Goal: Task Accomplishment & Management: Manage account settings

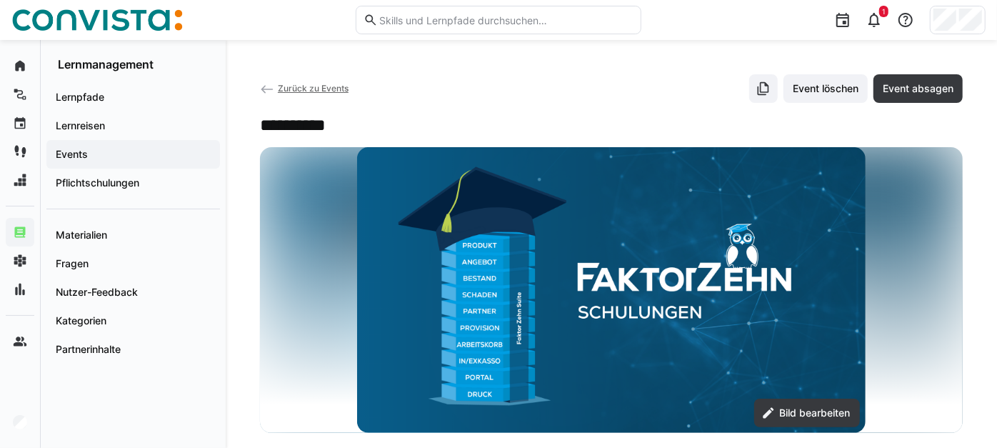
click at [314, 85] on span "Zurück zu Events" at bounding box center [313, 88] width 71 height 11
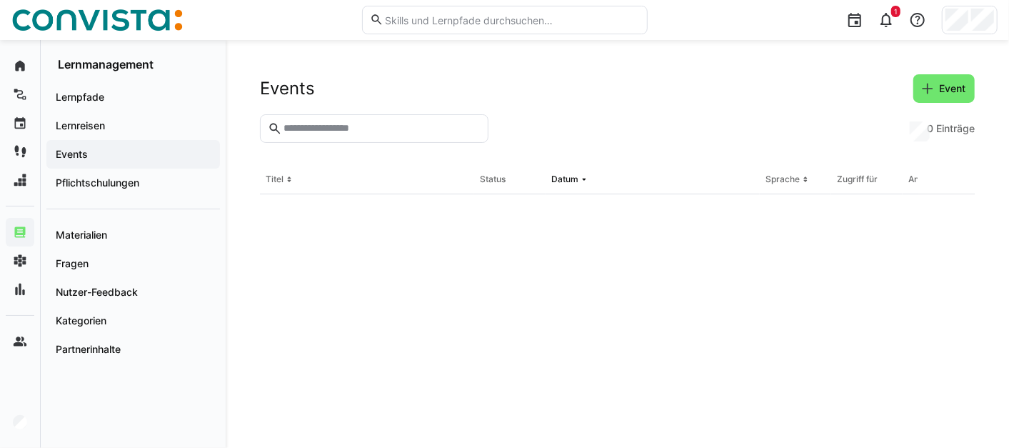
click at [342, 128] on input "text" at bounding box center [381, 128] width 198 height 13
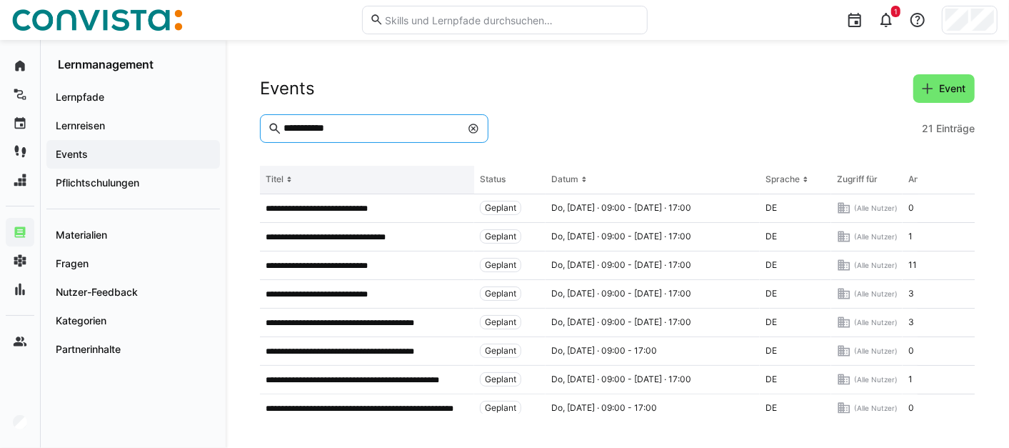
type input "**********"
click at [357, 175] on th "Titel" at bounding box center [367, 180] width 214 height 29
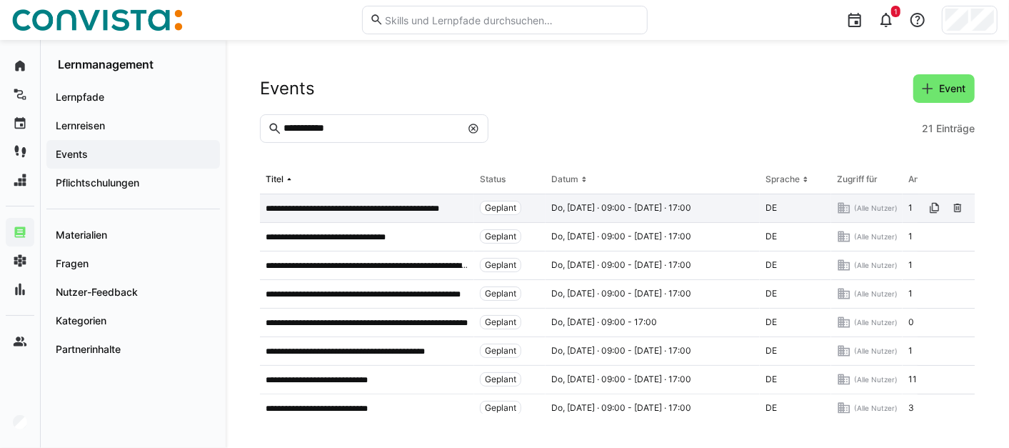
click at [357, 206] on p "**********" at bounding box center [367, 208] width 203 height 11
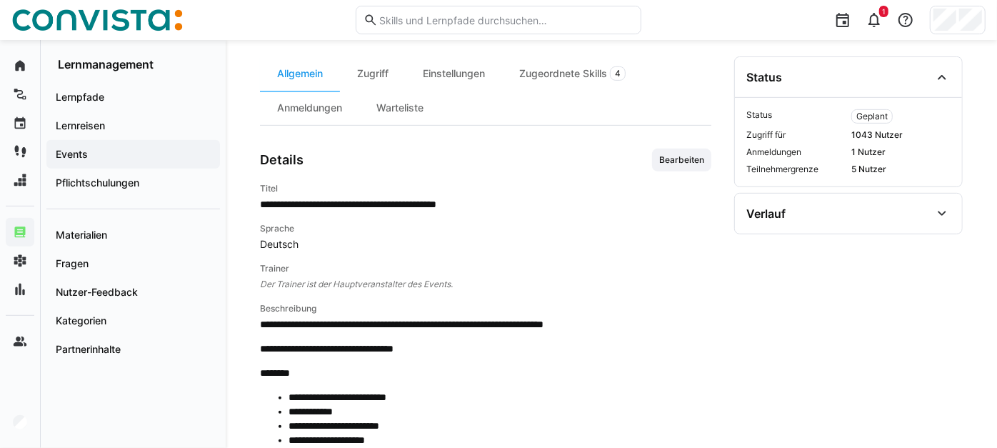
scroll to position [398, 0]
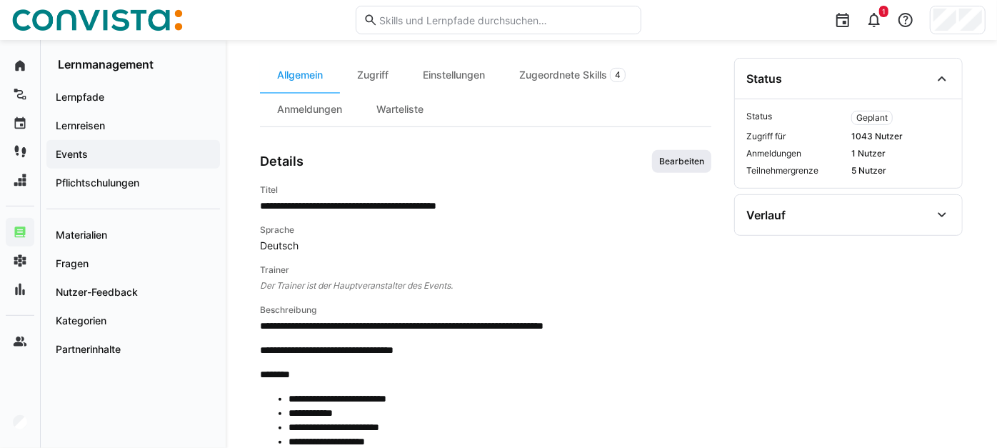
click at [667, 167] on span "Bearbeiten" at bounding box center [682, 161] width 48 height 11
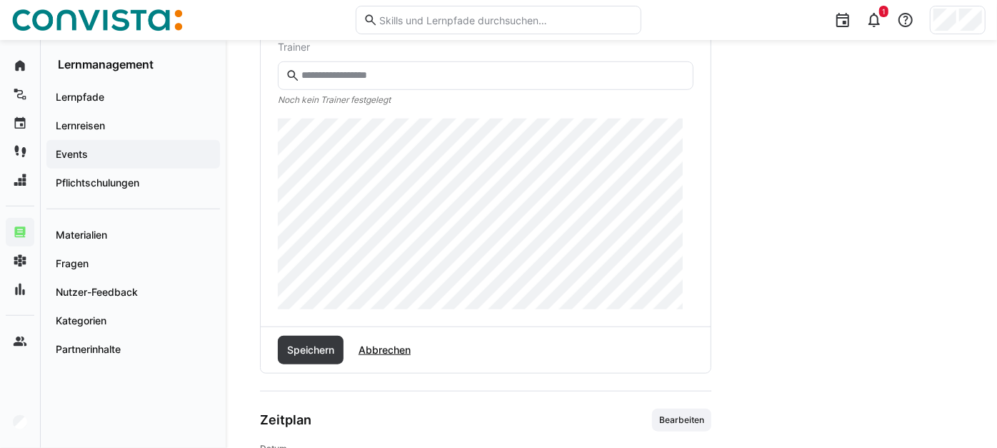
scroll to position [690, 0]
click at [545, 161] on div at bounding box center [498, 224] width 997 height 448
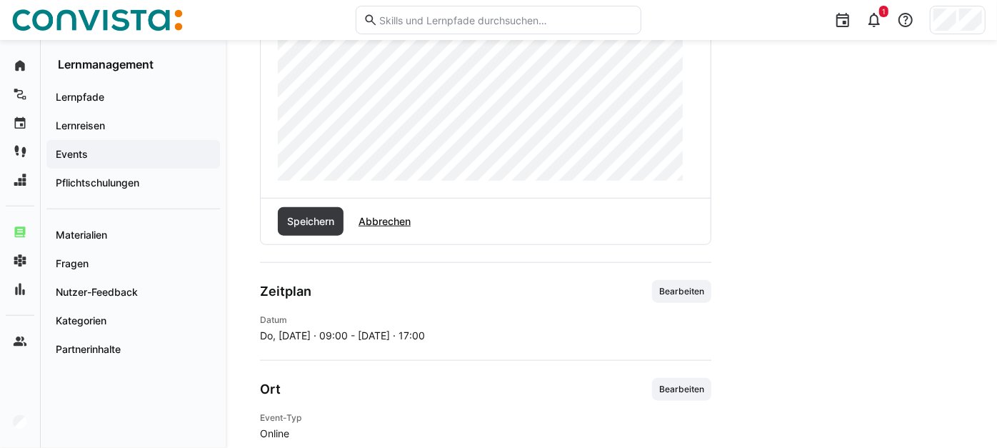
scroll to position [705, 0]
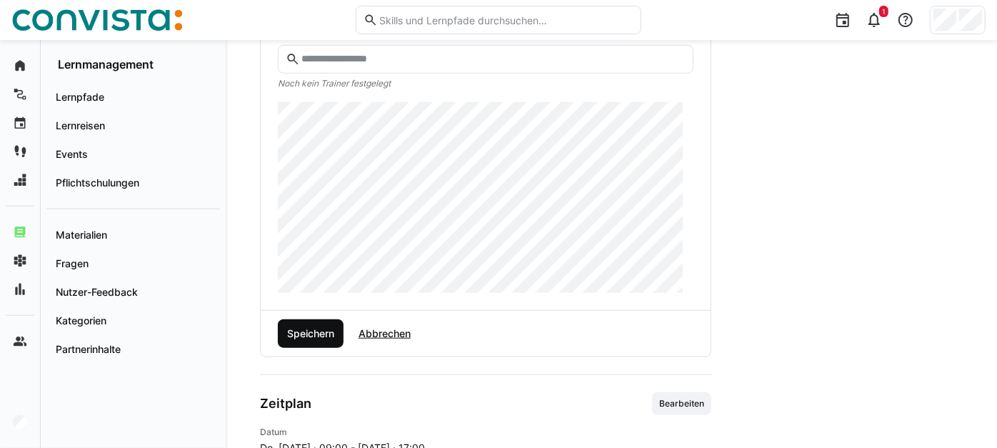
click at [322, 341] on span "Speichern" at bounding box center [310, 333] width 51 height 14
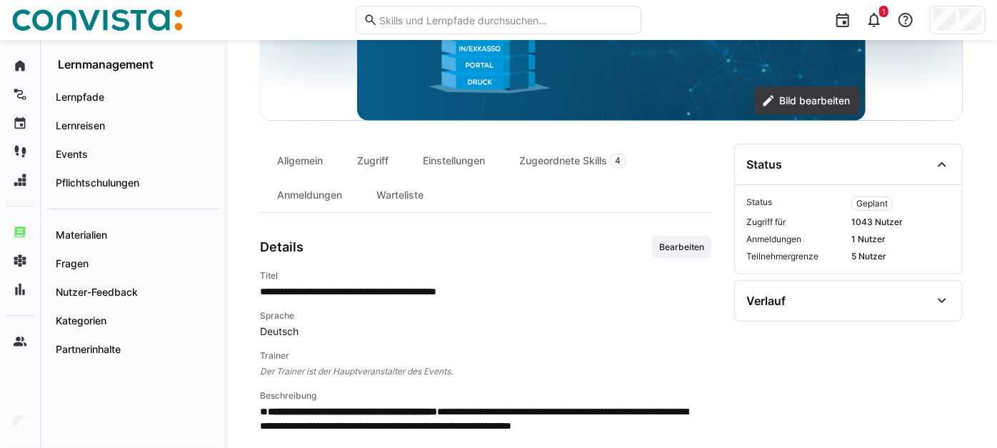
scroll to position [310, 0]
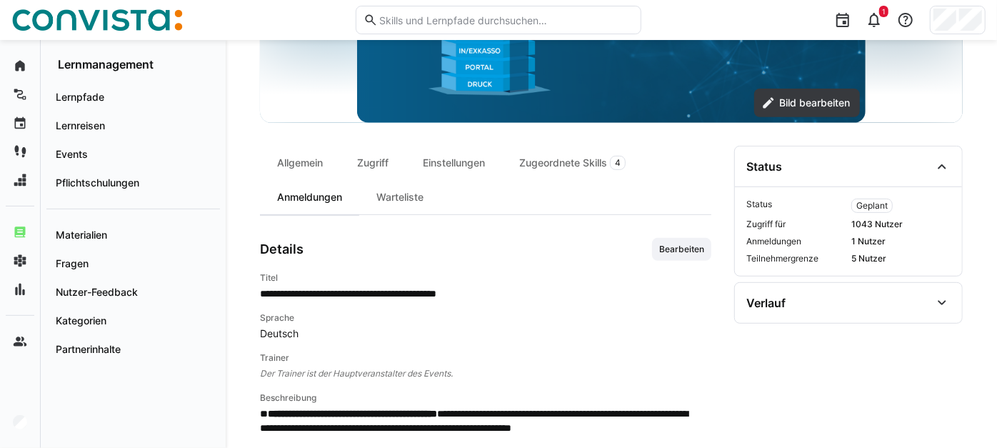
click at [311, 208] on div "Anmeldungen" at bounding box center [309, 197] width 99 height 34
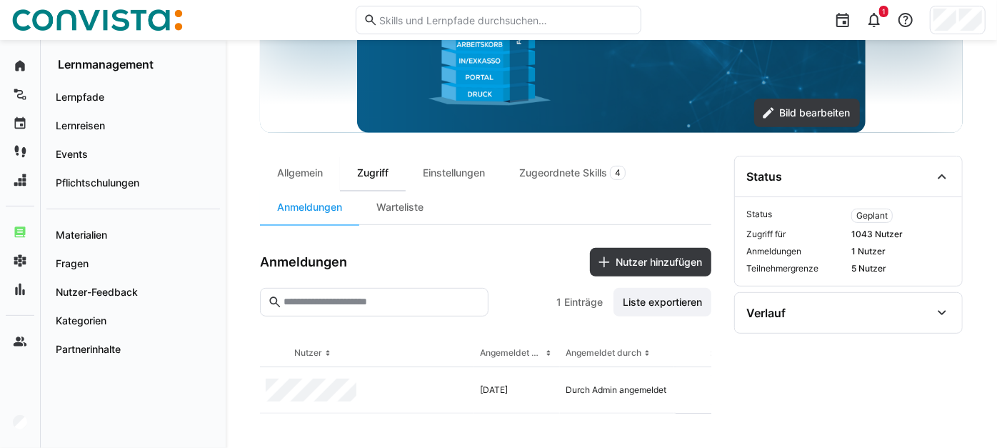
click at [358, 158] on div "Zugriff" at bounding box center [373, 173] width 66 height 34
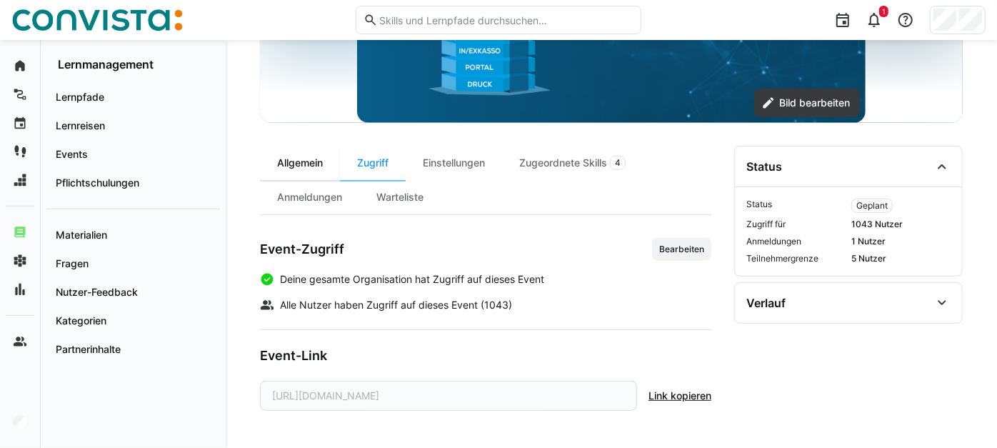
click at [322, 175] on div "Allgemein" at bounding box center [300, 163] width 80 height 34
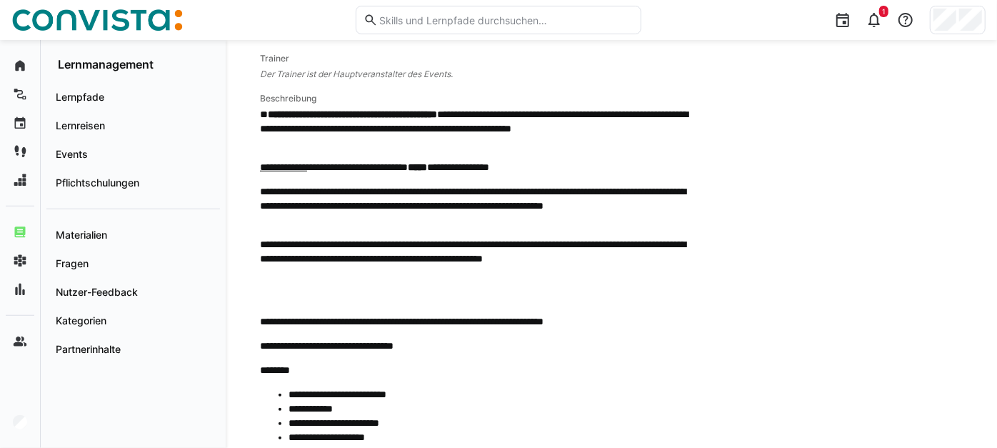
scroll to position [610, 0]
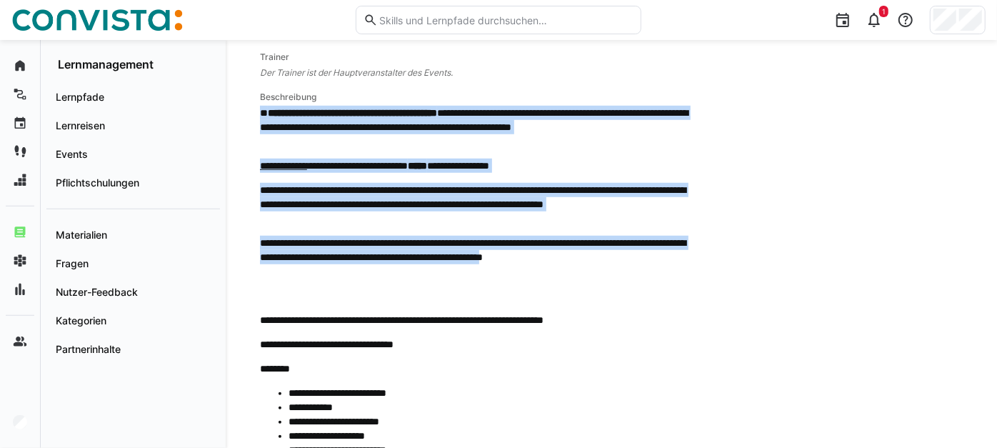
drag, startPoint x: 694, startPoint y: 266, endPoint x: 262, endPoint y: 120, distance: 455.9
click at [262, 120] on span "**********" at bounding box center [480, 294] width 440 height 376
copy span "**********"
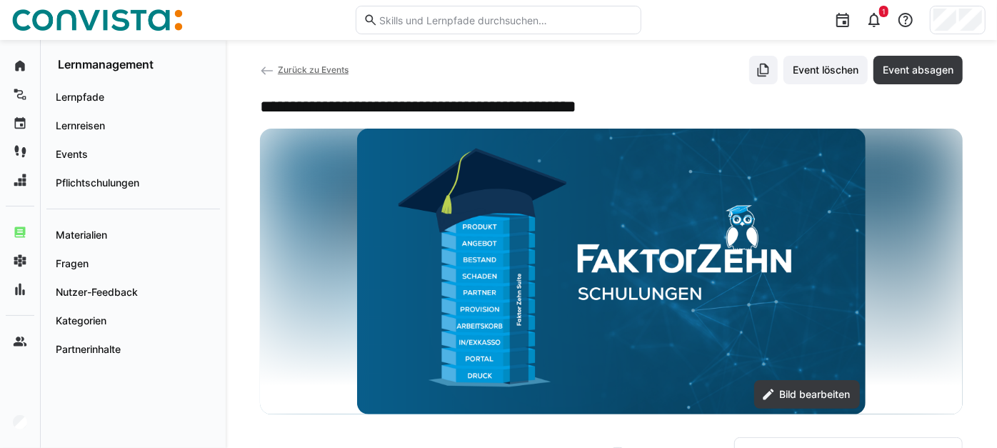
scroll to position [0, 0]
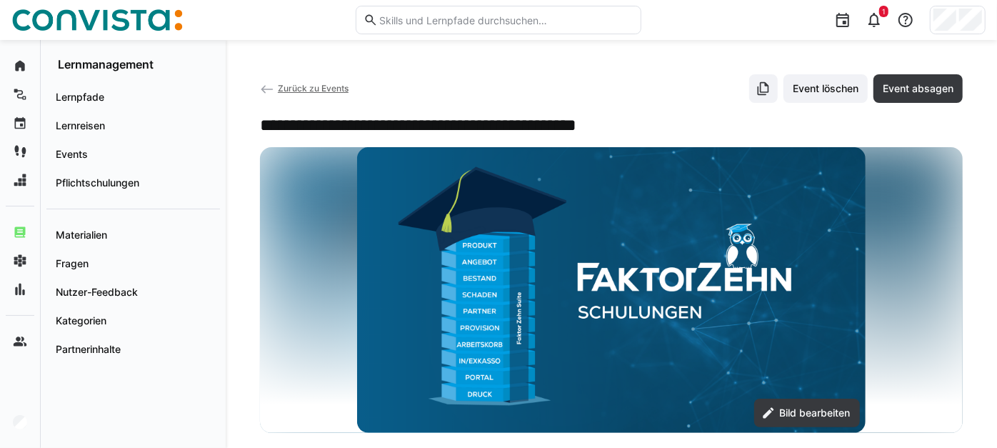
click at [309, 89] on span "Zurück zu Events" at bounding box center [313, 88] width 71 height 11
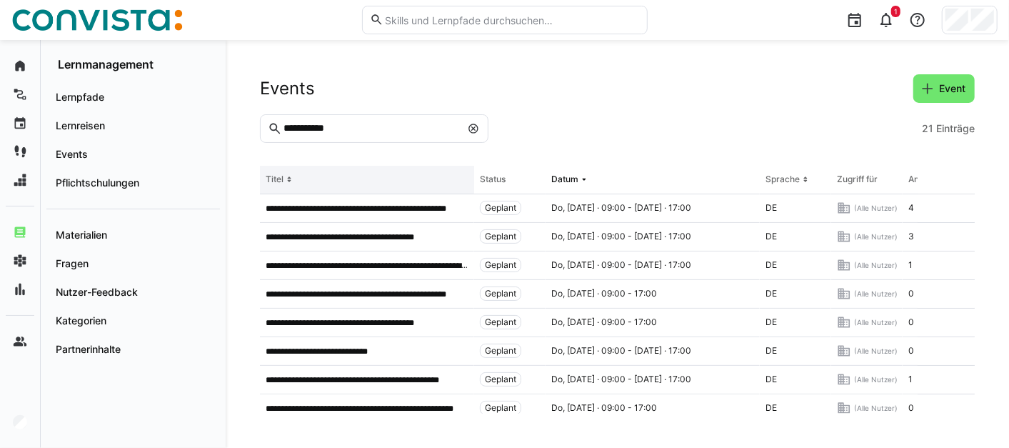
click at [343, 185] on th "Titel" at bounding box center [367, 180] width 214 height 29
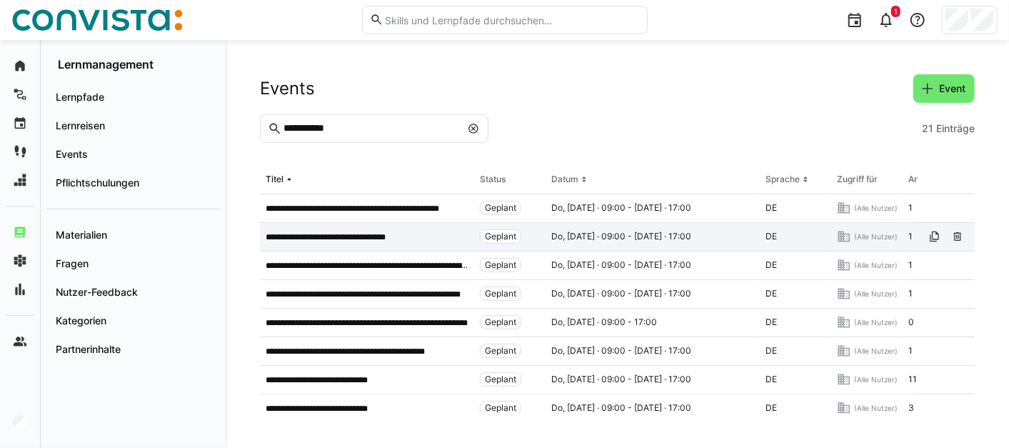
click at [349, 238] on p "**********" at bounding box center [339, 236] width 146 height 11
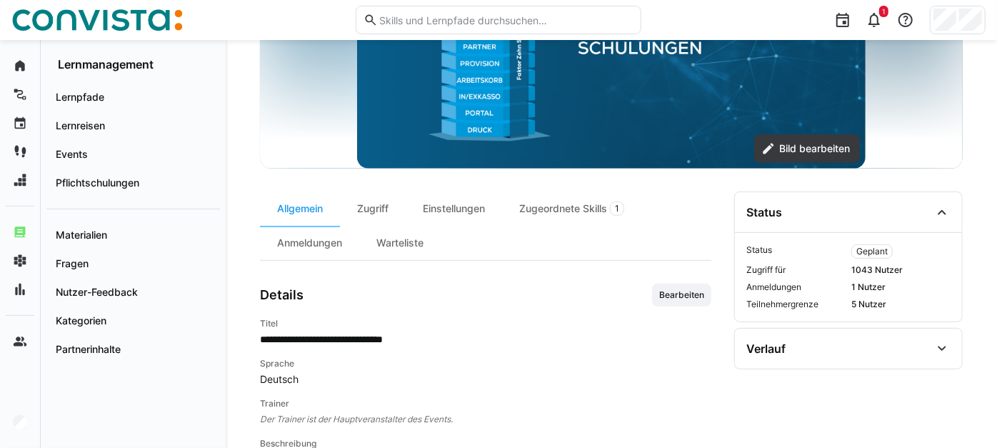
scroll to position [272, 0]
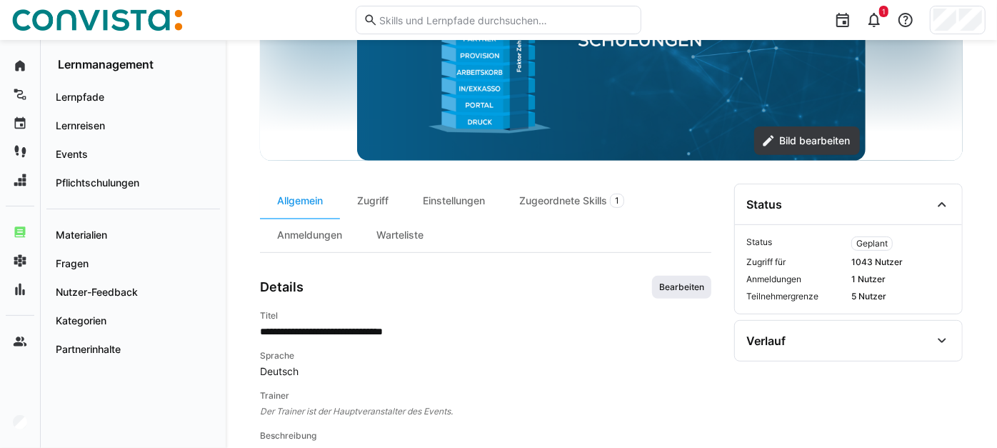
click at [687, 298] on span "Bearbeiten" at bounding box center [681, 287] width 59 height 23
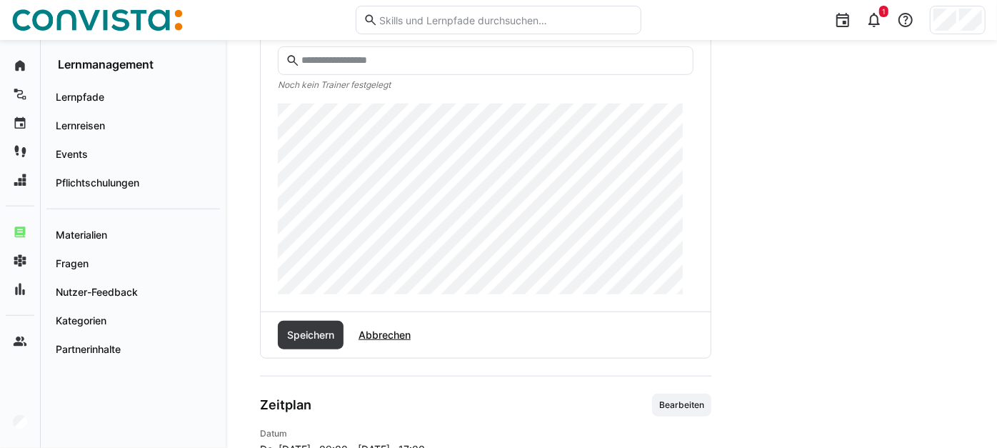
scroll to position [705, 0]
click at [331, 338] on span "Speichern" at bounding box center [310, 334] width 51 height 14
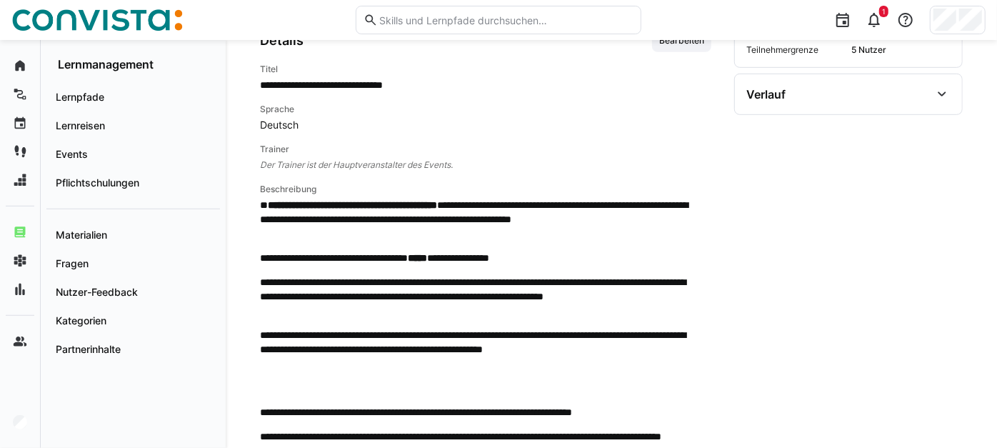
scroll to position [489, 0]
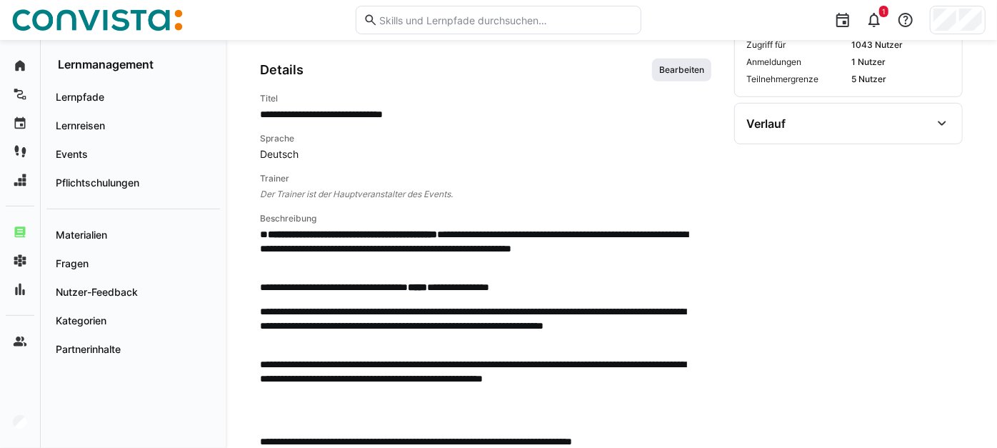
click at [665, 76] on span "Bearbeiten" at bounding box center [682, 69] width 48 height 11
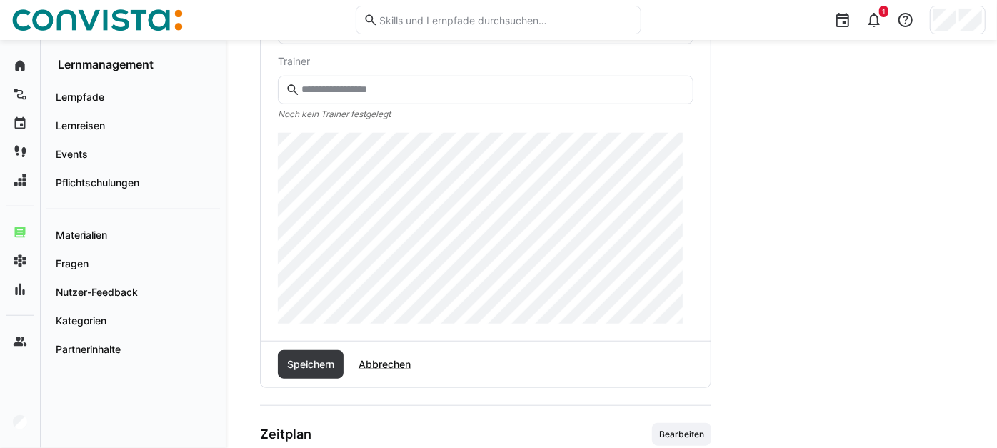
scroll to position [671, 0]
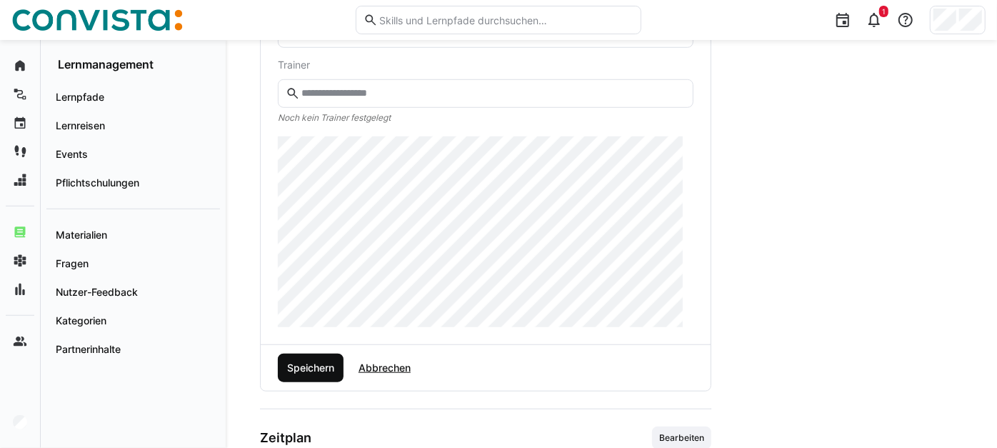
click at [325, 382] on span "Speichern" at bounding box center [311, 367] width 66 height 29
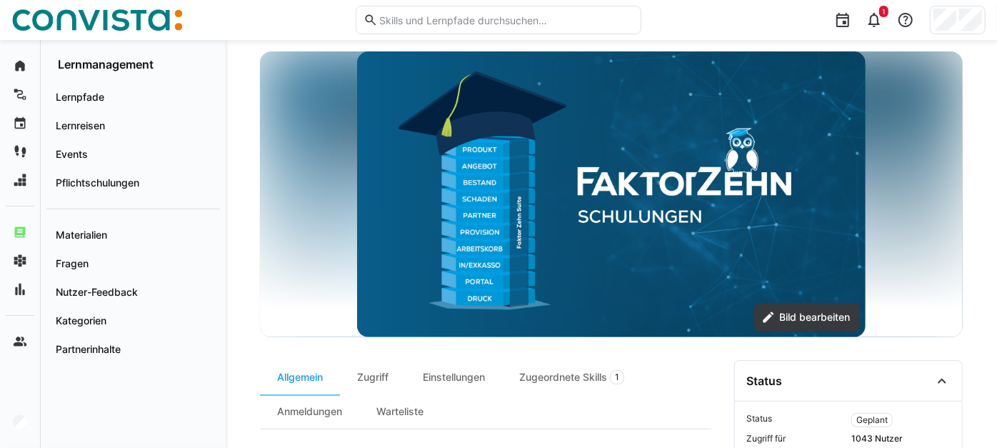
scroll to position [0, 0]
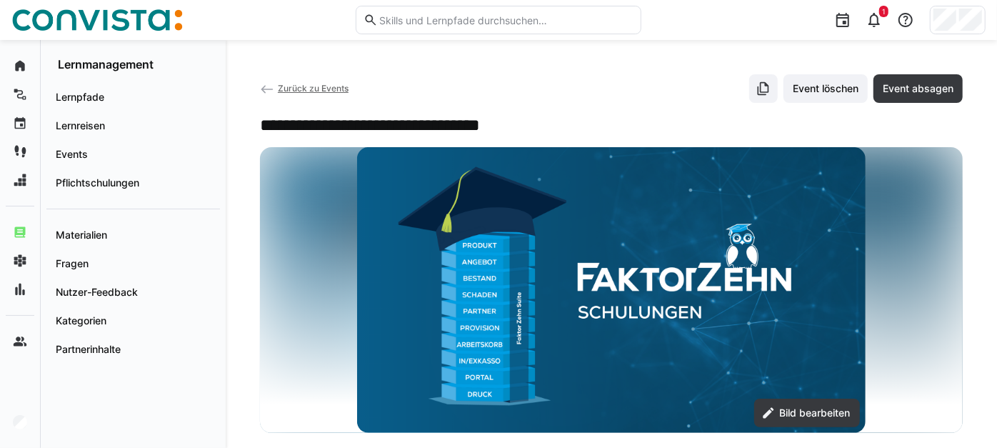
click at [313, 86] on span "Zurück zu Events" at bounding box center [313, 88] width 71 height 11
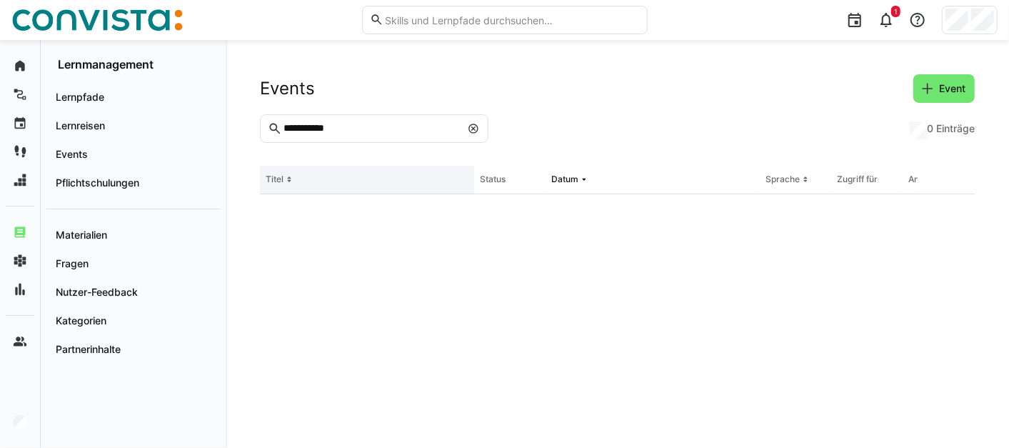
click at [333, 176] on th "Titel" at bounding box center [367, 180] width 214 height 29
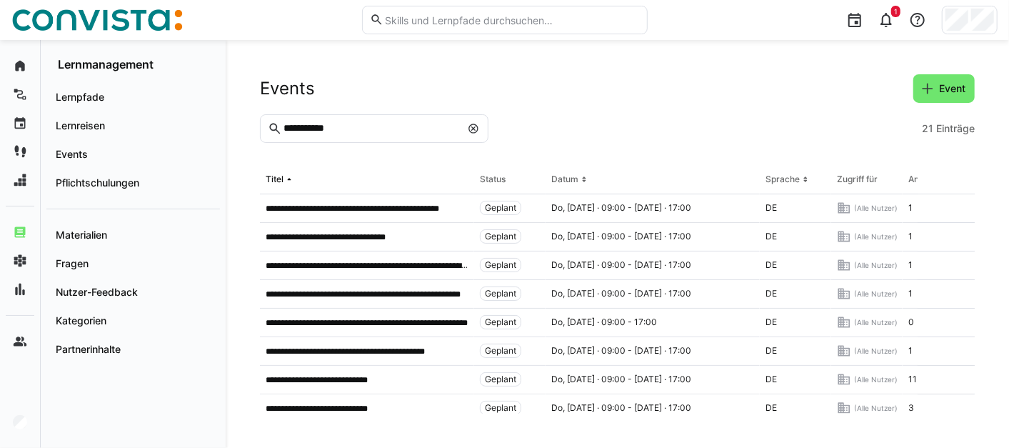
click at [330, 216] on div "**********" at bounding box center [367, 208] width 214 height 29
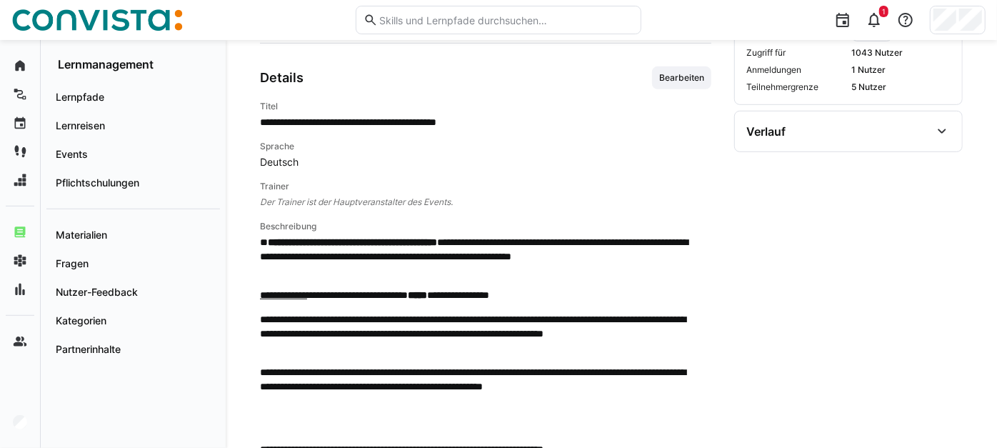
scroll to position [473, 0]
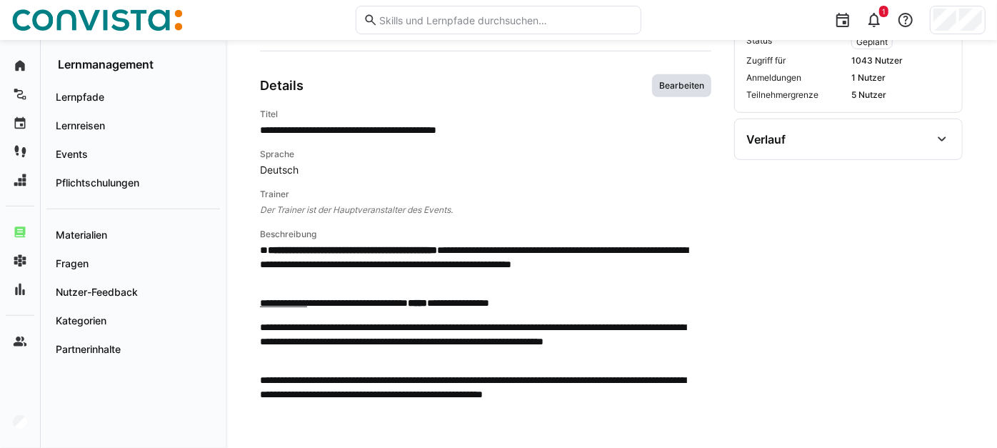
click at [690, 91] on span "Bearbeiten" at bounding box center [682, 85] width 48 height 11
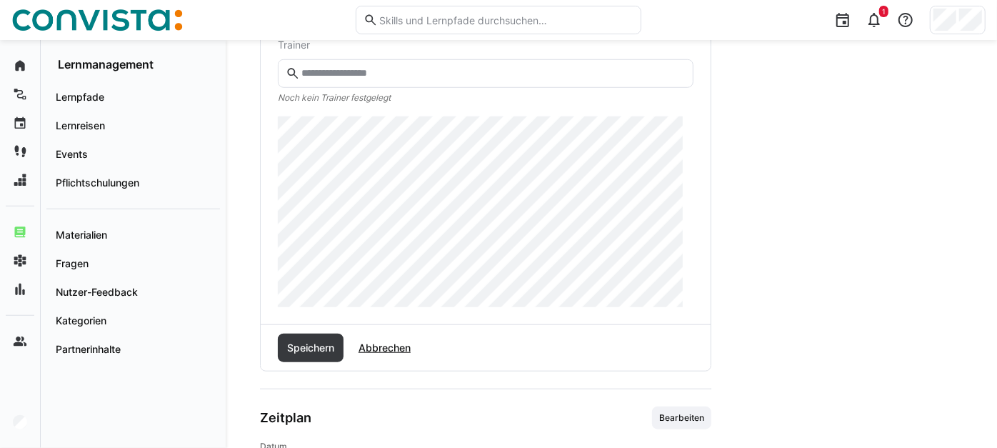
scroll to position [680, 0]
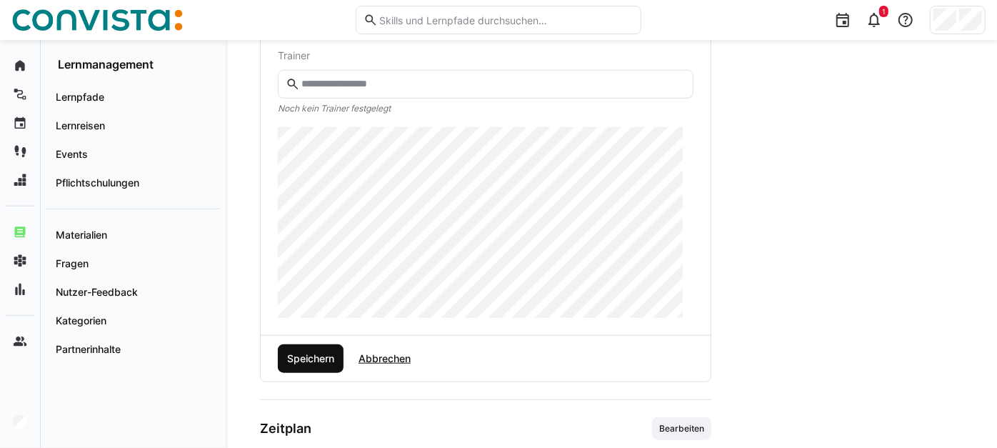
click at [323, 373] on span "Speichern" at bounding box center [311, 358] width 66 height 29
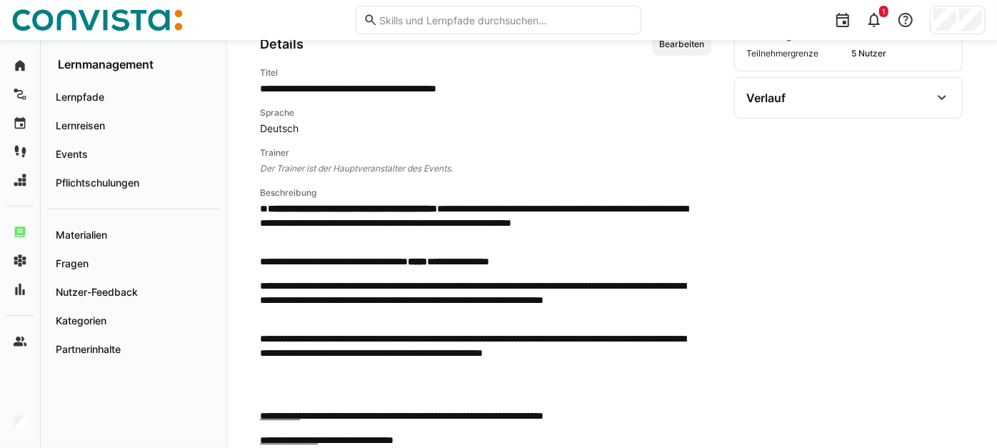
scroll to position [514, 0]
click at [657, 56] on span "Bearbeiten" at bounding box center [681, 45] width 59 height 23
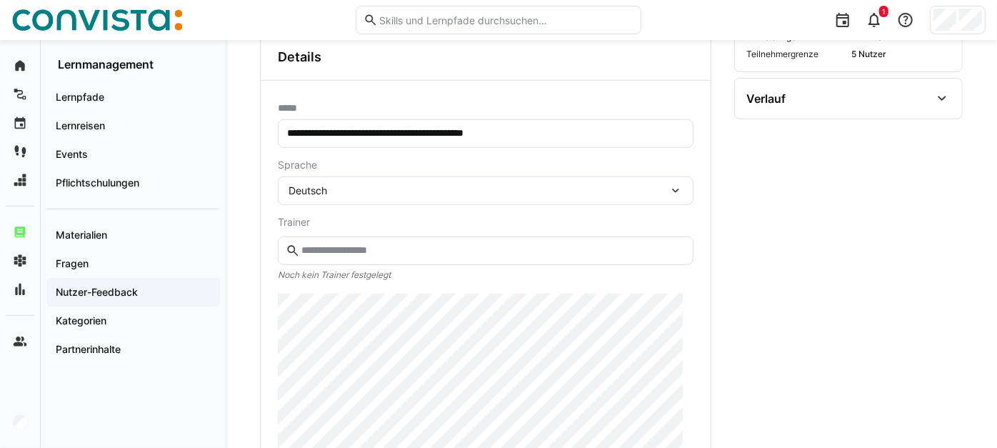
click at [209, 285] on div "**********" at bounding box center [498, 241] width 997 height 1430
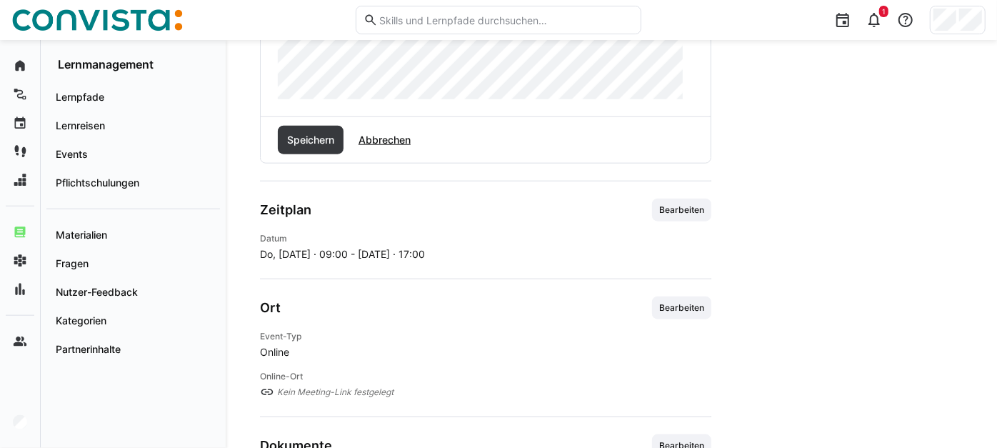
scroll to position [900, 0]
click at [327, 162] on div "Speichern Abbrechen" at bounding box center [486, 139] width 450 height 46
click at [334, 146] on span "Speichern" at bounding box center [310, 139] width 51 height 14
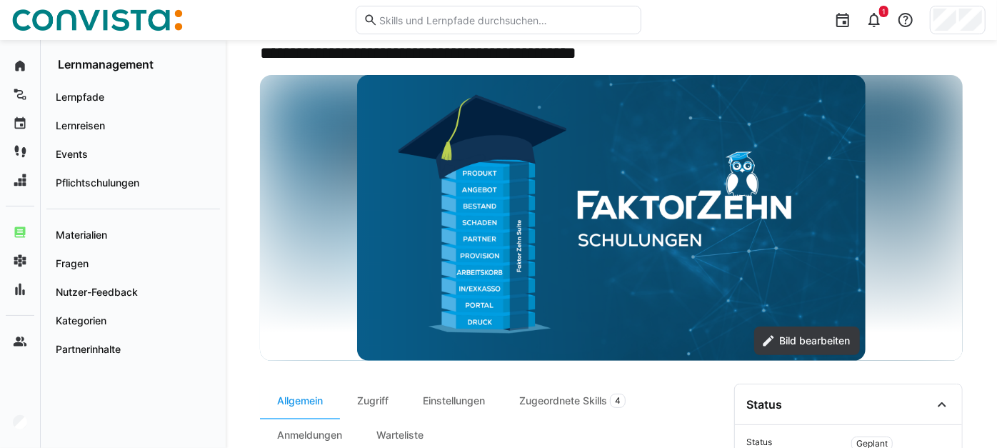
scroll to position [0, 0]
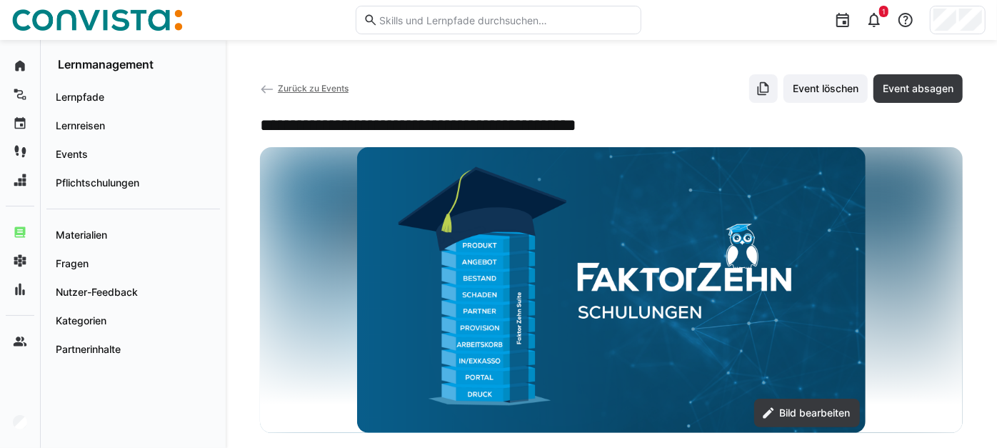
click at [326, 96] on div "Zurück zu Events Event löschen Event absagen" at bounding box center [611, 88] width 703 height 29
click at [329, 93] on span "Zurück zu Events" at bounding box center [313, 88] width 71 height 11
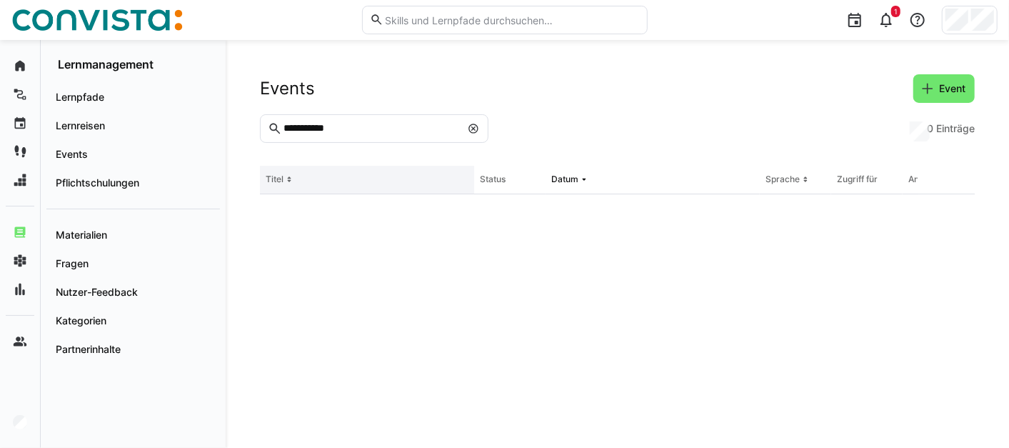
click at [330, 193] on th "Titel" at bounding box center [367, 180] width 214 height 29
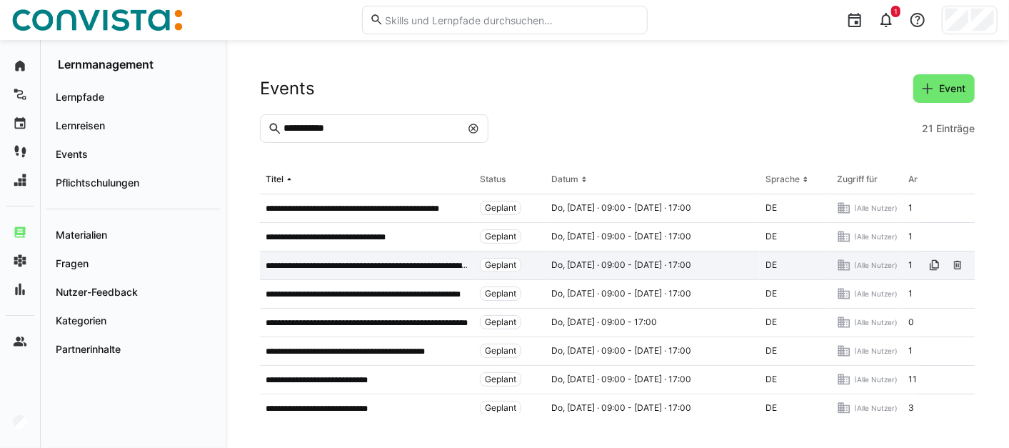
click at [331, 265] on p "**********" at bounding box center [367, 265] width 203 height 11
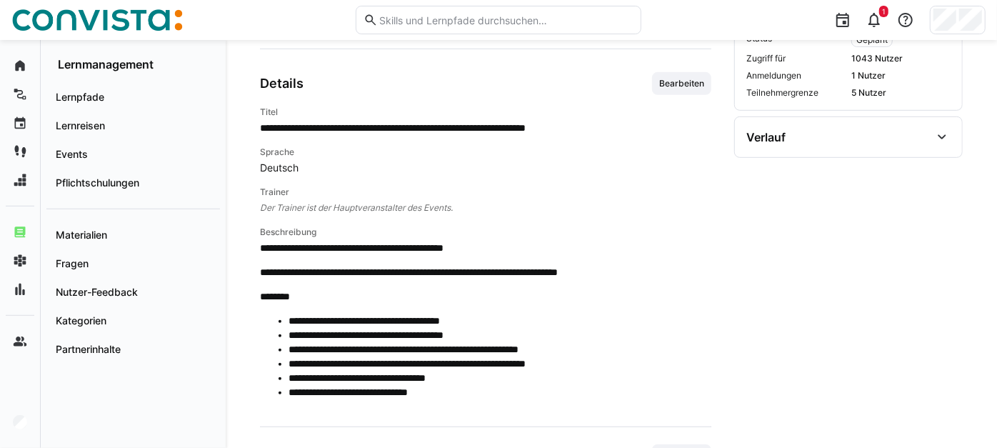
scroll to position [434, 0]
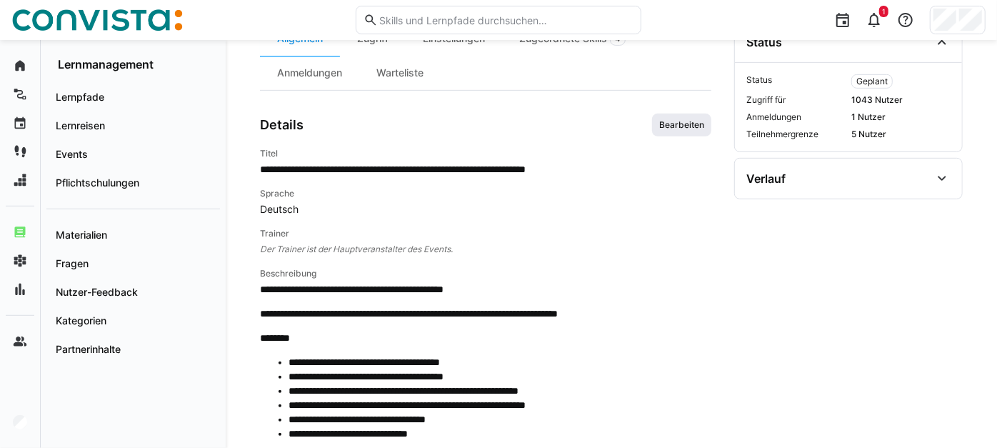
click at [673, 124] on span "Bearbeiten" at bounding box center [681, 125] width 59 height 23
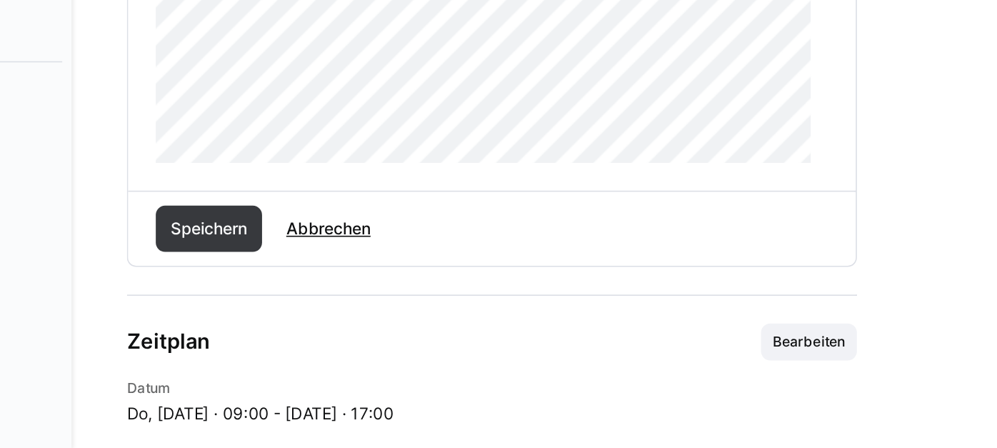
scroll to position [735, 0]
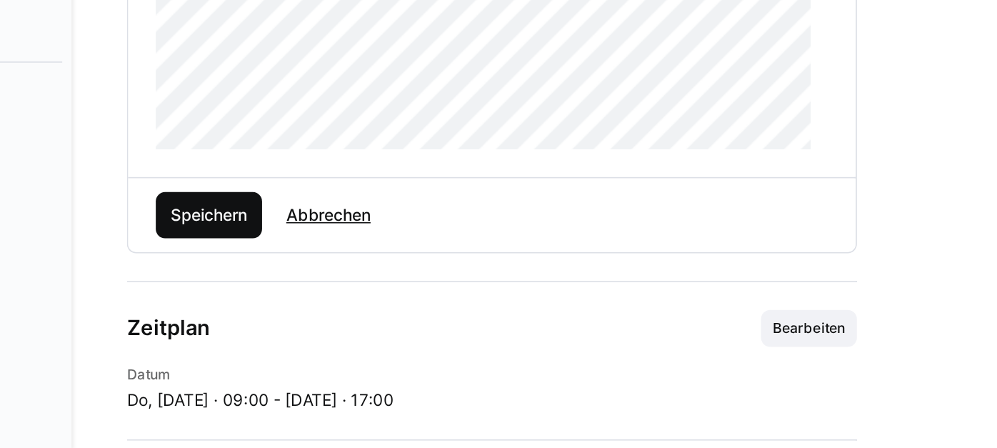
click at [332, 318] on span "Speichern" at bounding box center [311, 303] width 66 height 29
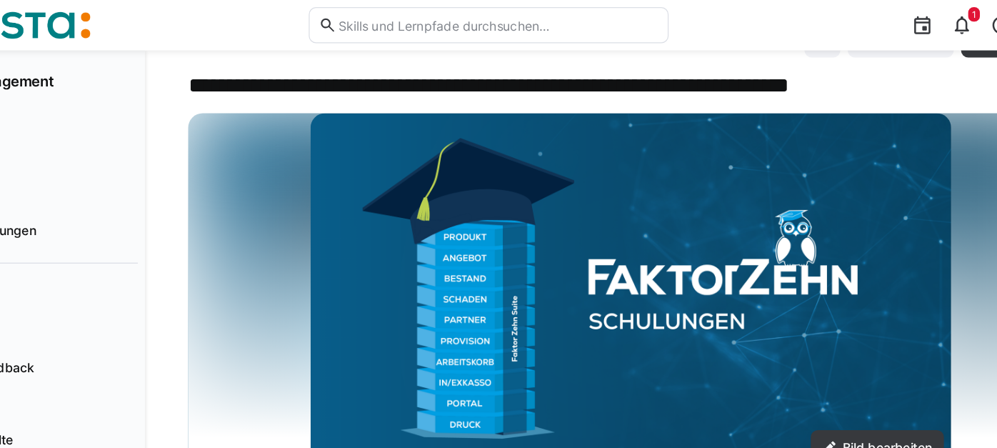
scroll to position [0, 0]
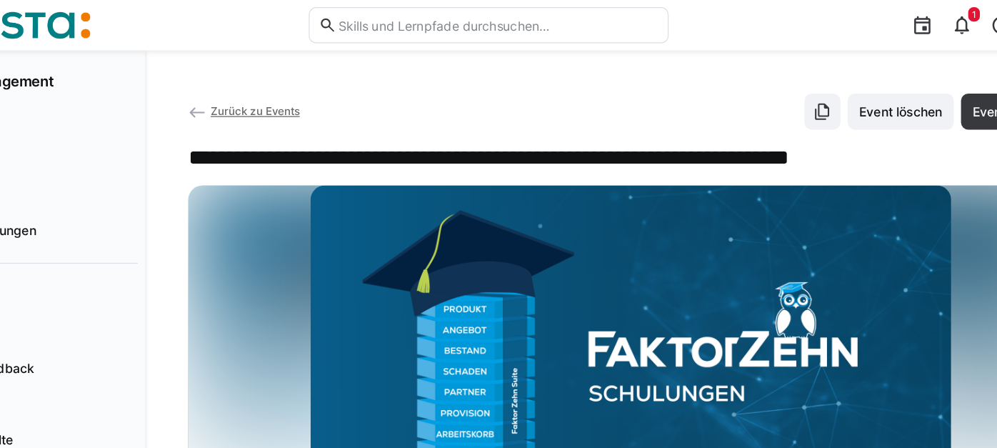
click at [338, 89] on span "Zurück zu Events" at bounding box center [313, 88] width 71 height 11
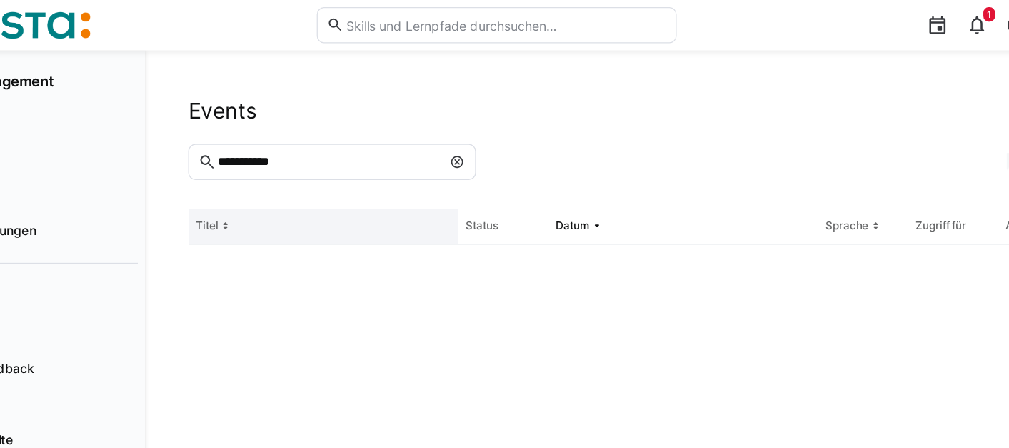
click at [340, 181] on th "Titel" at bounding box center [367, 180] width 214 height 29
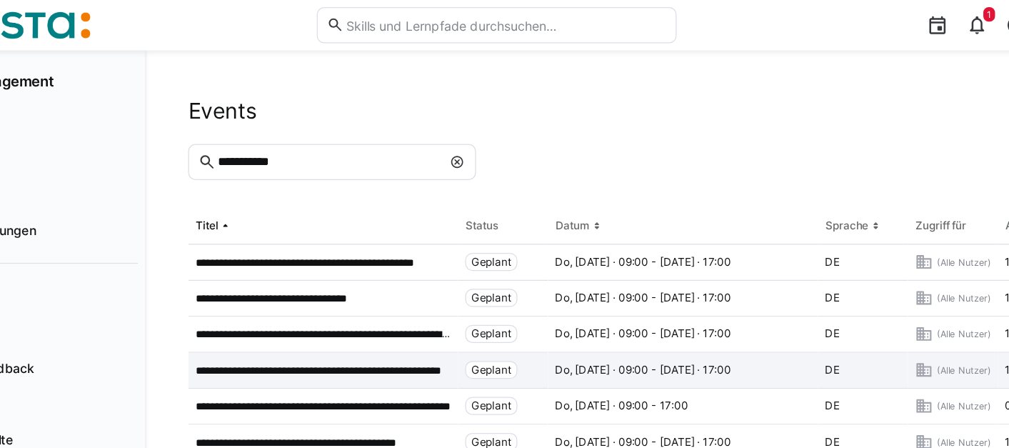
click at [360, 289] on p "**********" at bounding box center [367, 293] width 203 height 11
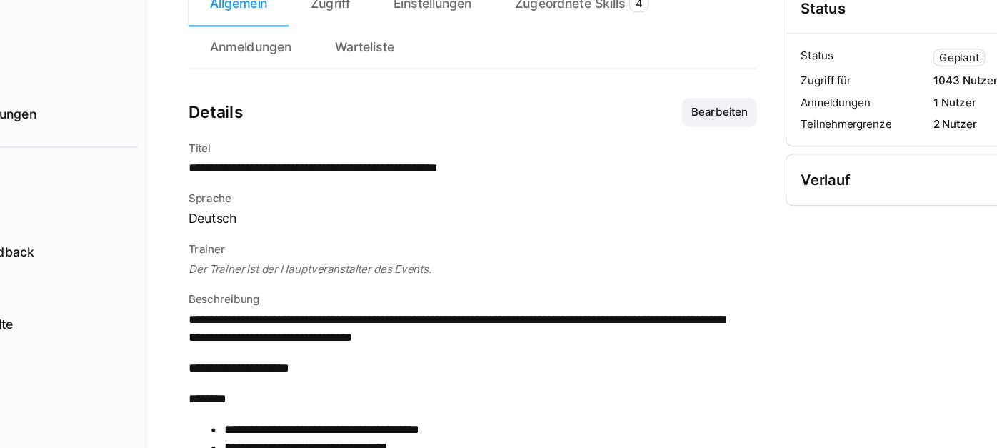
scroll to position [378, 0]
click at [666, 180] on span "Bearbeiten" at bounding box center [681, 181] width 59 height 23
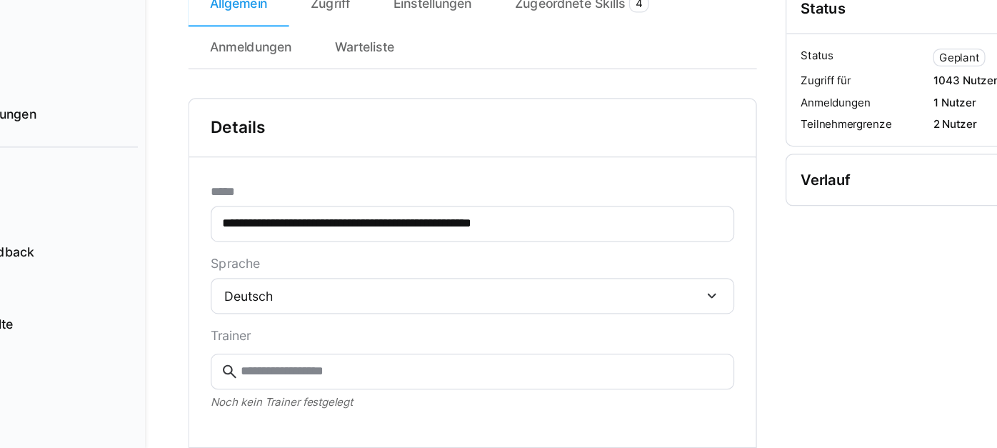
scroll to position [610, 0]
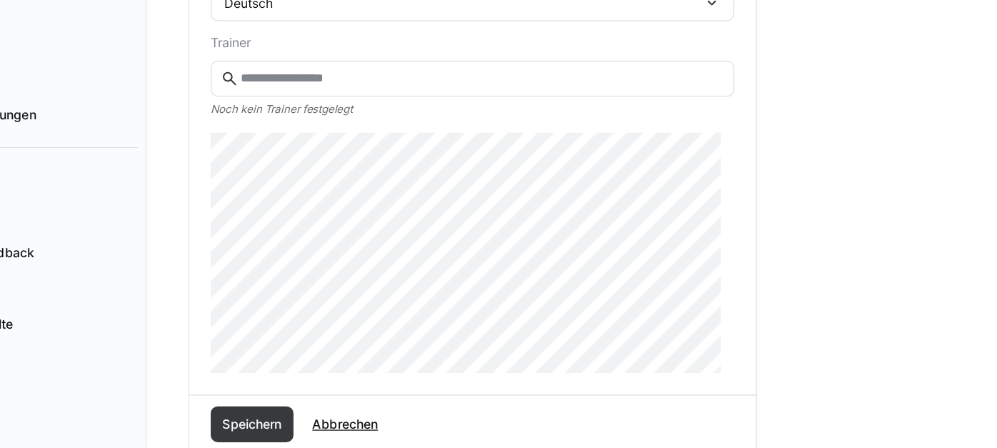
click at [255, 266] on div "**********" at bounding box center [611, 145] width 771 height 1430
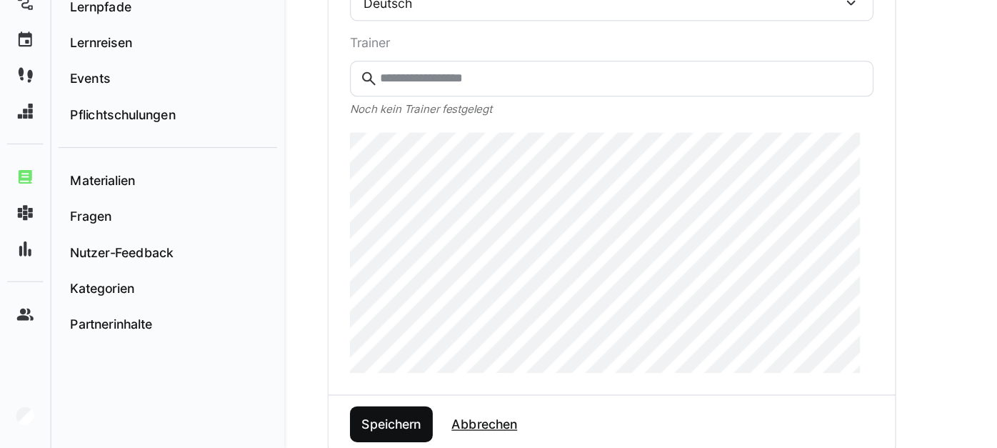
click at [330, 436] on span "Speichern" at bounding box center [310, 428] width 51 height 14
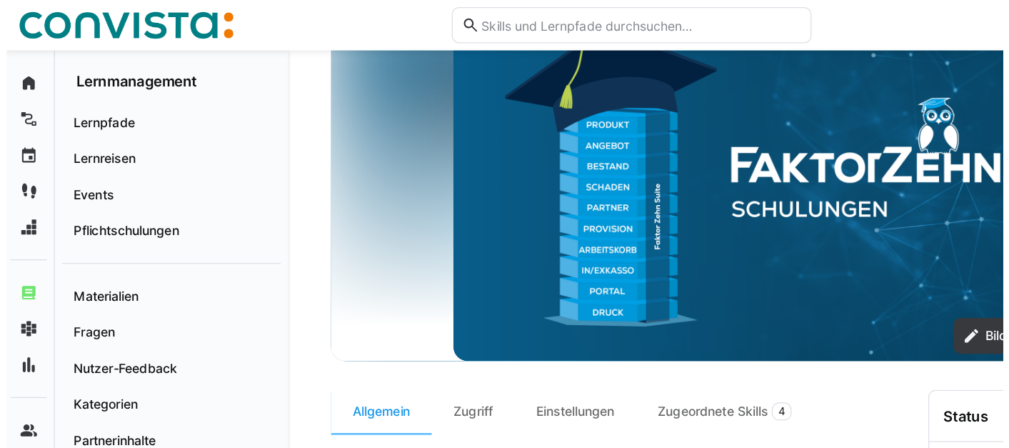
scroll to position [0, 0]
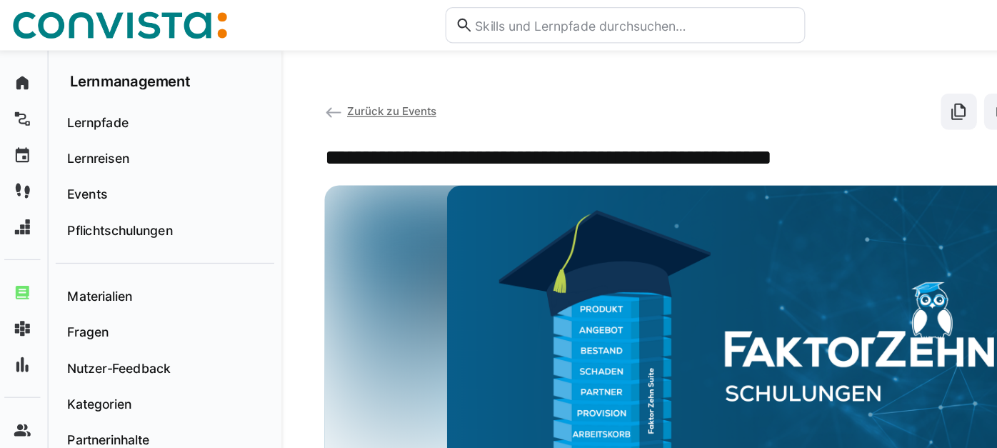
click at [339, 86] on span "Zurück zu Events" at bounding box center [313, 88] width 71 height 11
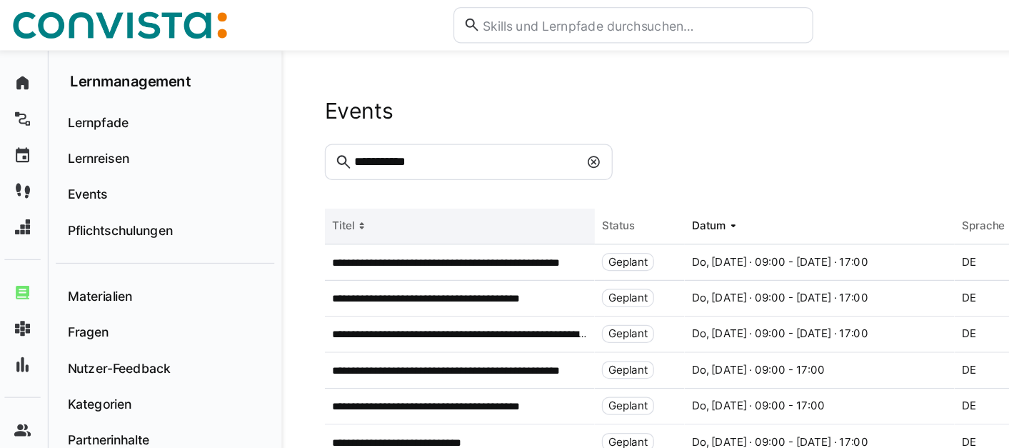
click at [341, 183] on th "Titel" at bounding box center [367, 180] width 214 height 29
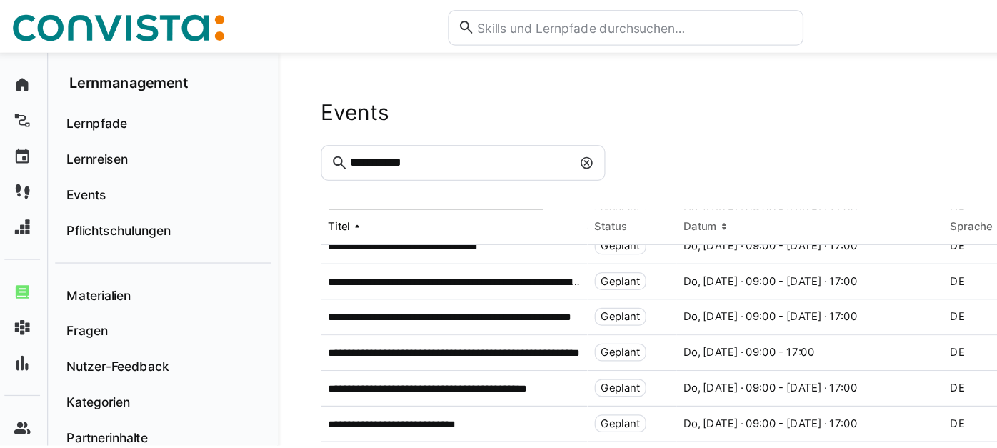
scroll to position [81, 0]
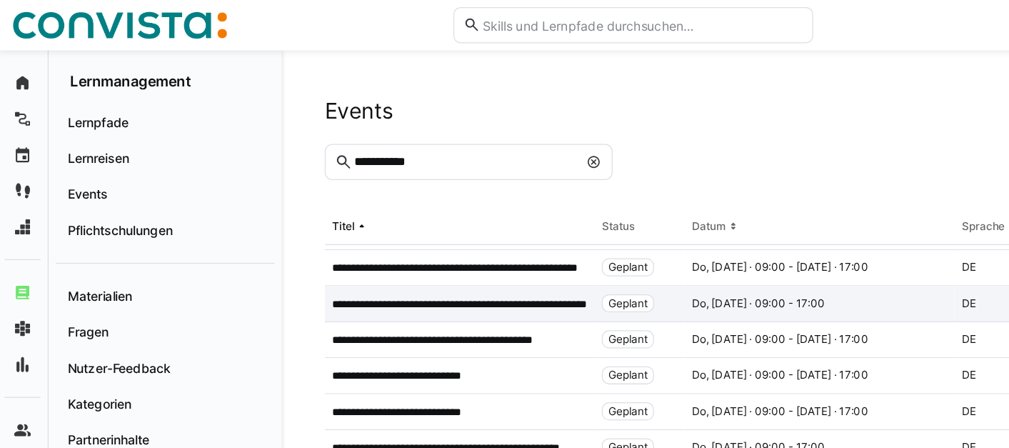
drag, startPoint x: 345, startPoint y: 248, endPoint x: 302, endPoint y: 251, distance: 42.9
click at [302, 251] on div "**********" at bounding box center [367, 241] width 214 height 29
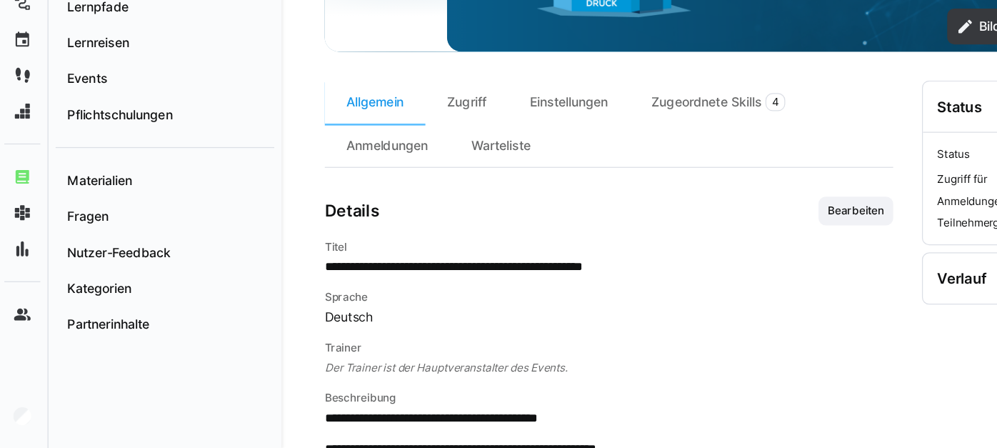
scroll to position [301, 0]
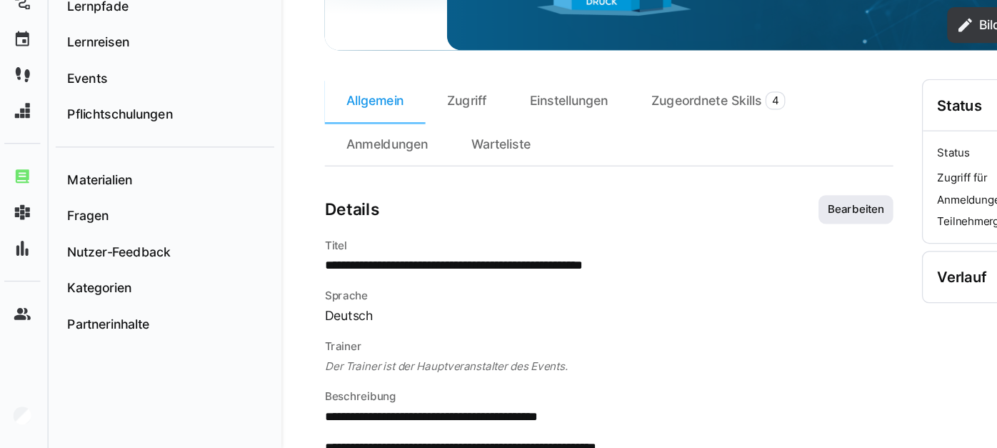
click at [683, 264] on span "Bearbeiten" at bounding box center [682, 258] width 48 height 11
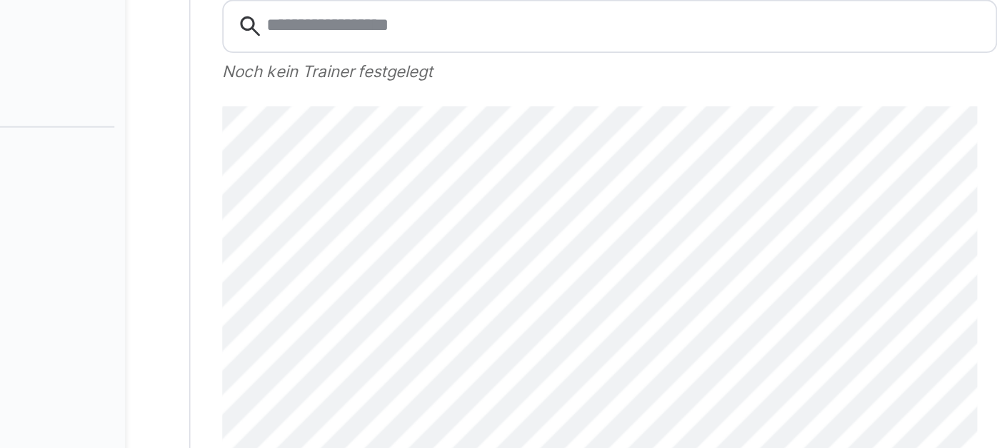
scroll to position [697, 0]
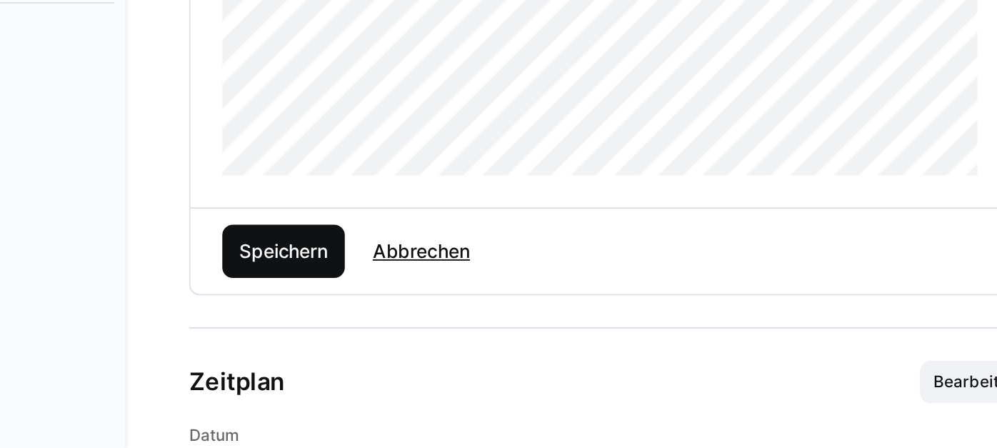
click at [304, 348] on span "Speichern" at bounding box center [310, 342] width 51 height 14
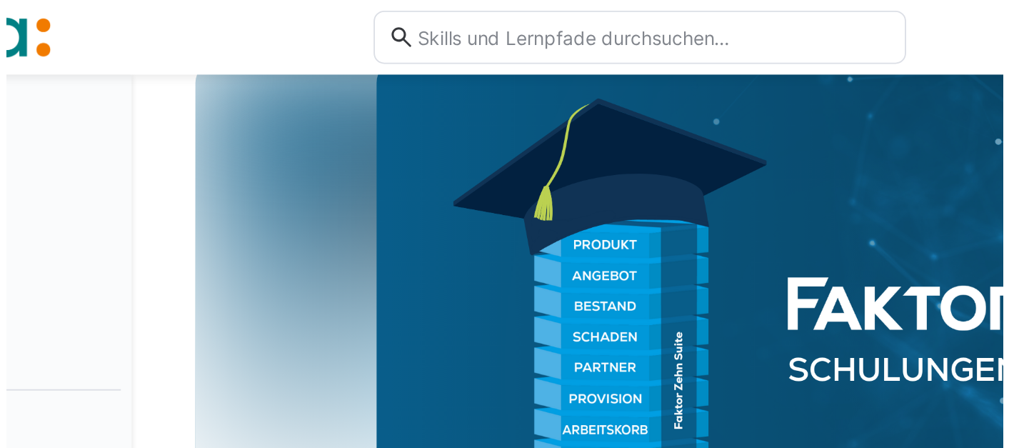
scroll to position [0, 0]
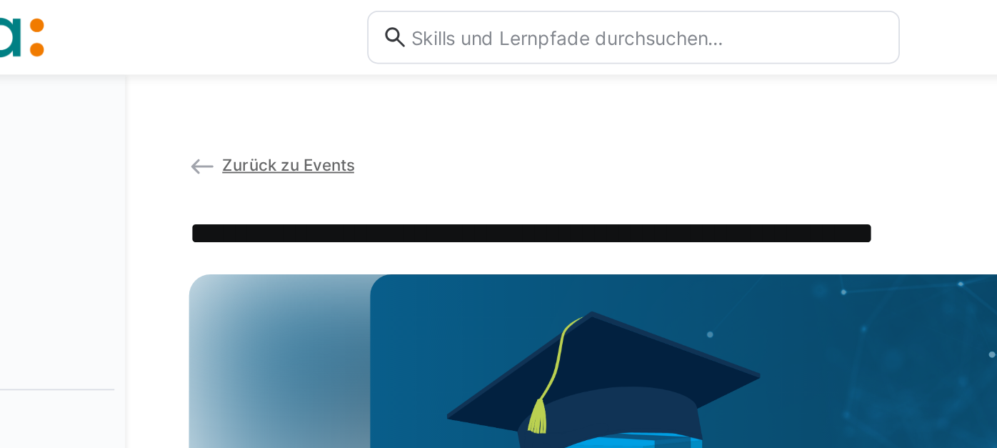
click at [309, 86] on span "Zurück zu Events" at bounding box center [313, 88] width 71 height 11
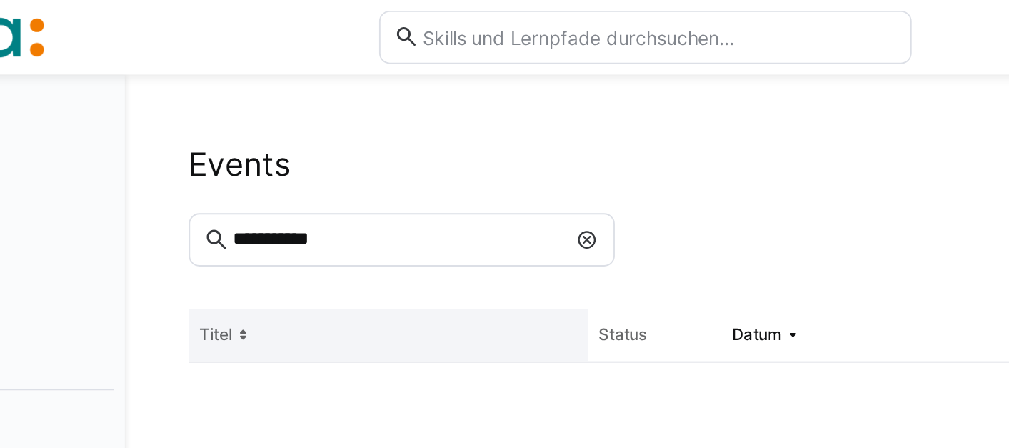
click at [304, 180] on th "Titel" at bounding box center [367, 180] width 214 height 29
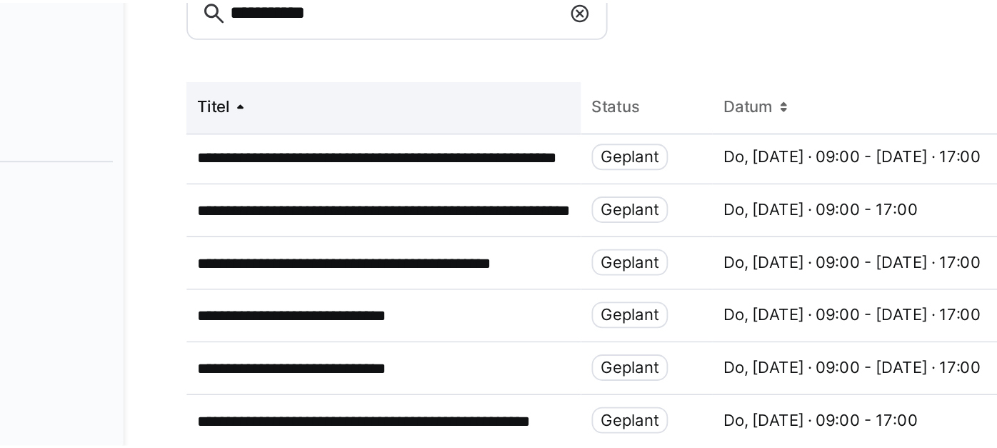
scroll to position [89, 0]
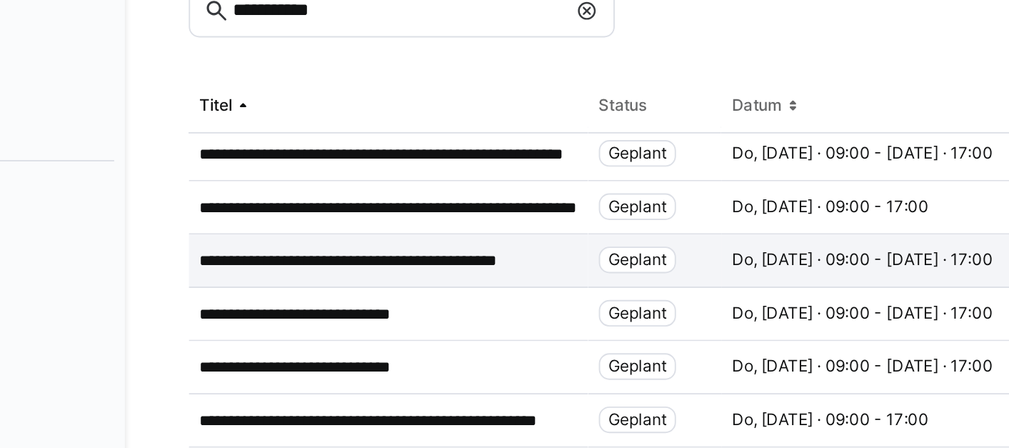
click at [348, 260] on p "**********" at bounding box center [364, 262] width 196 height 11
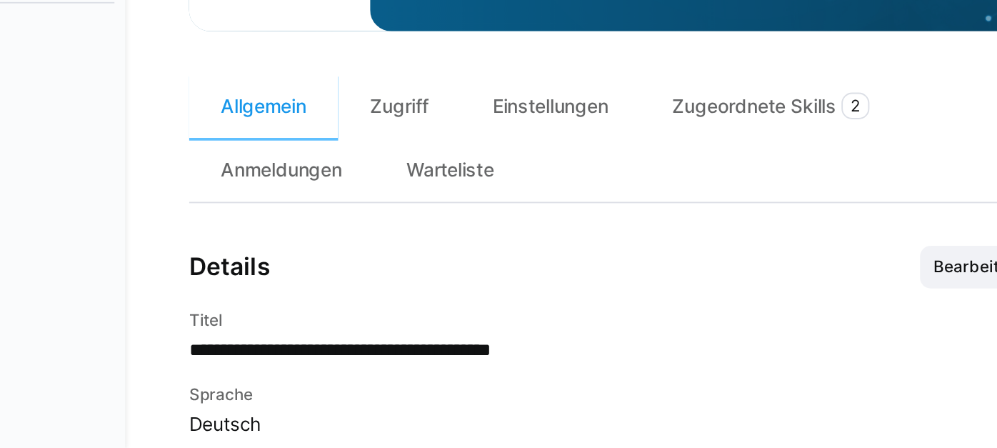
scroll to position [283, 0]
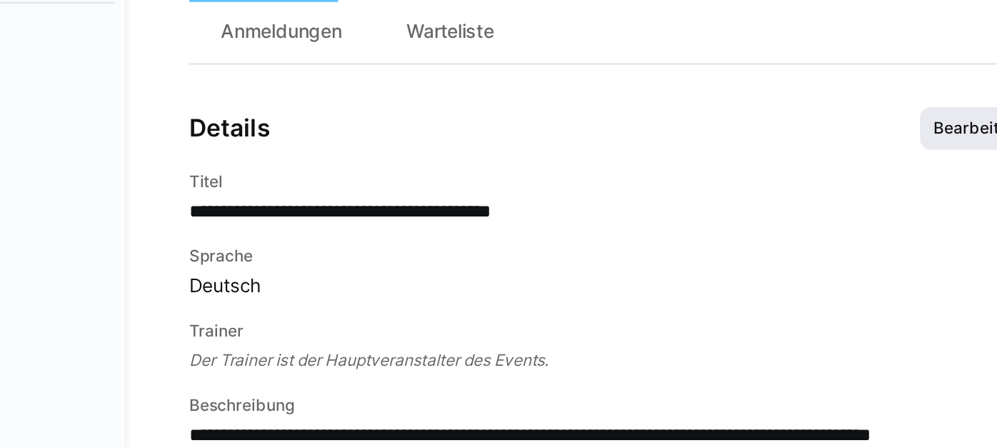
click at [658, 282] on span "Bearbeiten" at bounding box center [682, 276] width 48 height 11
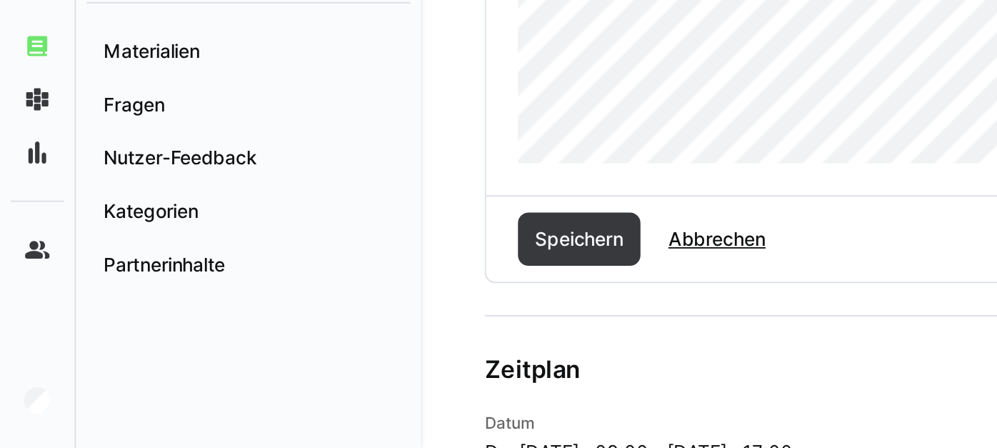
scroll to position [705, 0]
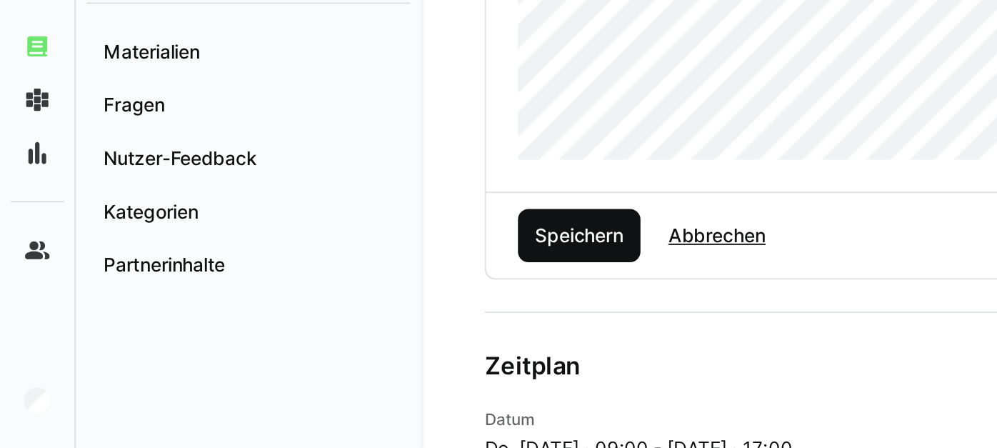
click at [314, 339] on span "Speichern" at bounding box center [310, 333] width 51 height 14
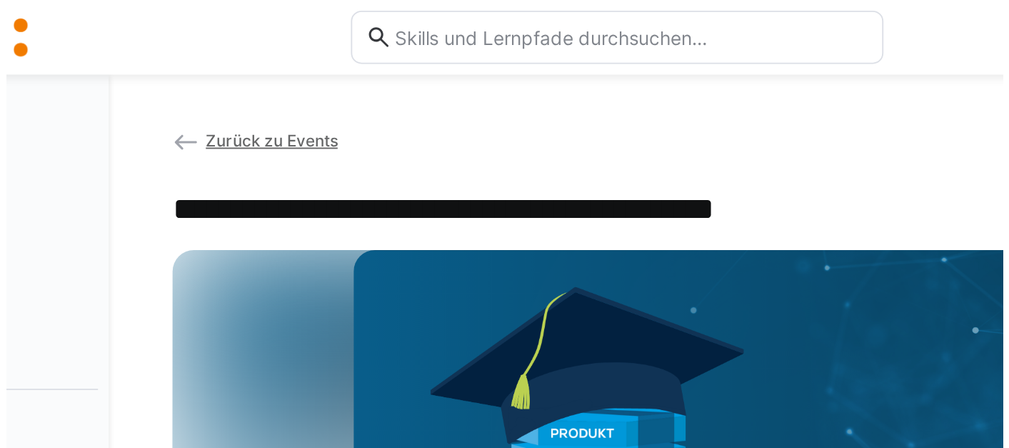
scroll to position [0, 0]
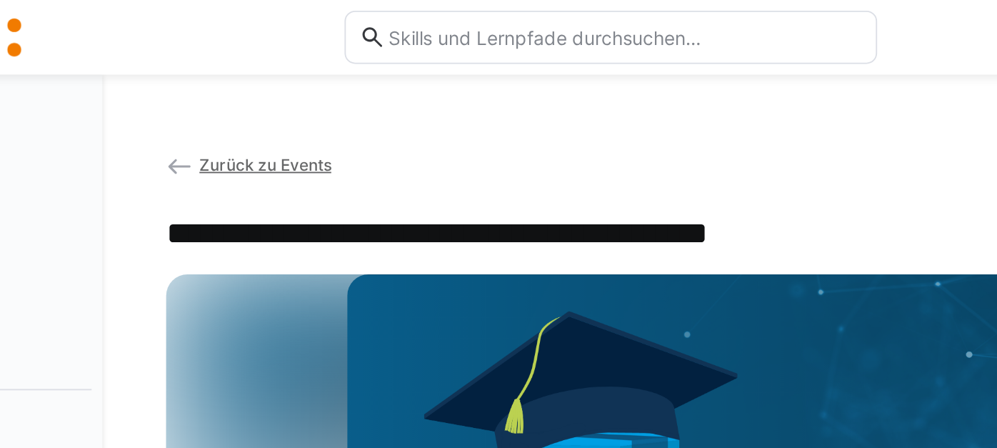
click at [298, 89] on span "Zurück zu Events" at bounding box center [313, 88] width 71 height 11
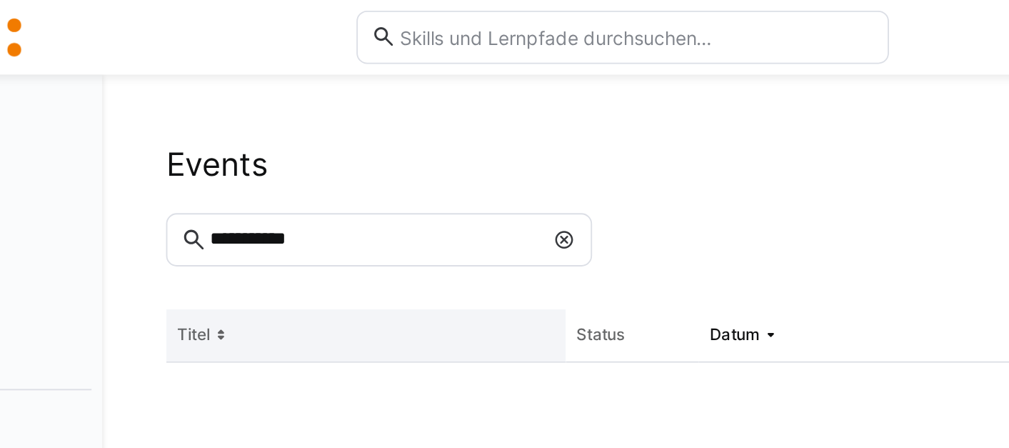
click at [316, 177] on th "Titel" at bounding box center [367, 180] width 214 height 29
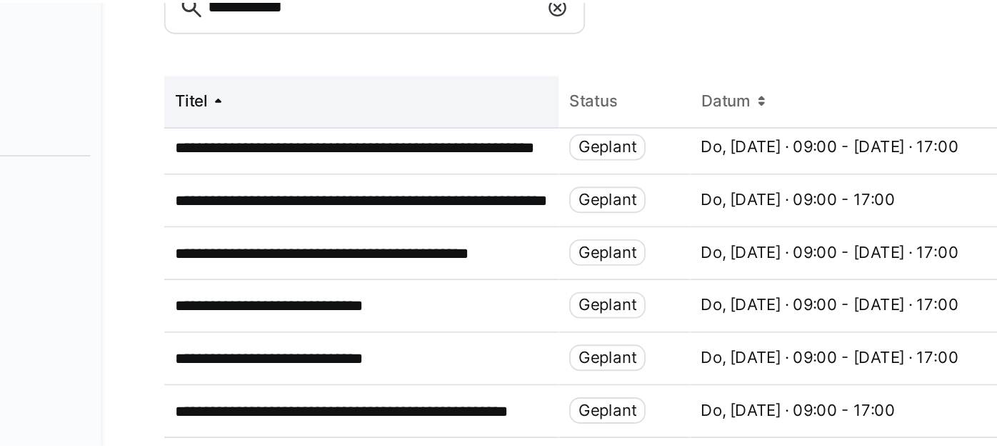
scroll to position [96, 0]
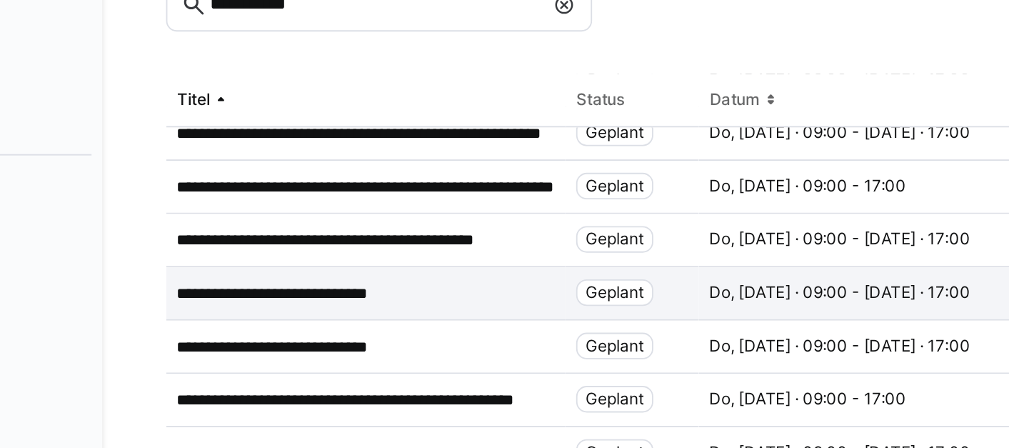
click at [338, 283] on p "**********" at bounding box center [328, 283] width 124 height 11
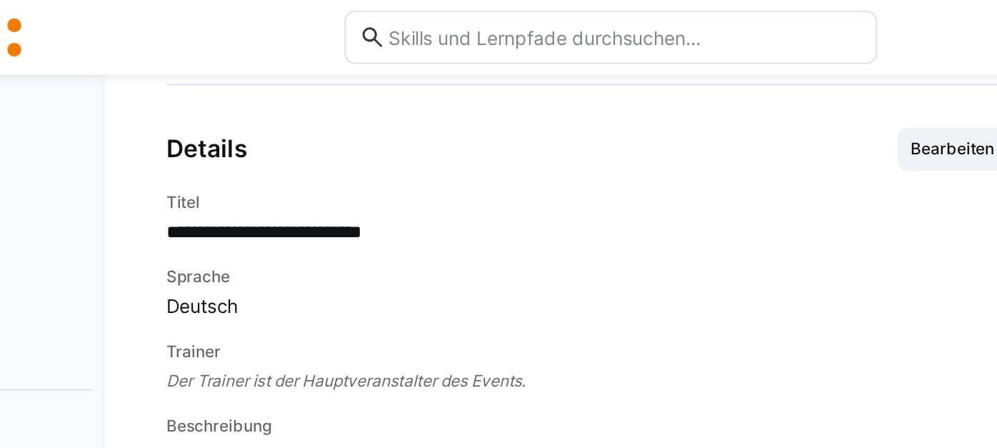
scroll to position [465, 0]
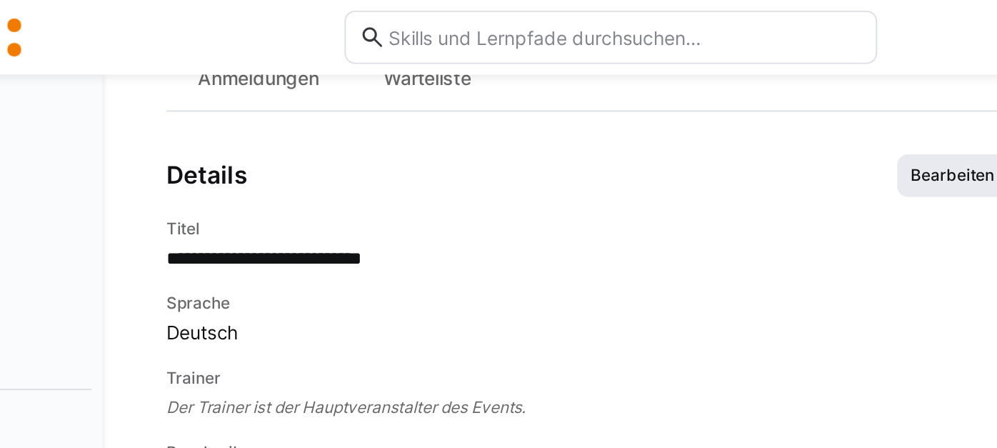
click at [664, 100] on span "Bearbeiten" at bounding box center [682, 94] width 48 height 11
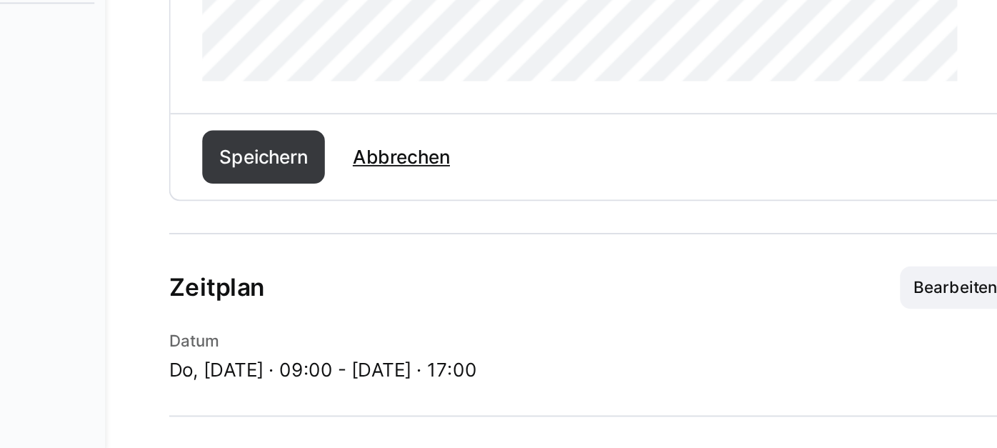
scroll to position [748, 0]
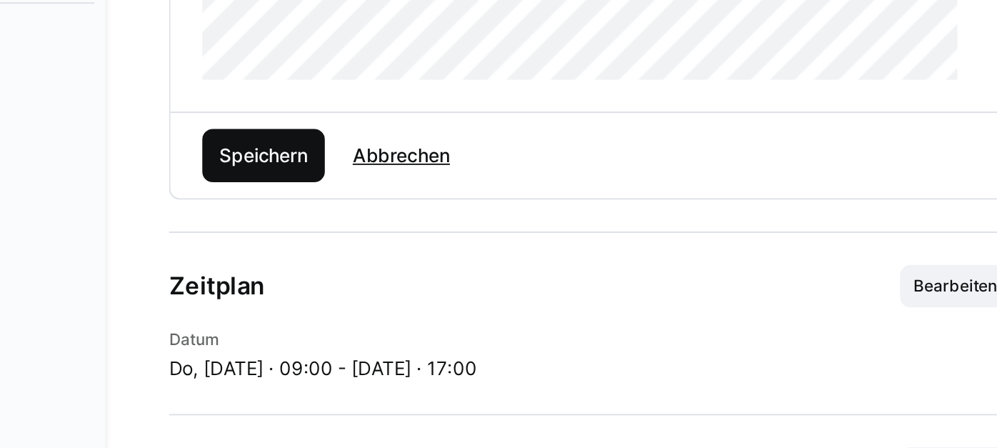
click at [300, 298] on span "Speichern" at bounding box center [310, 290] width 51 height 14
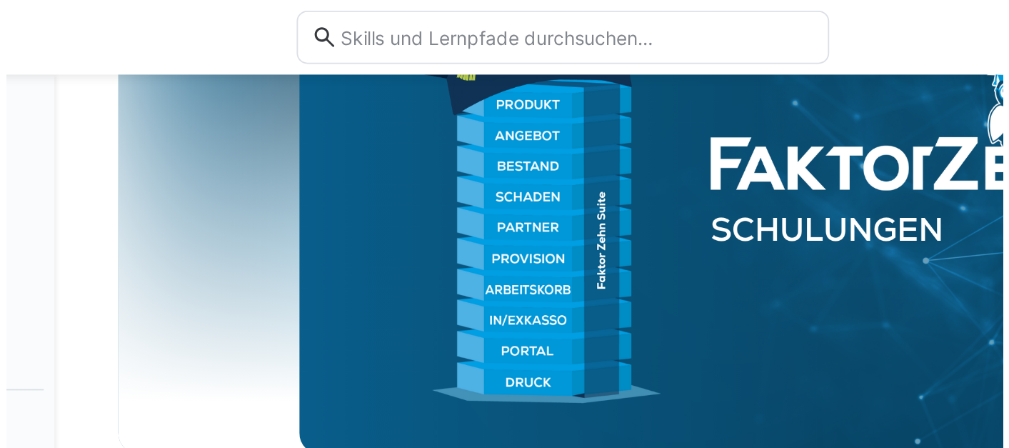
scroll to position [0, 0]
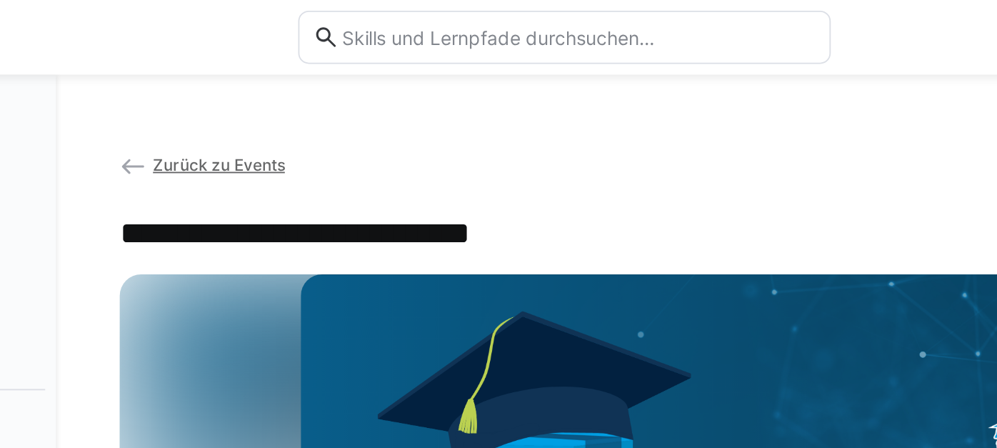
click at [330, 84] on span "Zurück zu Events" at bounding box center [313, 88] width 71 height 11
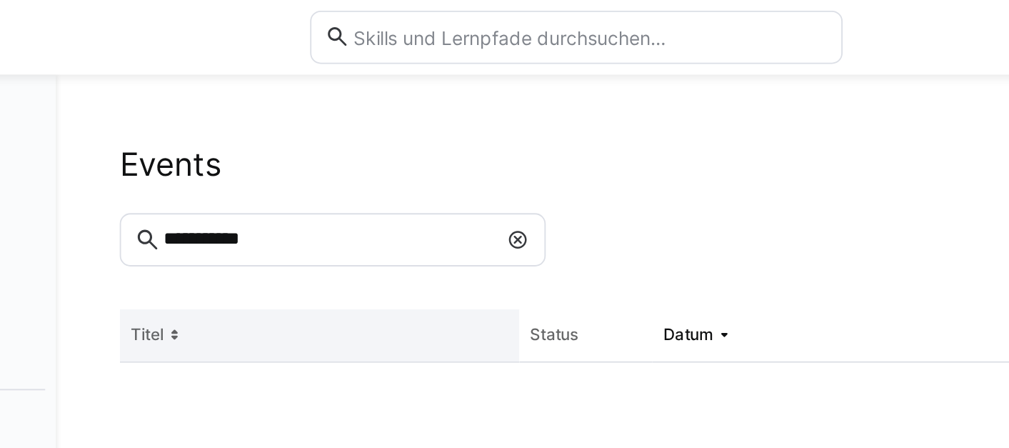
click at [338, 182] on th "Titel" at bounding box center [367, 180] width 214 height 29
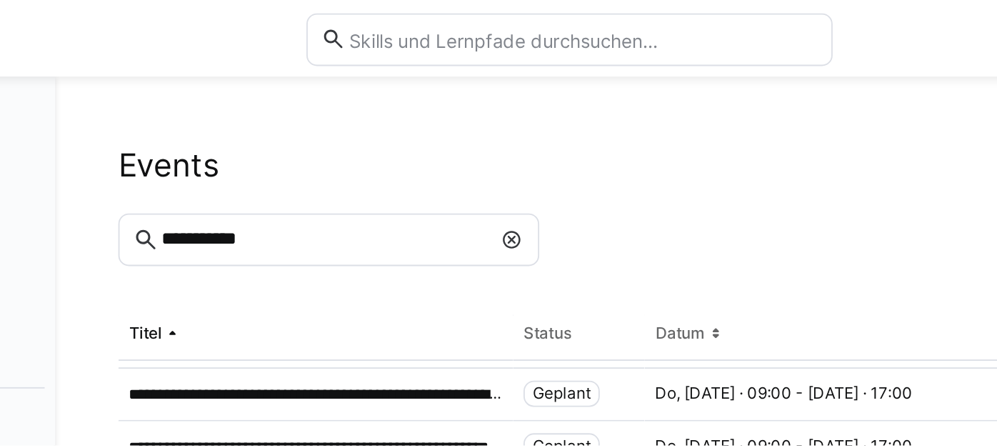
scroll to position [71, 0]
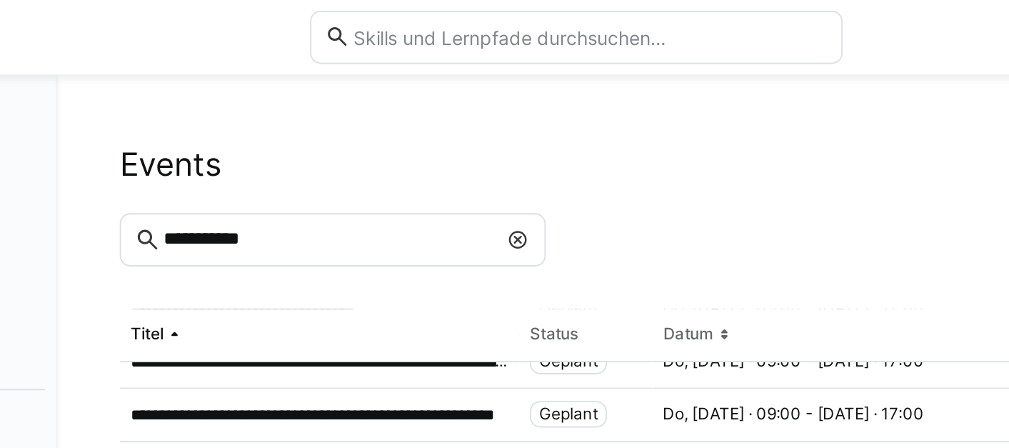
click at [347, 211] on div "**********" at bounding box center [367, 222] width 214 height 29
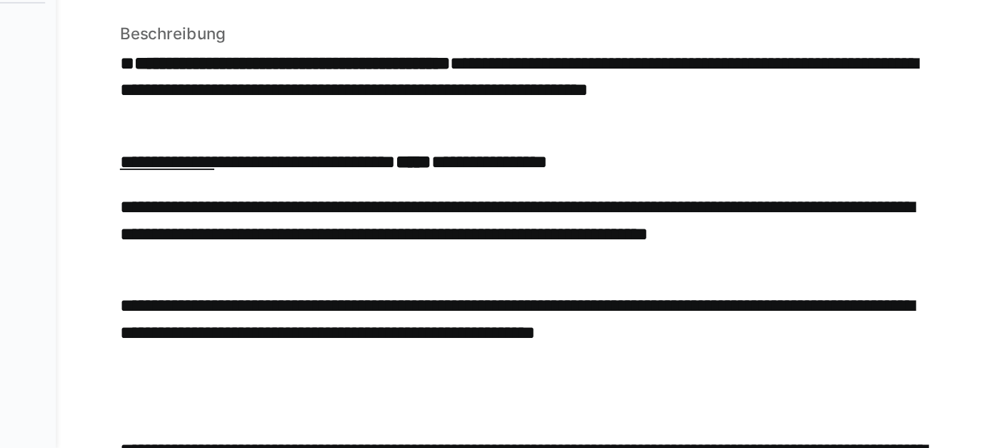
scroll to position [483, 0]
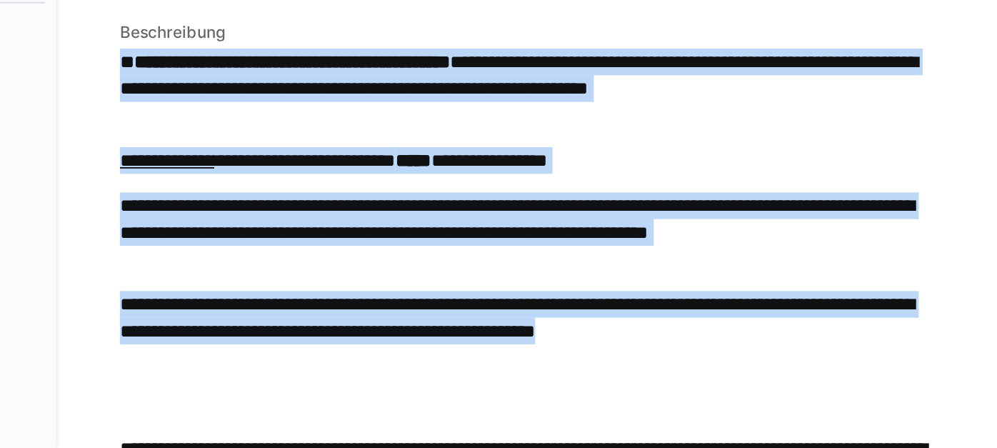
drag, startPoint x: 696, startPoint y: 396, endPoint x: 263, endPoint y: 243, distance: 459.5
click at [263, 243] on span "**********" at bounding box center [480, 428] width 440 height 390
copy span "**********"
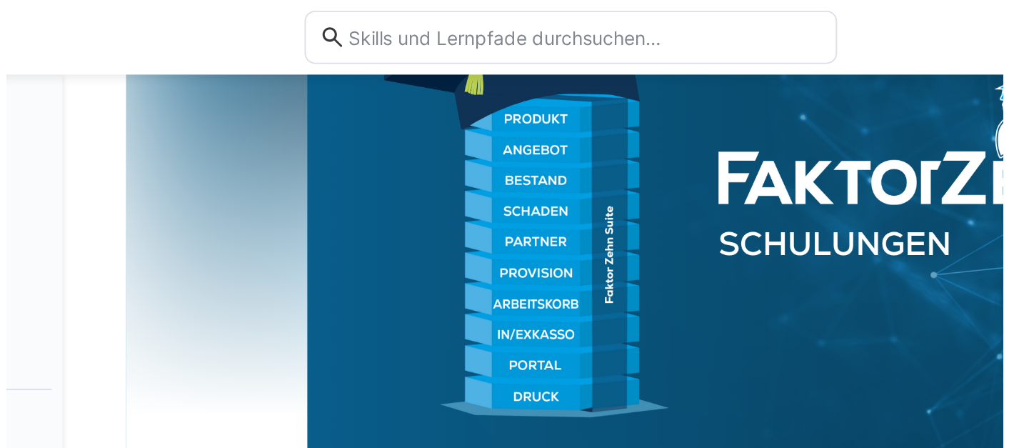
scroll to position [0, 0]
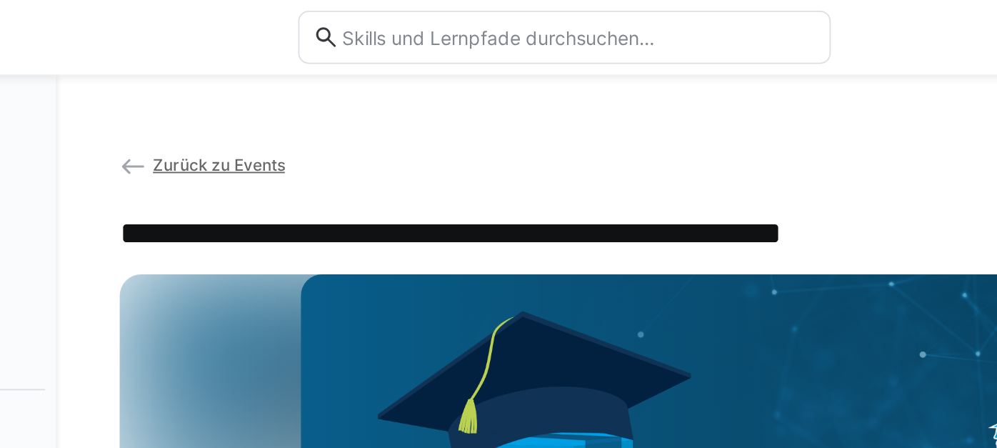
click at [308, 89] on span "Zurück zu Events" at bounding box center [313, 88] width 71 height 11
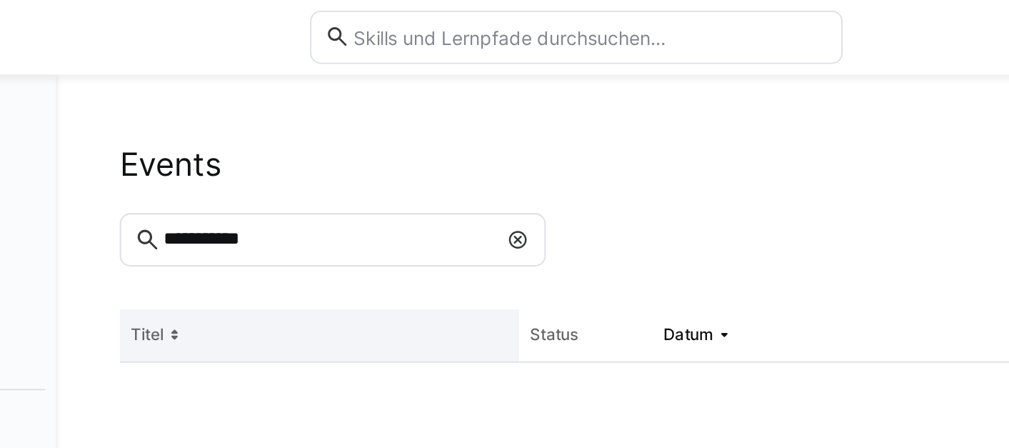
click at [328, 177] on th "Titel" at bounding box center [367, 180] width 214 height 29
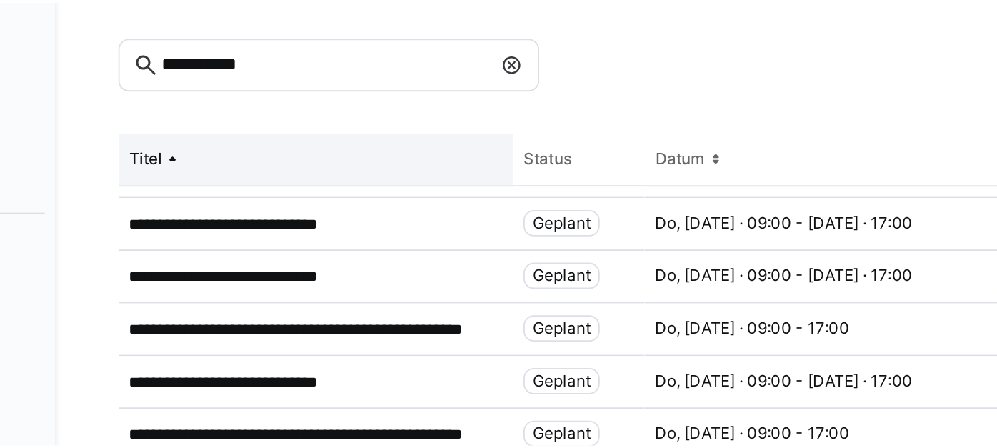
scroll to position [166, 0]
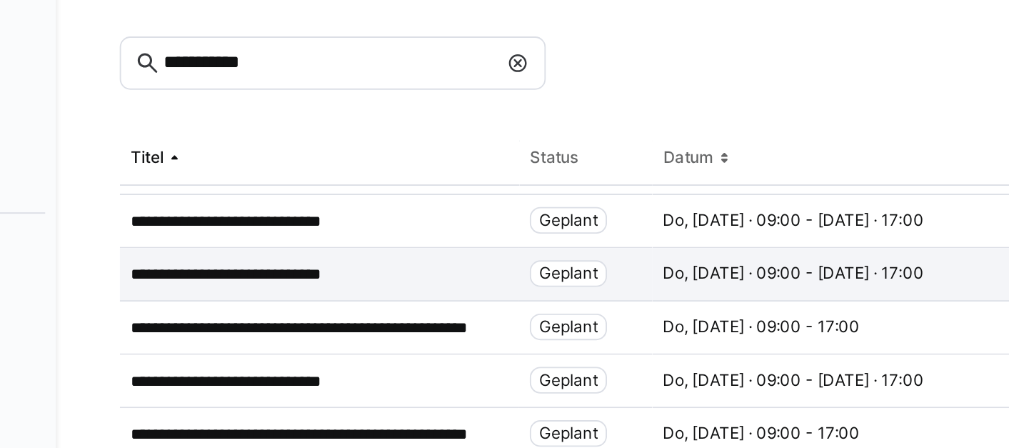
click at [352, 233] on div "**********" at bounding box center [367, 242] width 214 height 29
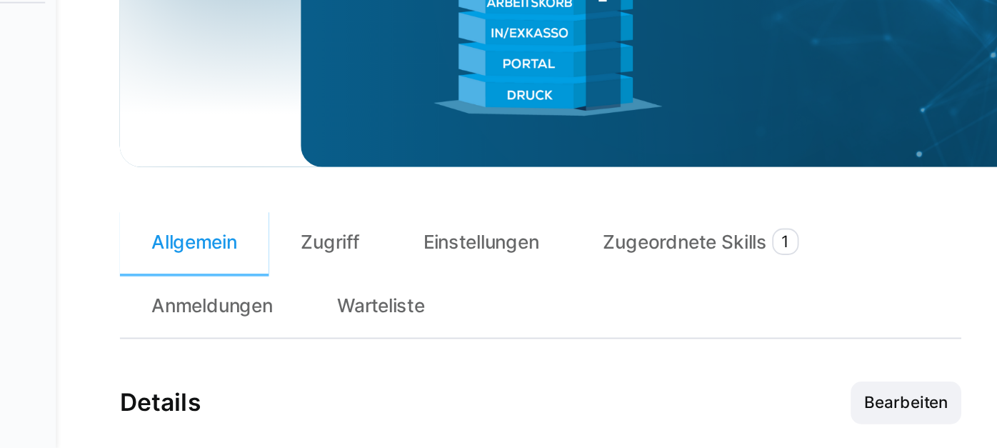
scroll to position [226, 0]
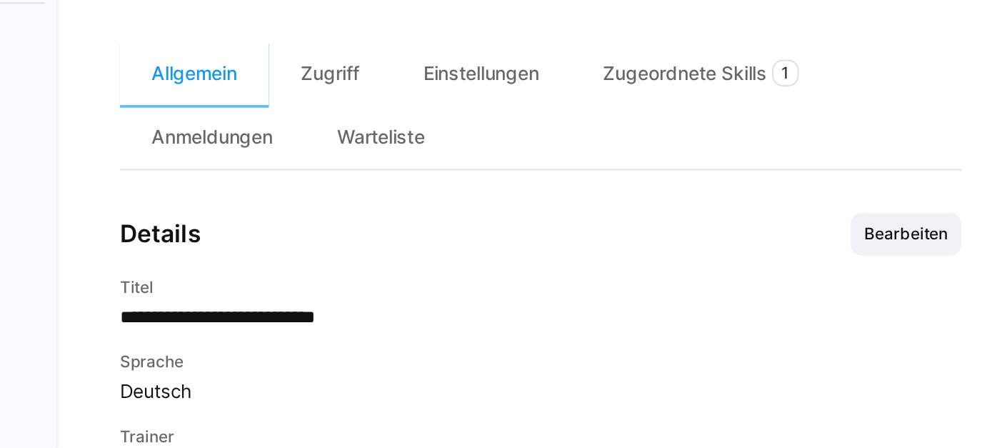
click at [675, 331] on div "Bearbeiten" at bounding box center [681, 332] width 59 height 23
click at [665, 338] on span "Bearbeiten" at bounding box center [682, 332] width 48 height 11
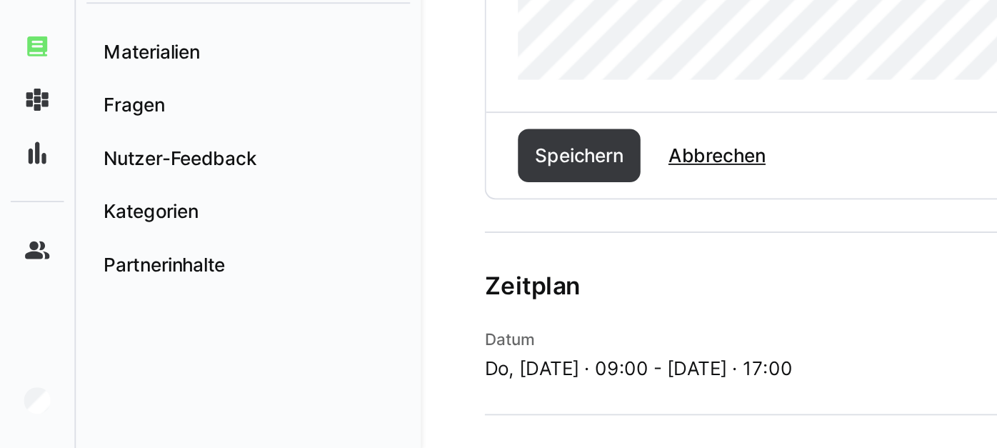
scroll to position [750, 0]
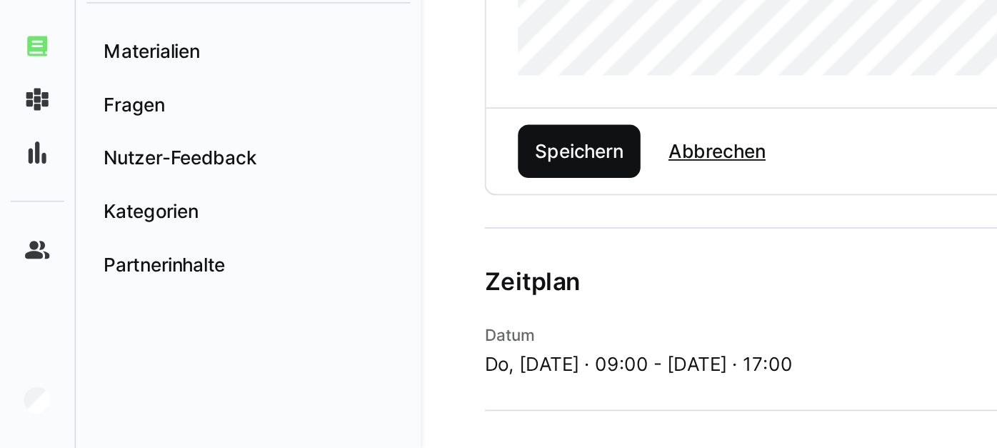
click at [323, 291] on span "Speichern" at bounding box center [310, 288] width 51 height 14
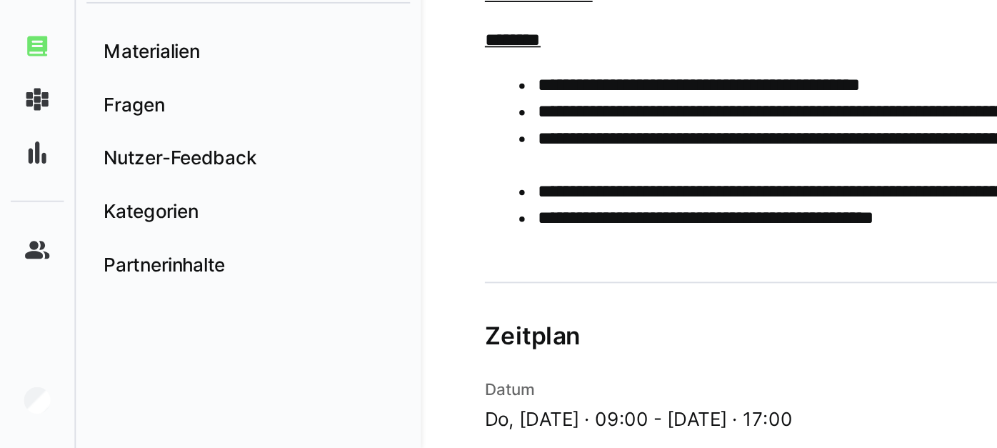
click at [336, 312] on li "**********" at bounding box center [493, 310] width 411 height 14
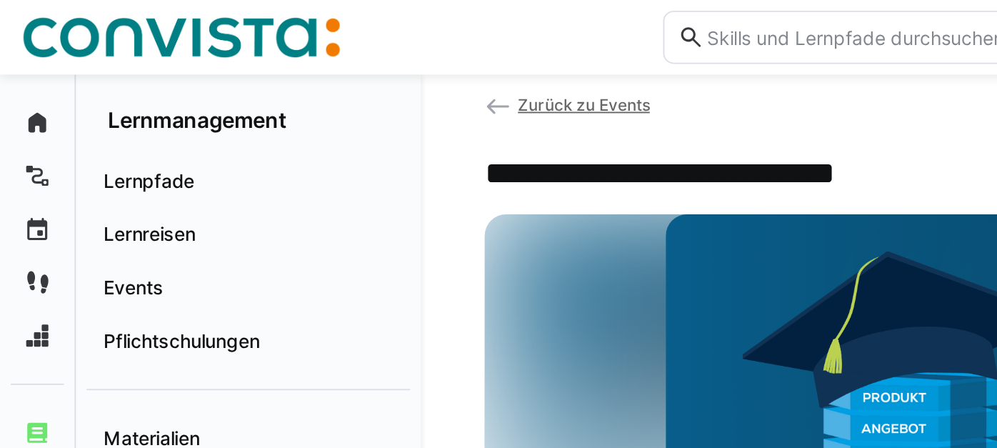
scroll to position [31, 0]
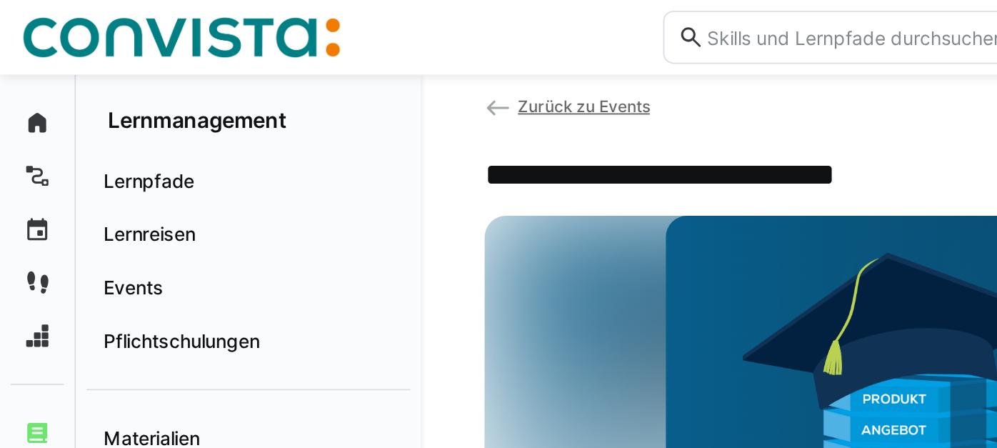
click at [316, 58] on span "Zurück zu Events" at bounding box center [313, 56] width 71 height 11
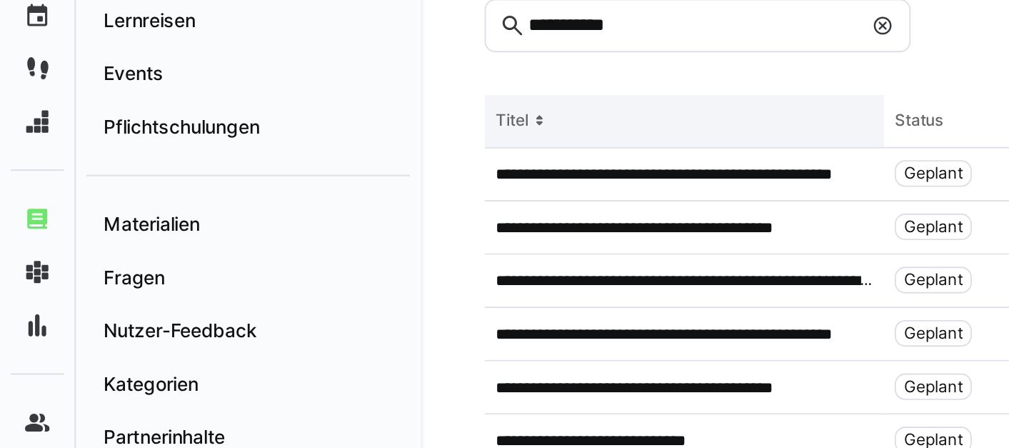
click at [306, 183] on th "Titel" at bounding box center [367, 180] width 214 height 29
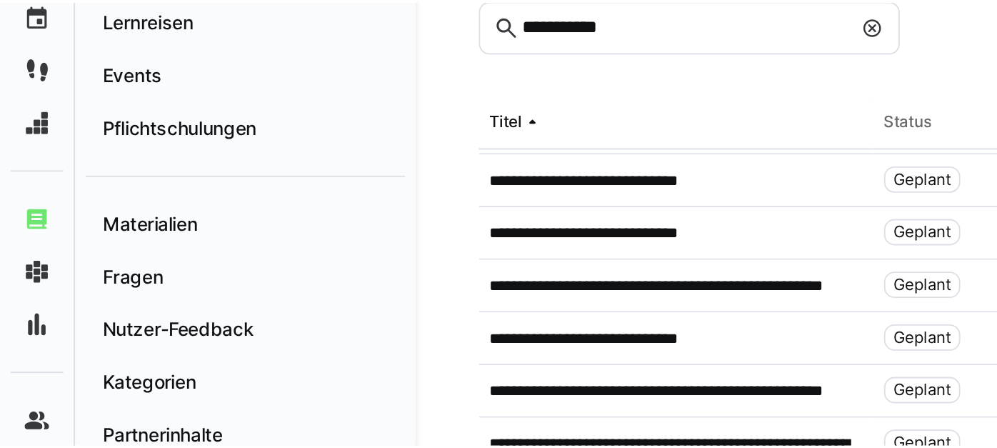
scroll to position [175, 0]
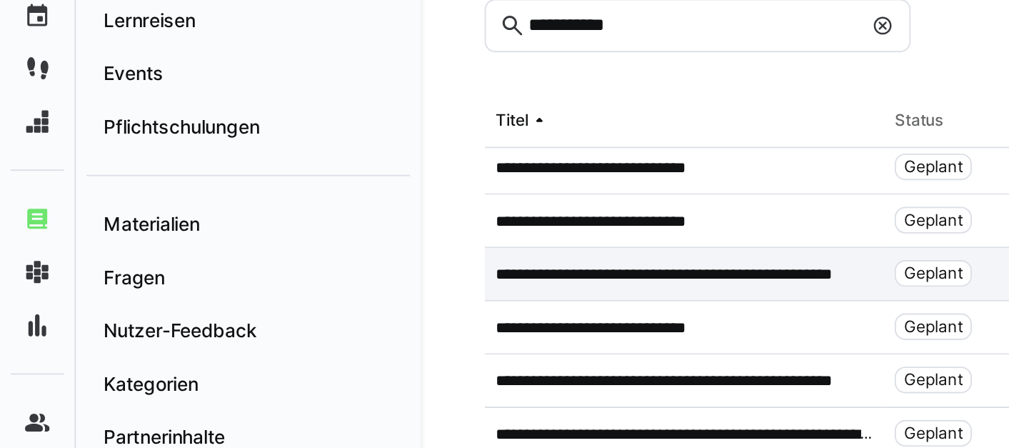
click at [341, 262] on p "**********" at bounding box center [367, 261] width 203 height 11
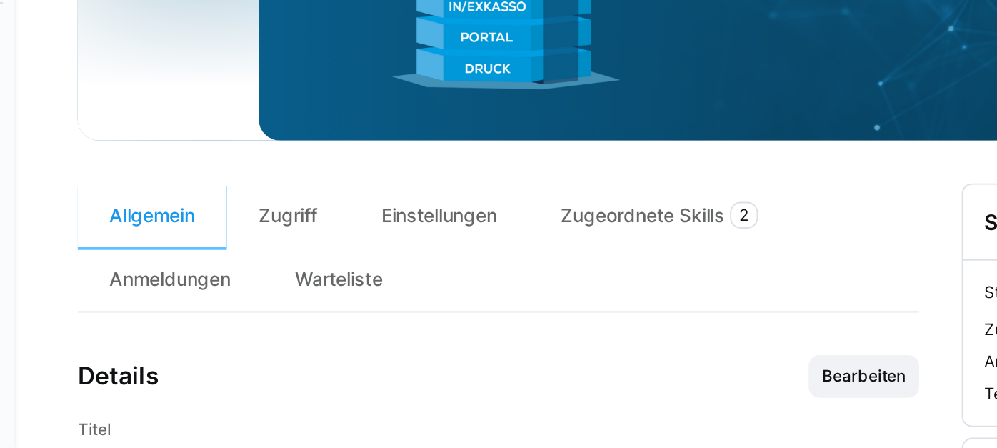
scroll to position [226, 0]
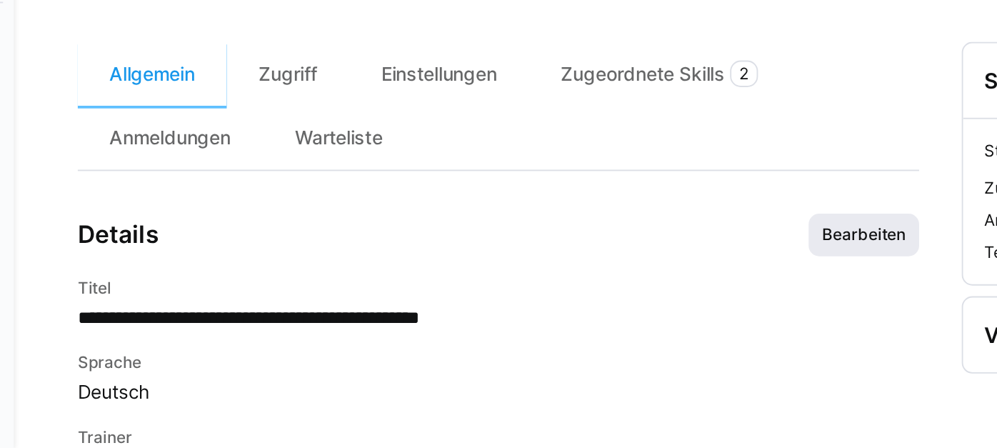
click at [677, 339] on span "Bearbeiten" at bounding box center [682, 333] width 48 height 11
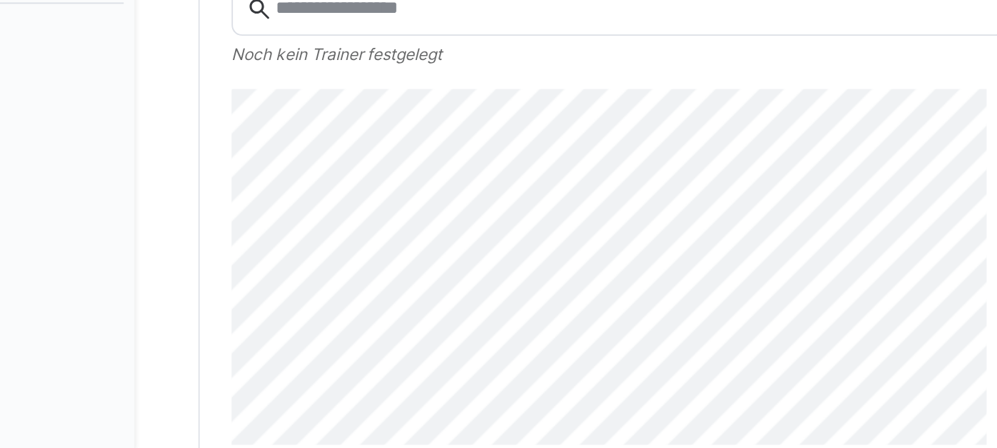
scroll to position [668, 0]
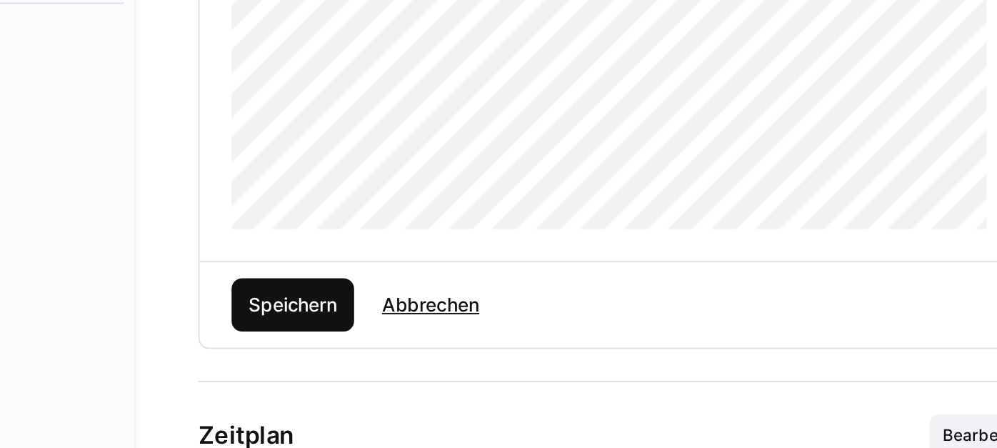
click at [296, 378] on span "Speichern" at bounding box center [310, 370] width 51 height 14
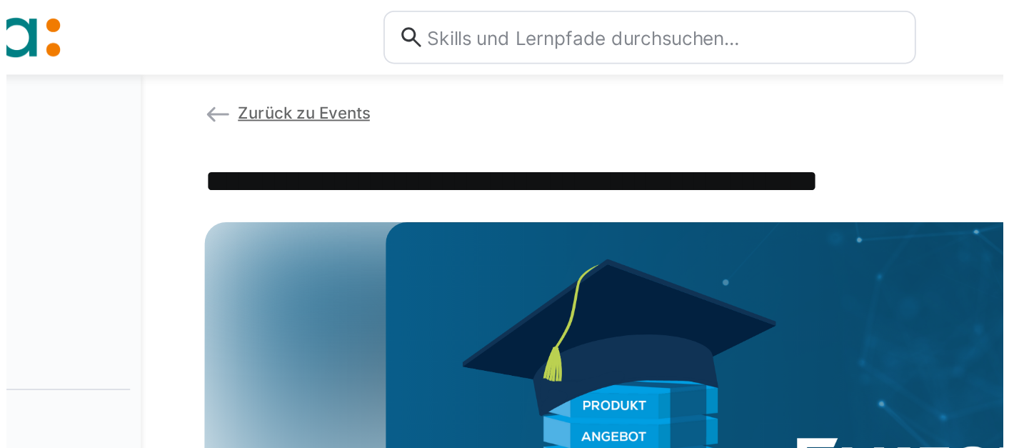
scroll to position [0, 0]
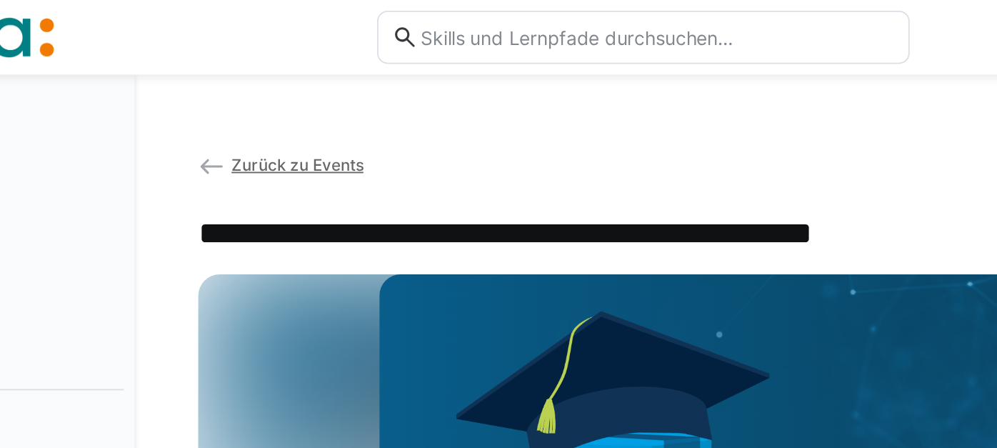
click at [338, 91] on span "Zurück zu Events" at bounding box center [313, 88] width 71 height 11
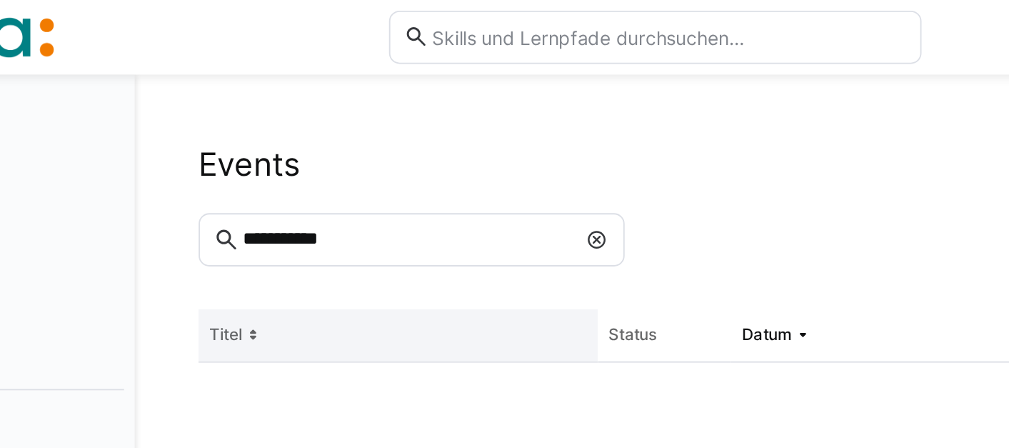
click at [338, 166] on th "Titel" at bounding box center [367, 180] width 214 height 29
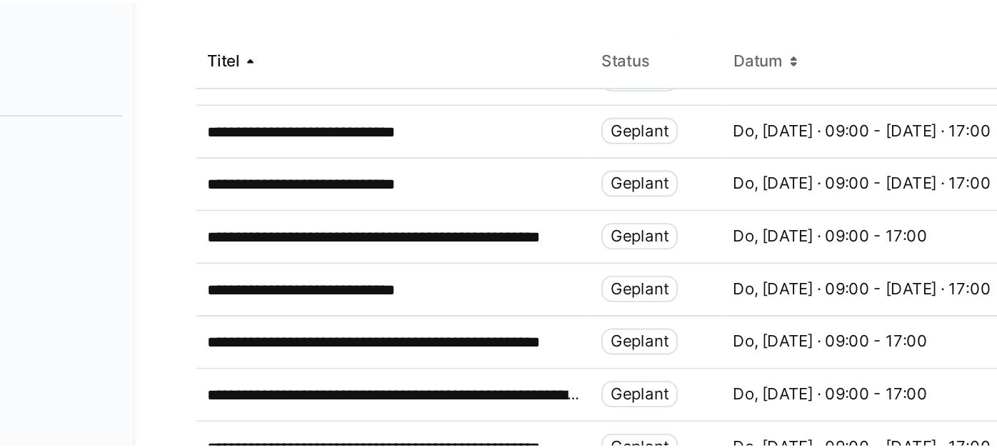
scroll to position [163, 0]
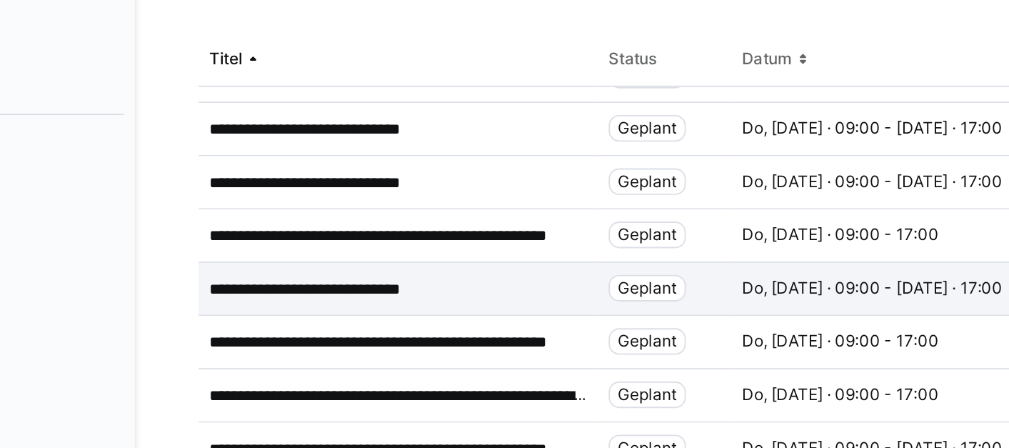
click at [373, 293] on div "**********" at bounding box center [367, 302] width 214 height 29
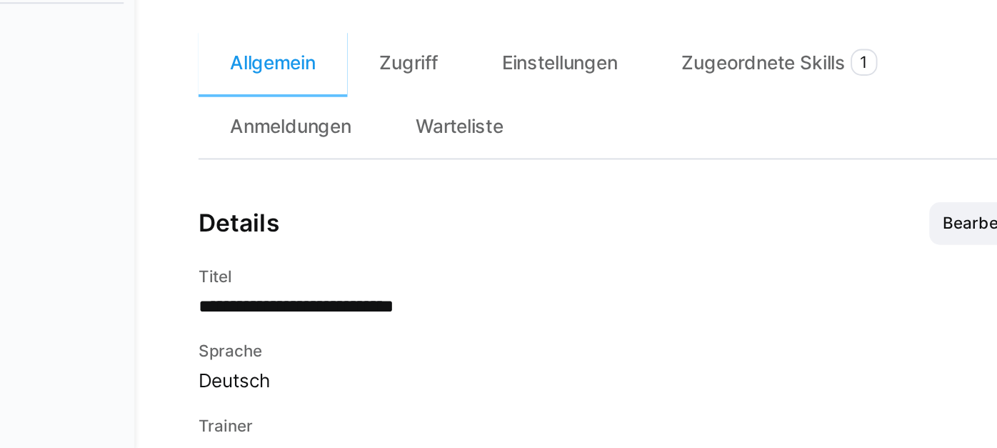
scroll to position [233, 0]
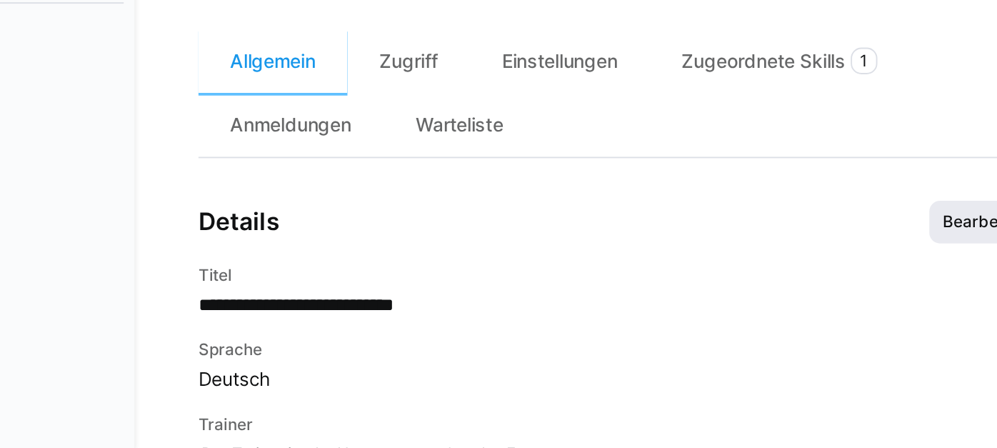
click at [658, 332] on span "Bearbeiten" at bounding box center [682, 326] width 48 height 11
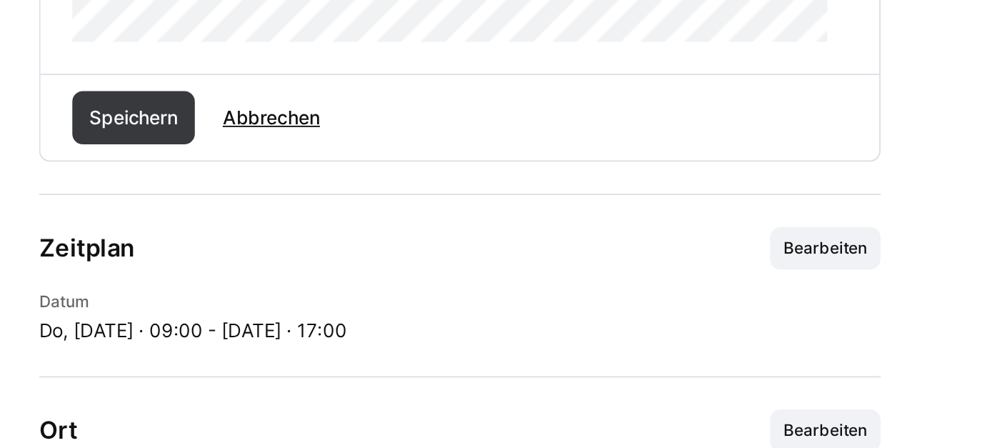
scroll to position [812, 0]
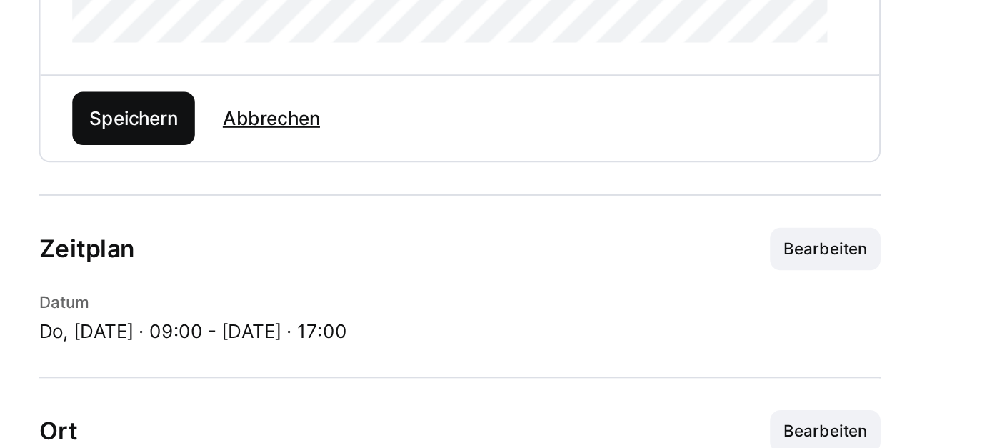
click at [328, 234] on span "Speichern" at bounding box center [310, 227] width 51 height 14
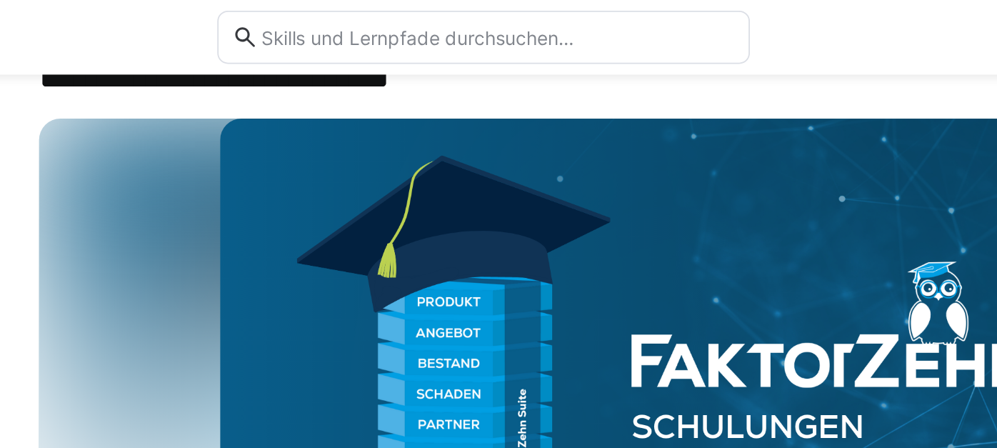
scroll to position [13, 0]
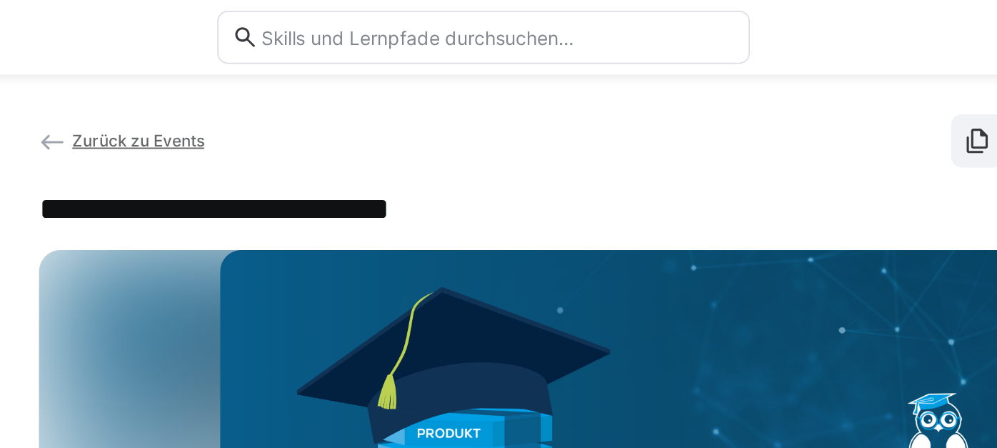
click at [335, 76] on span "Zurück zu Events" at bounding box center [313, 75] width 71 height 11
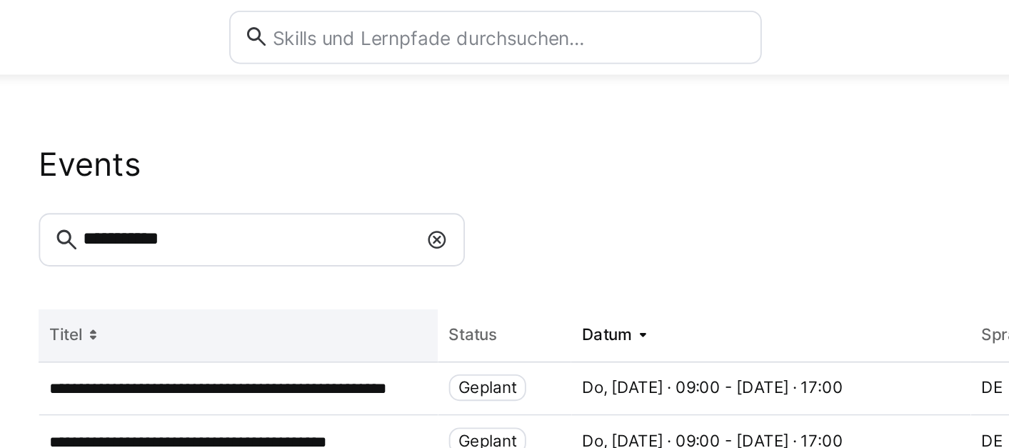
click at [338, 177] on th "Titel" at bounding box center [367, 180] width 214 height 29
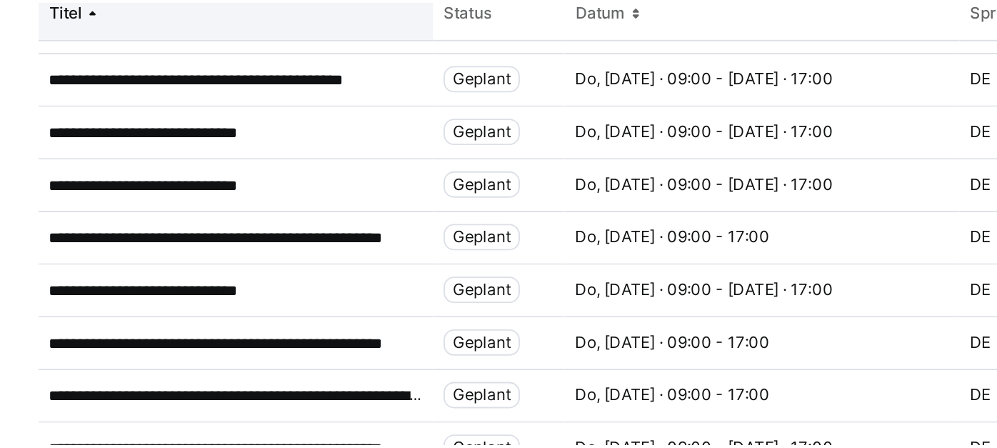
scroll to position [140, 0]
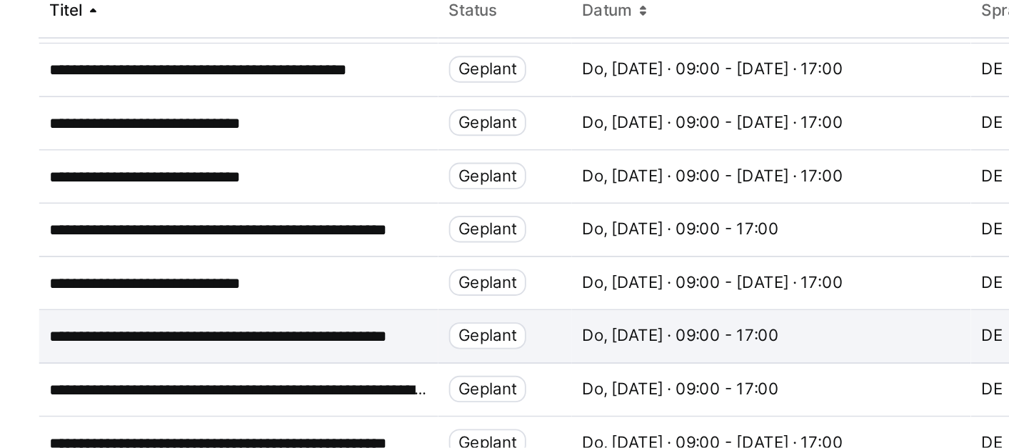
click at [380, 355] on p "**********" at bounding box center [367, 353] width 203 height 11
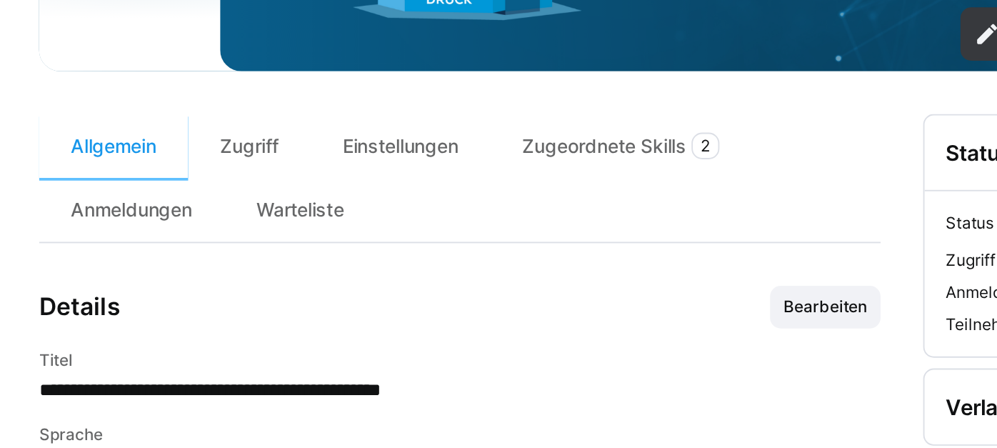
scroll to position [209, 0]
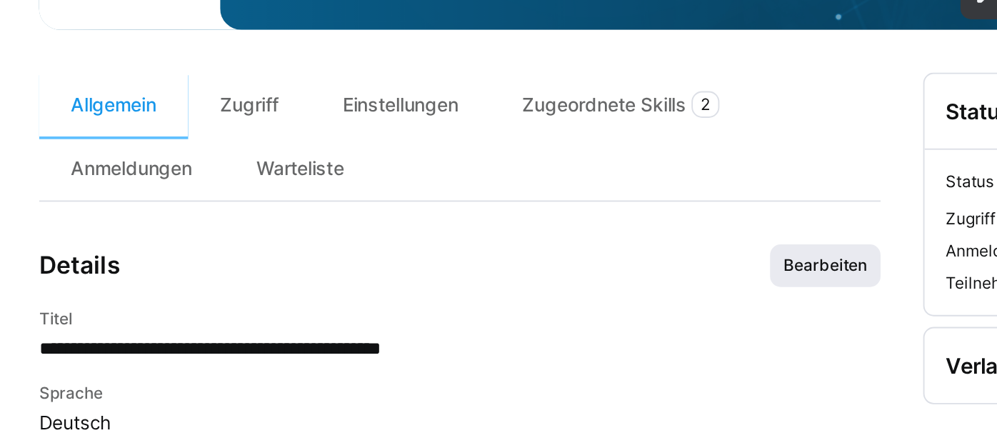
click at [674, 356] on span "Bearbeiten" at bounding box center [682, 349] width 48 height 11
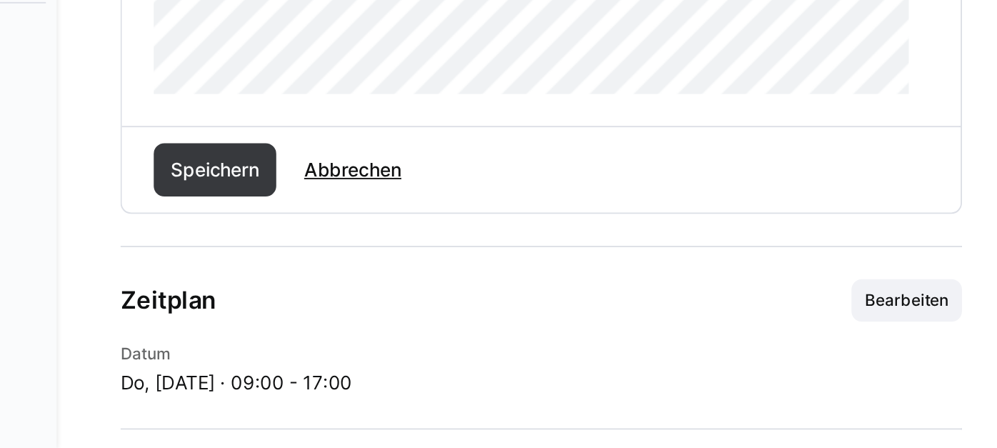
scroll to position [745, 0]
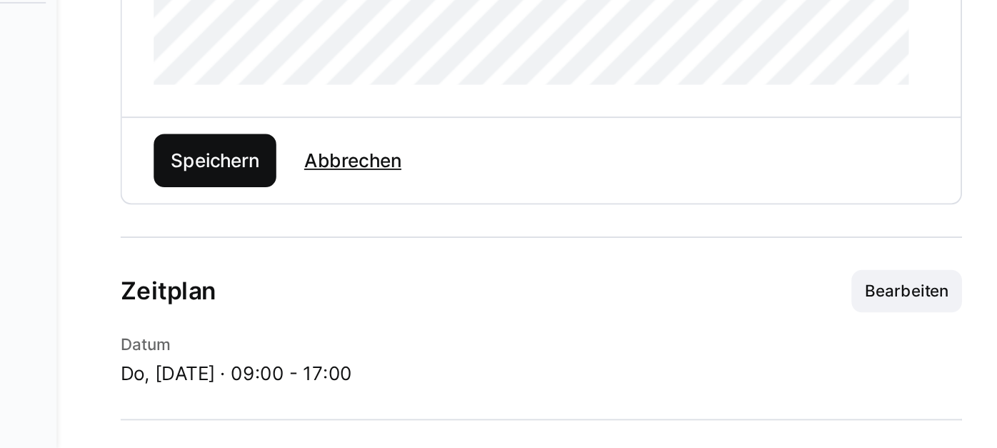
click at [339, 303] on span "Speichern" at bounding box center [311, 293] width 66 height 29
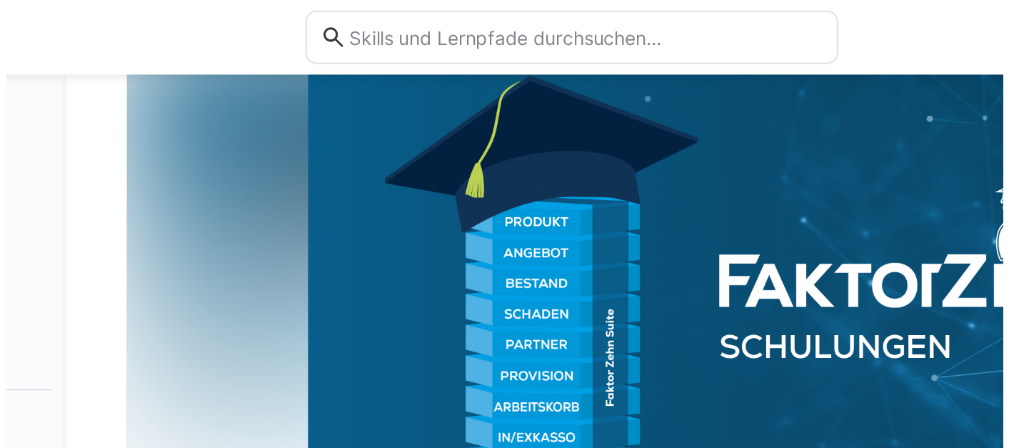
scroll to position [0, 0]
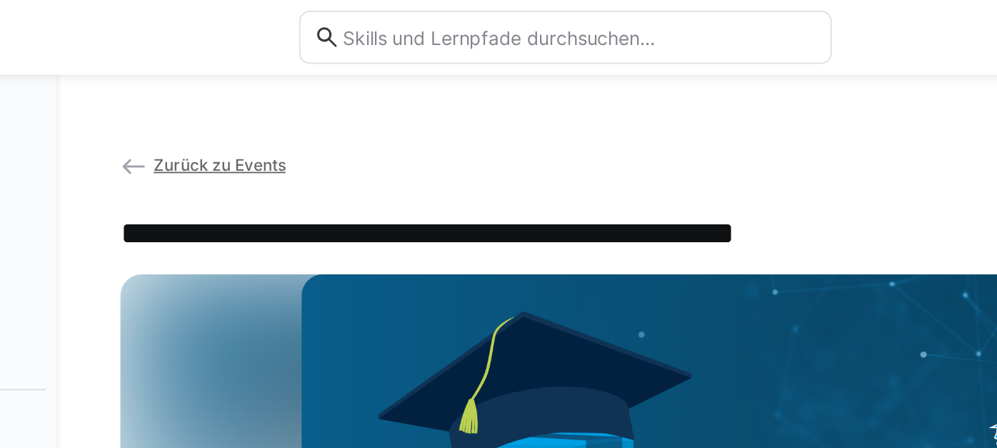
click at [313, 87] on span "Zurück zu Events" at bounding box center [313, 88] width 71 height 11
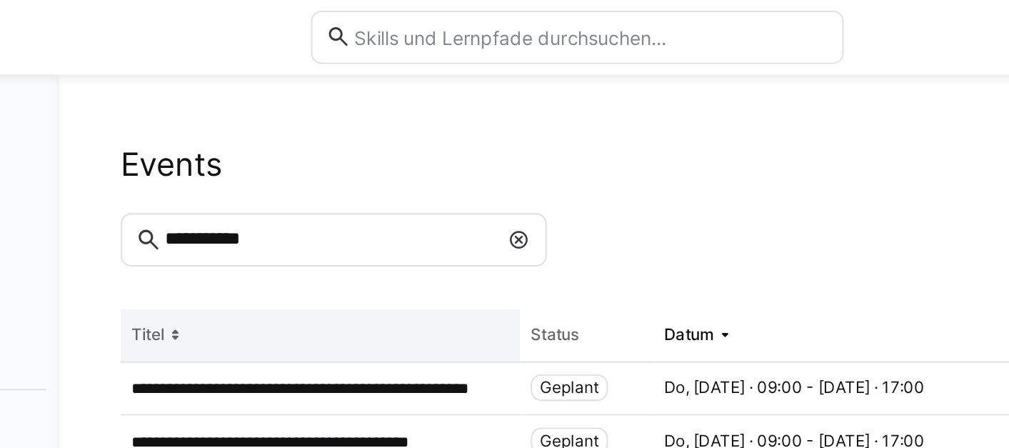
click at [350, 177] on th "Titel" at bounding box center [367, 180] width 214 height 29
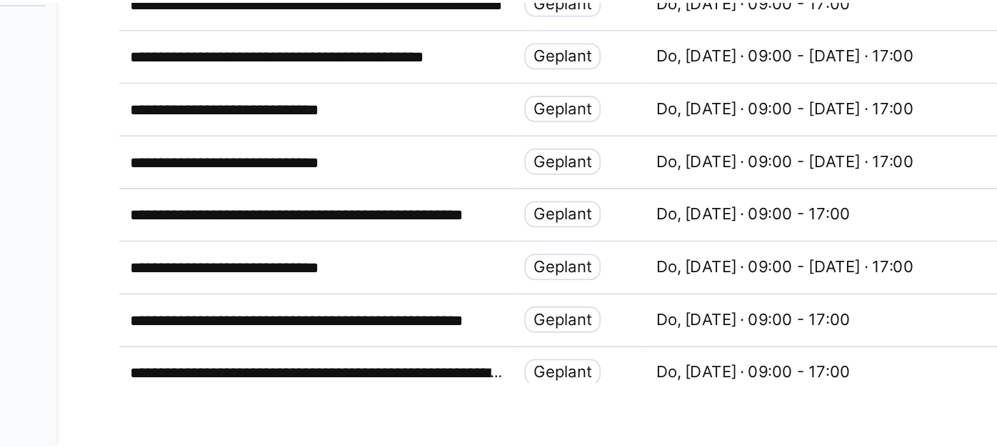
scroll to position [141, 0]
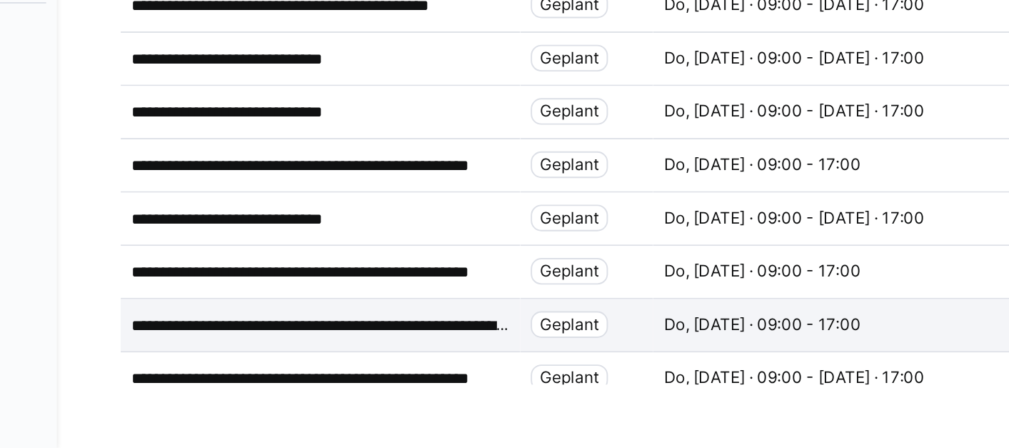
click at [394, 373] on div "**********" at bounding box center [367, 382] width 214 height 29
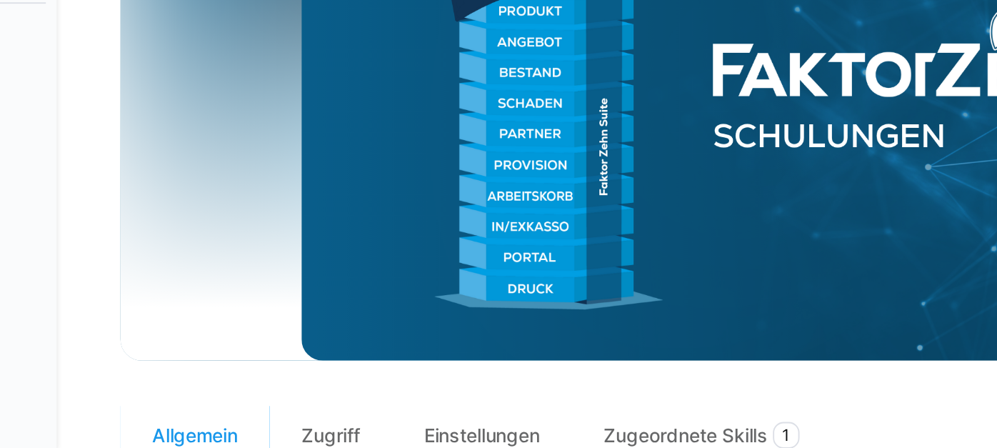
scroll to position [206, 0]
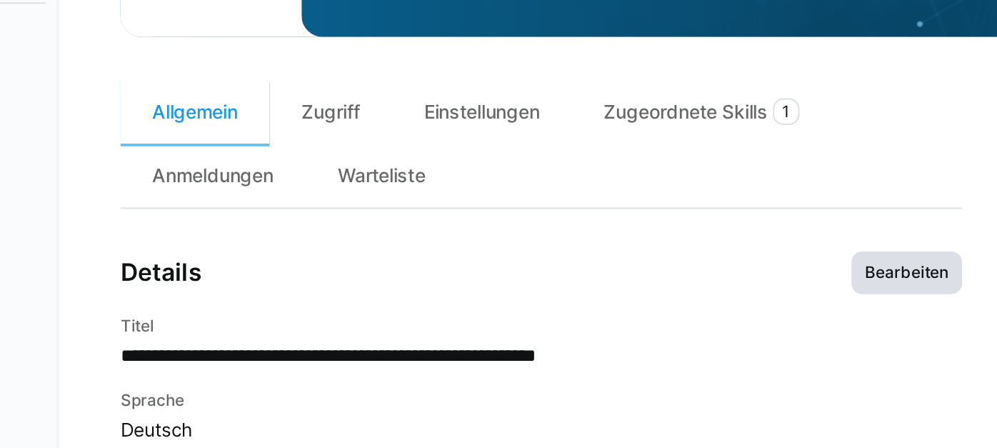
click at [682, 359] on span "Bearbeiten" at bounding box center [682, 353] width 48 height 11
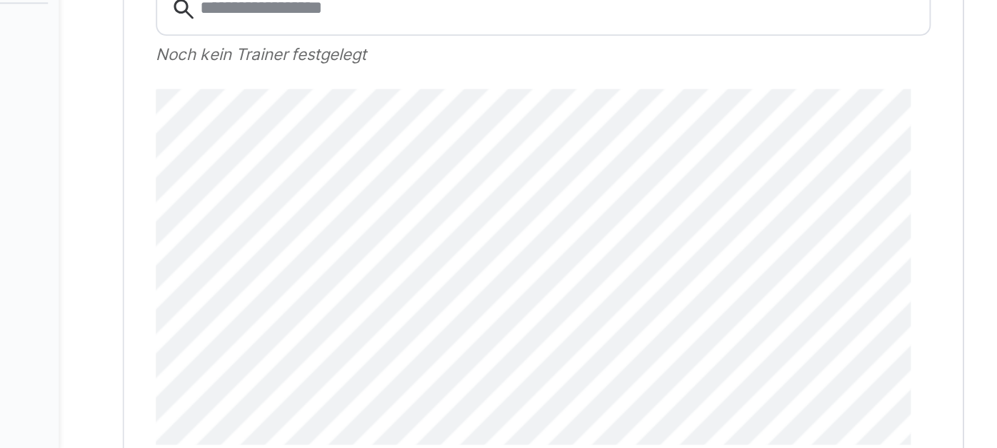
scroll to position [718, 0]
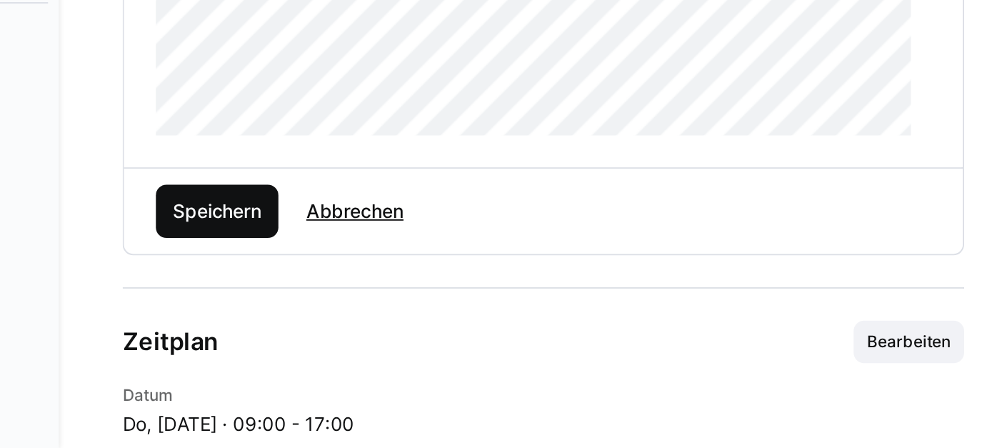
click at [331, 328] on span "Speichern" at bounding box center [310, 320] width 51 height 14
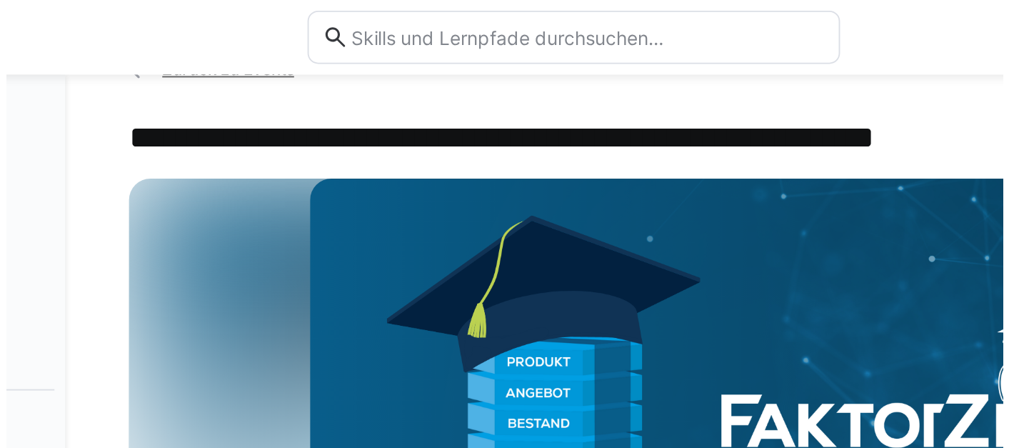
scroll to position [0, 0]
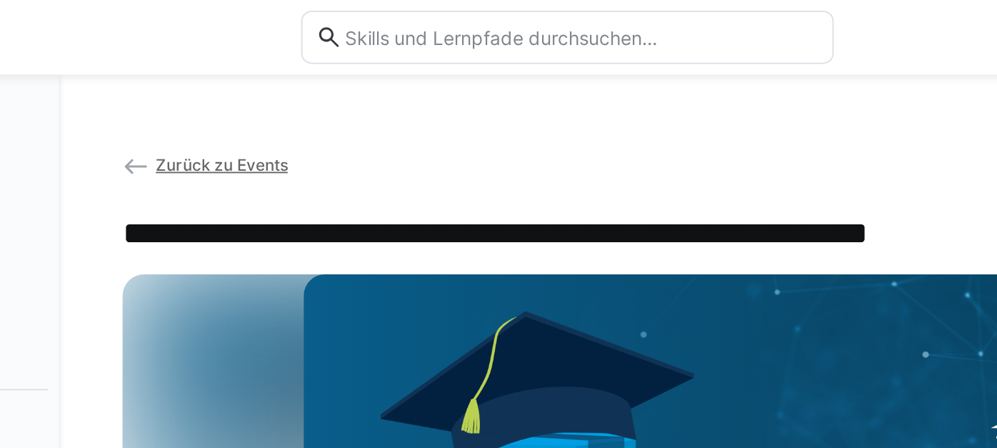
click at [321, 87] on span "Zurück zu Events" at bounding box center [313, 88] width 71 height 11
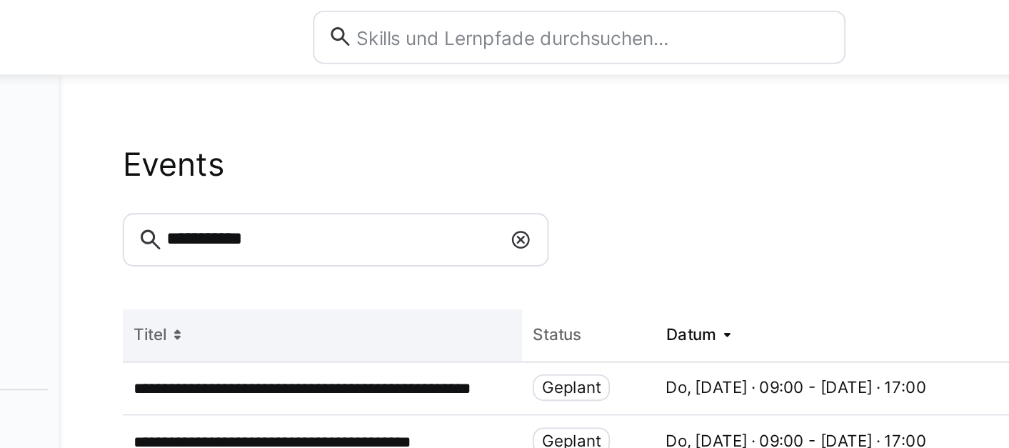
click at [293, 179] on eds-icon at bounding box center [288, 179] width 11 height 11
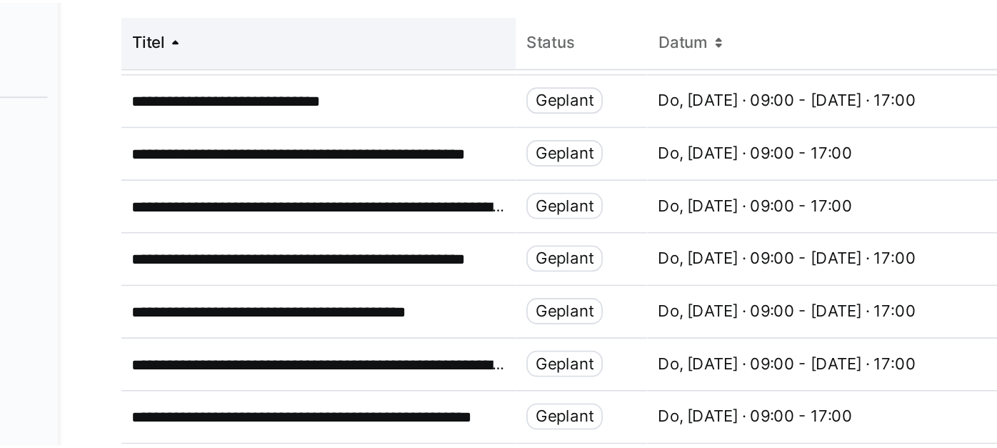
scroll to position [257, 0]
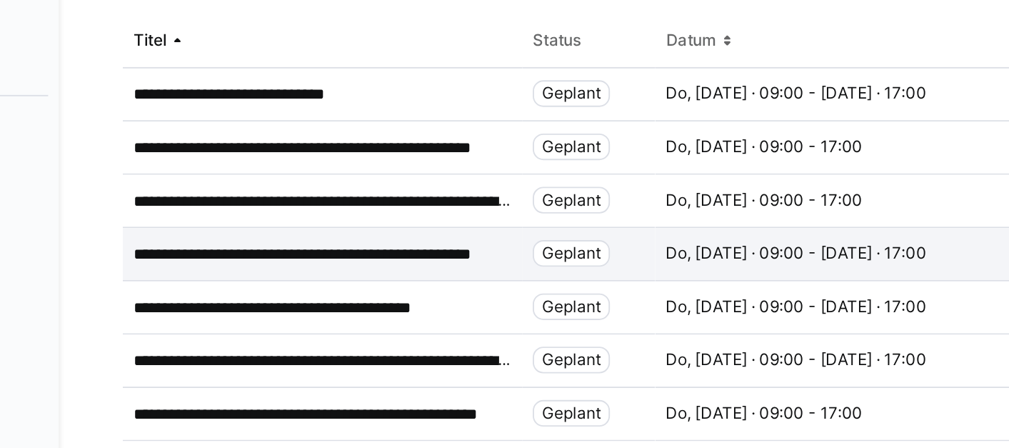
click at [399, 293] on p "**********" at bounding box center [367, 293] width 203 height 11
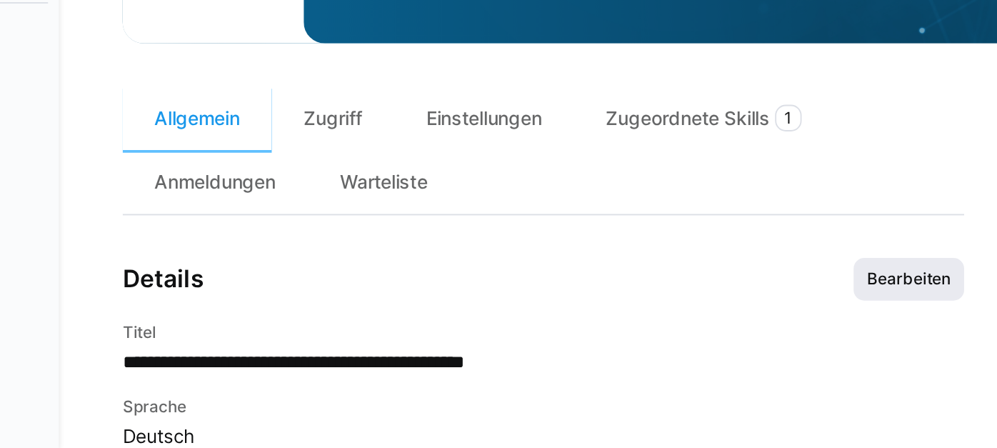
click at [680, 363] on span "Bearbeiten" at bounding box center [682, 356] width 48 height 11
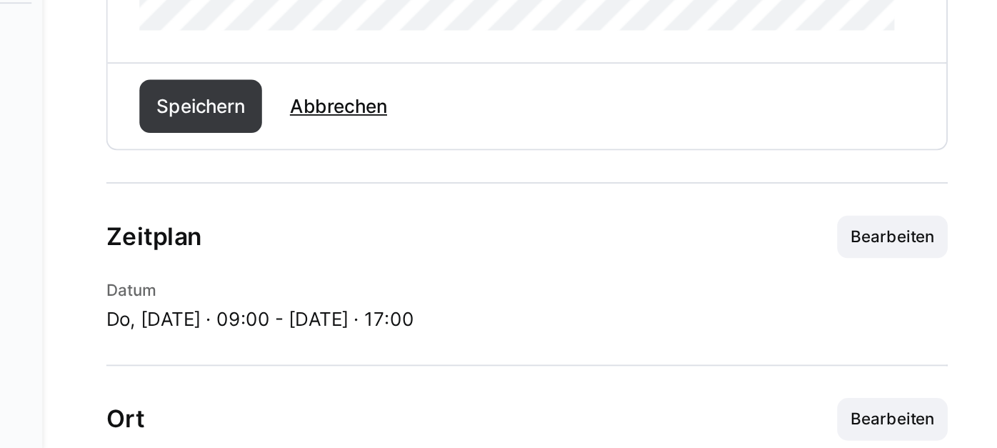
scroll to position [775, 0]
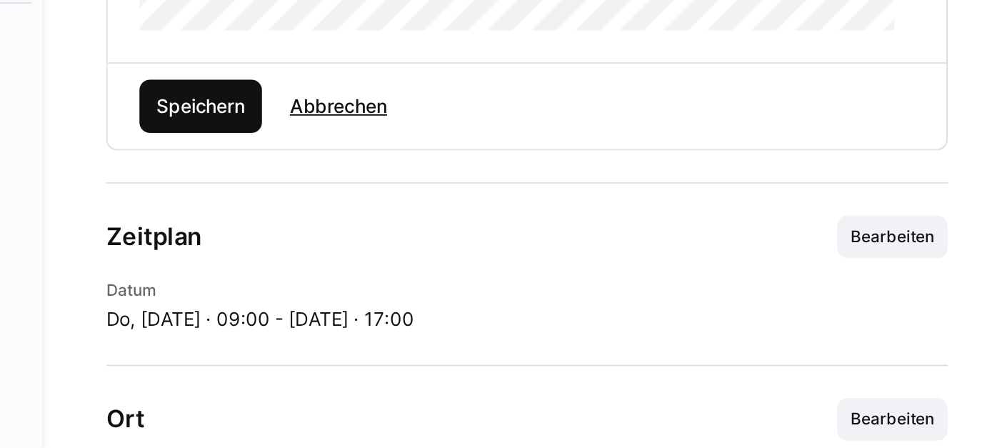
click at [318, 271] on span "Speichern" at bounding box center [310, 264] width 51 height 14
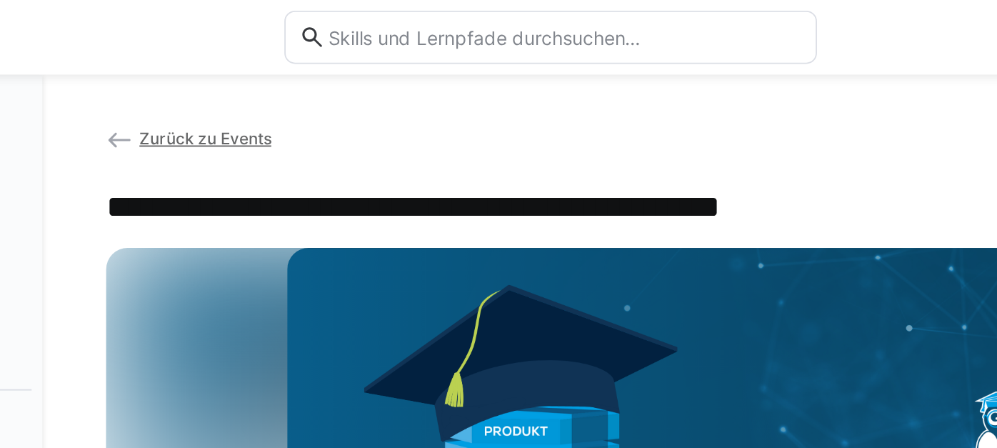
scroll to position [8, 0]
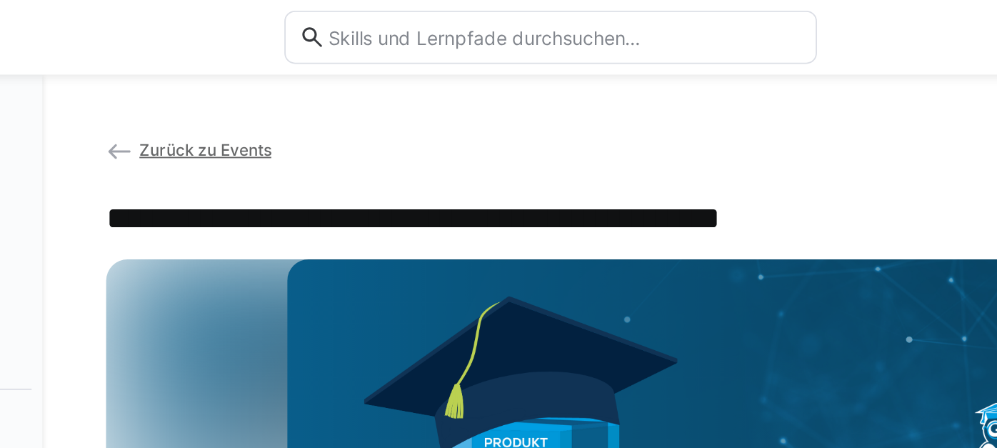
click at [319, 82] on span "Zurück zu Events" at bounding box center [313, 80] width 71 height 11
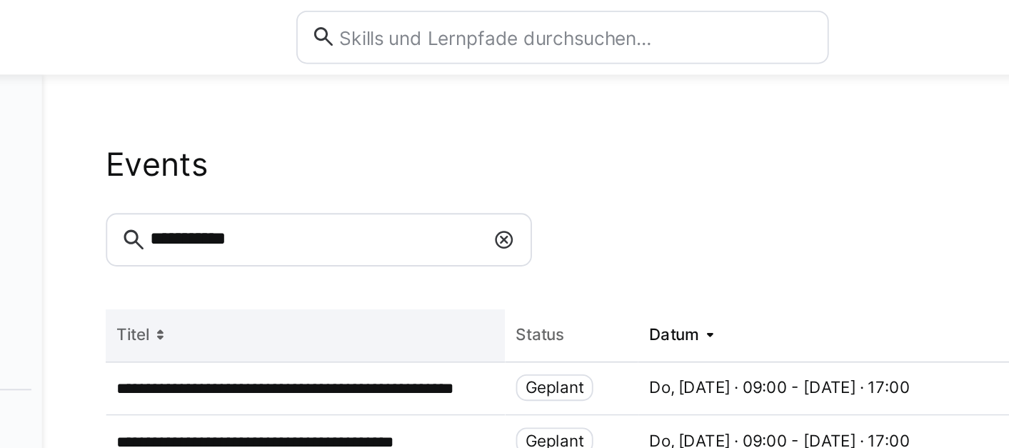
click at [311, 169] on th "Titel" at bounding box center [367, 180] width 214 height 29
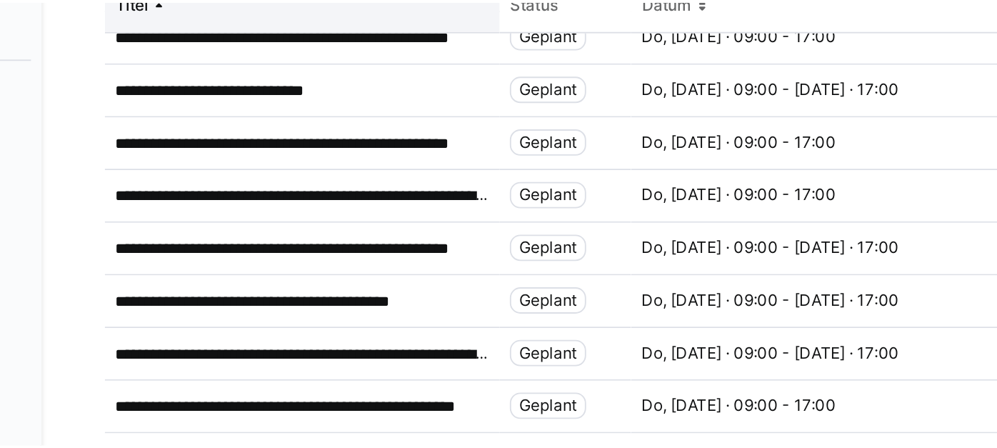
scroll to position [242, 0]
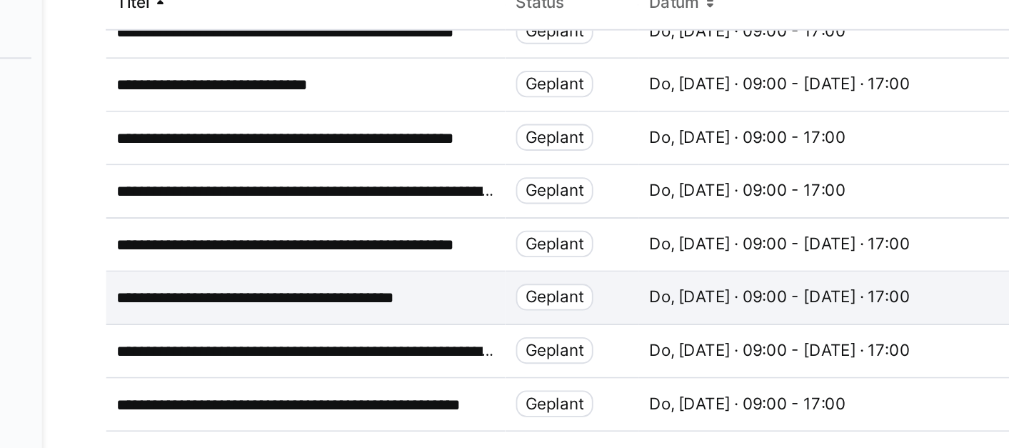
click at [358, 329] on div "**********" at bounding box center [367, 337] width 214 height 29
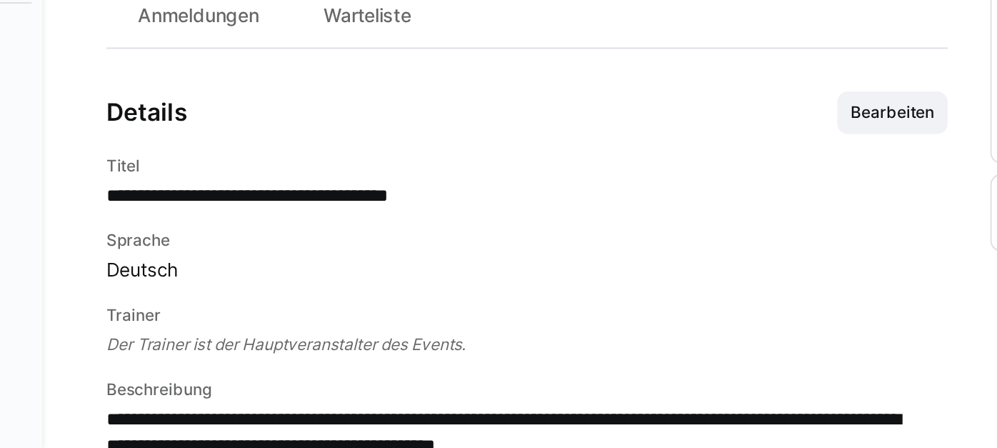
scroll to position [292, 0]
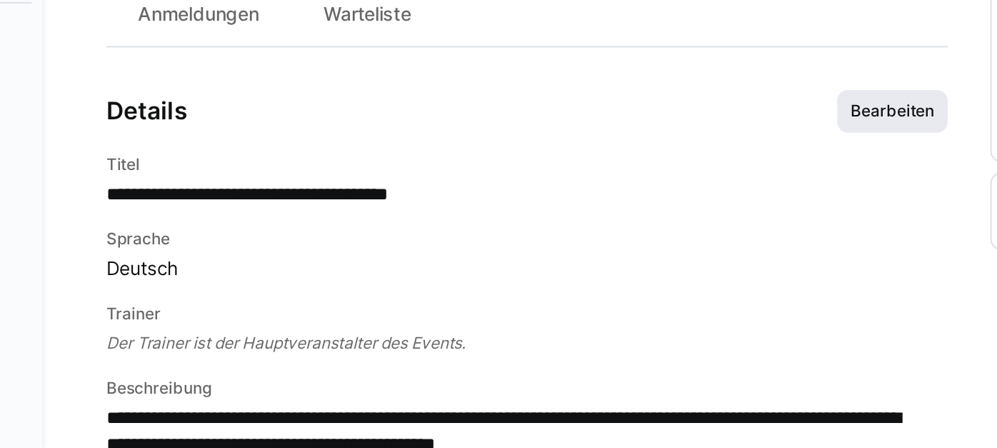
click at [669, 278] on span "Bearbeiten" at bounding box center [681, 267] width 59 height 23
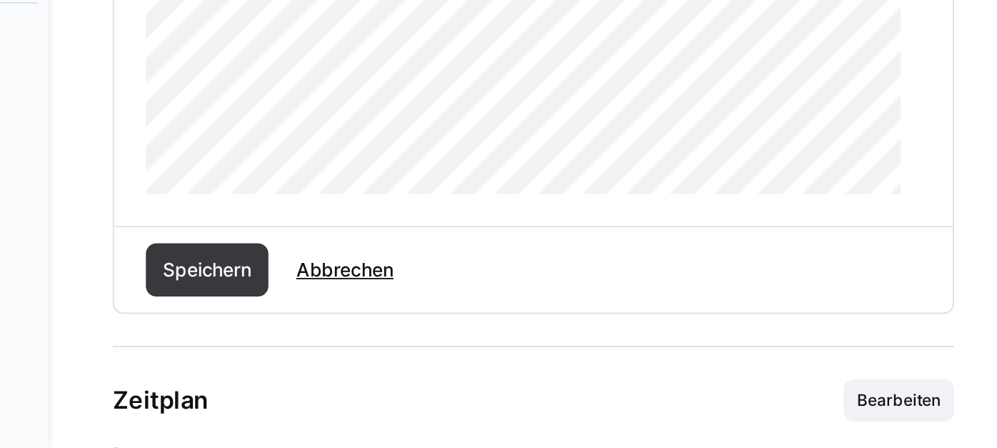
scroll to position [688, 0]
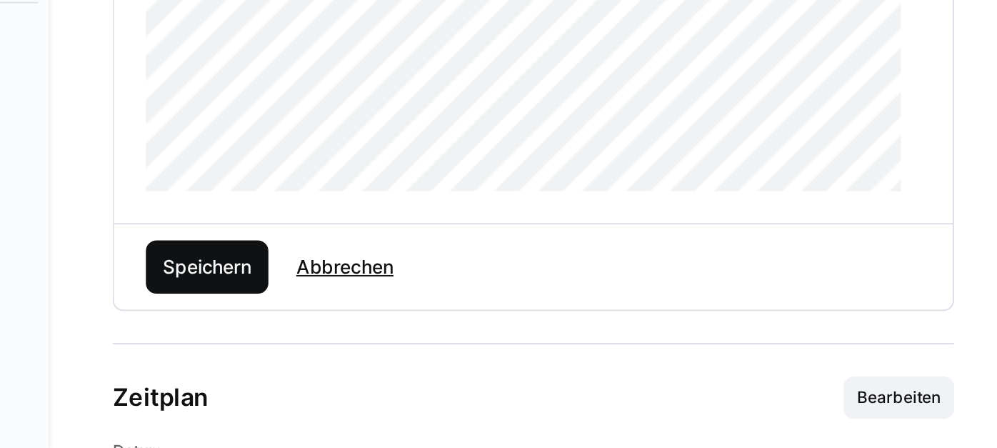
click at [291, 358] on span "Speichern" at bounding box center [310, 350] width 51 height 14
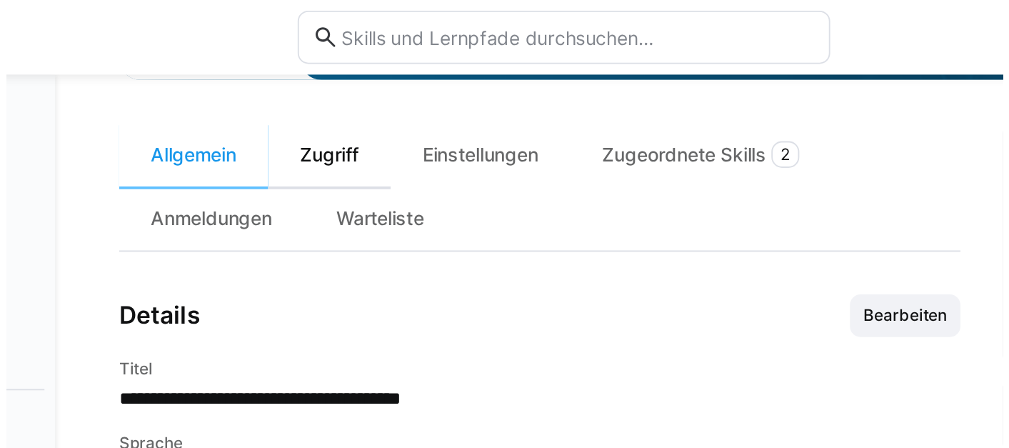
scroll to position [0, 0]
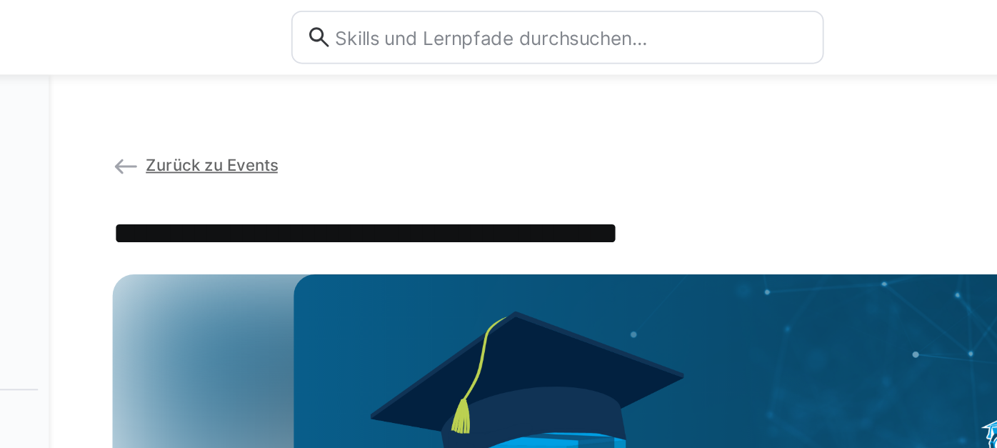
click at [303, 86] on span "Zurück zu Events" at bounding box center [313, 88] width 71 height 11
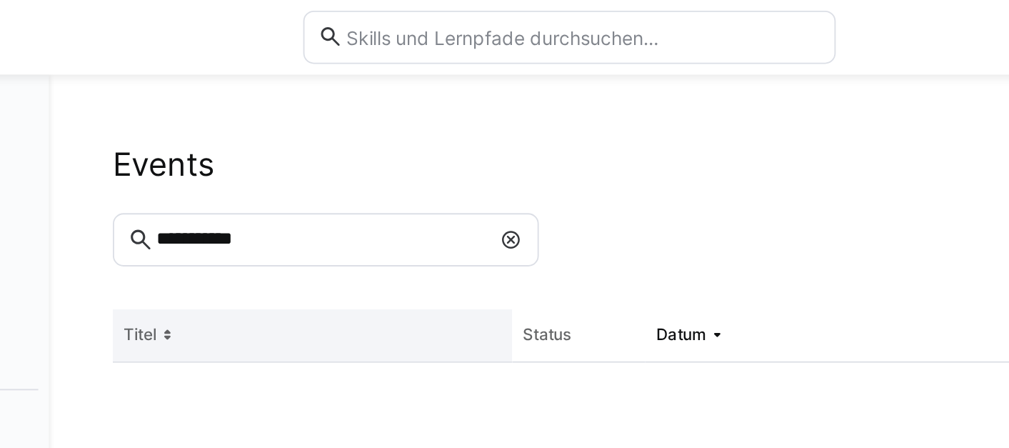
click at [329, 181] on th "Titel" at bounding box center [367, 180] width 214 height 29
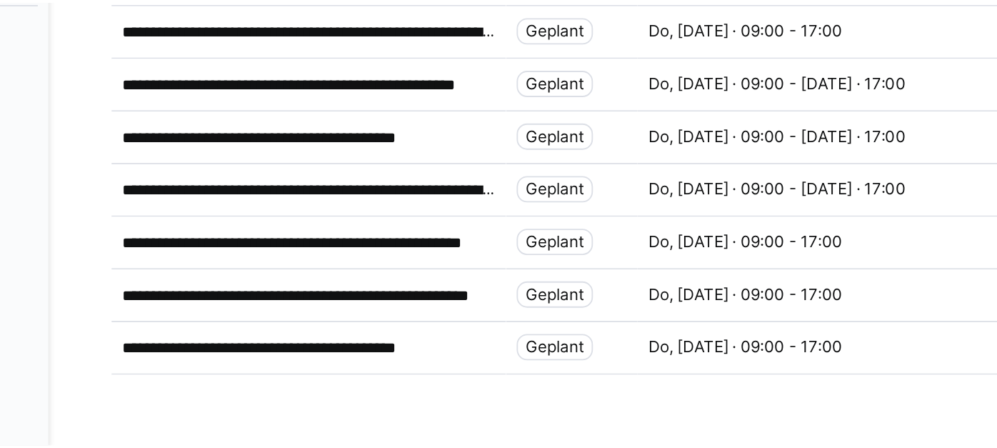
scroll to position [301, 0]
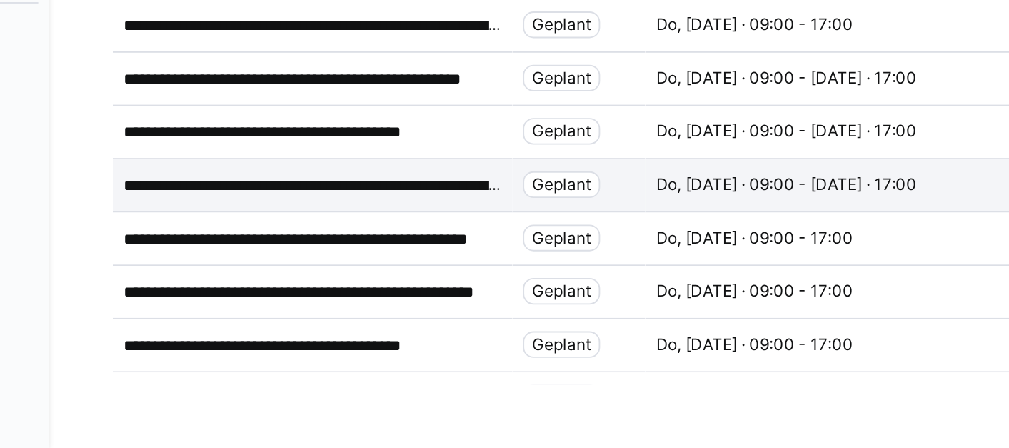
click at [392, 311] on p "**********" at bounding box center [367, 306] width 203 height 11
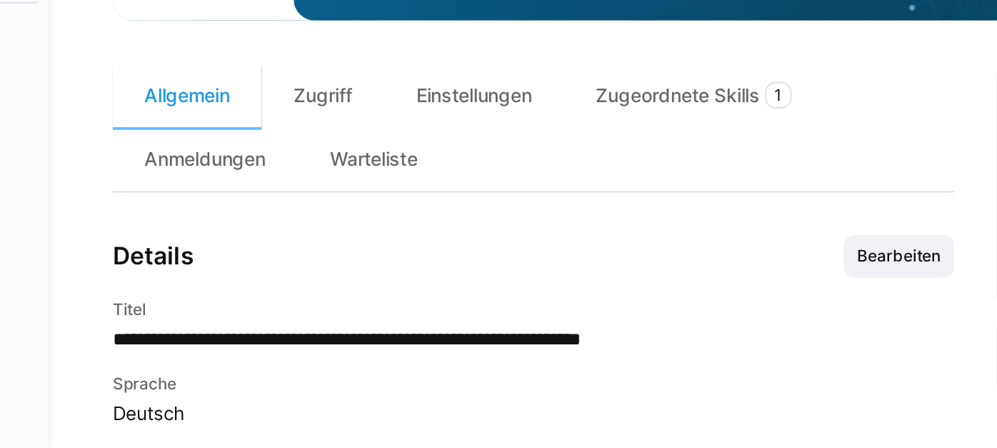
scroll to position [221, 0]
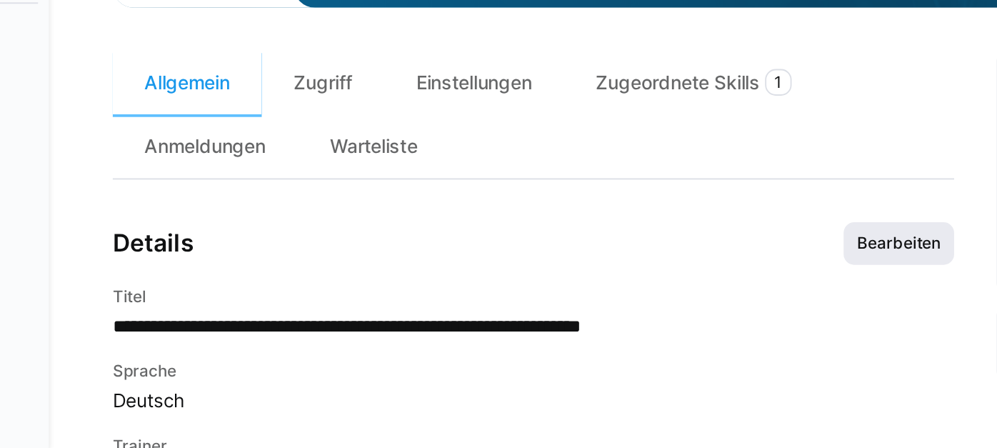
click at [658, 343] on span "Bearbeiten" at bounding box center [682, 337] width 48 height 11
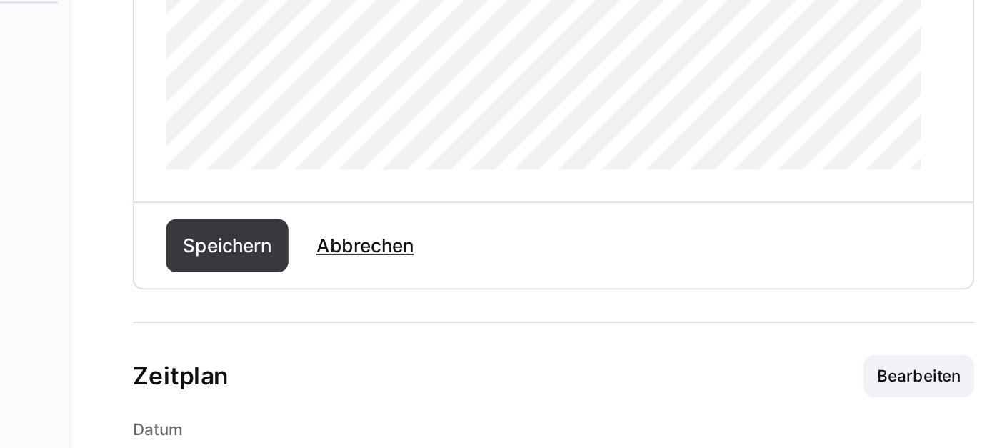
scroll to position [735, 0]
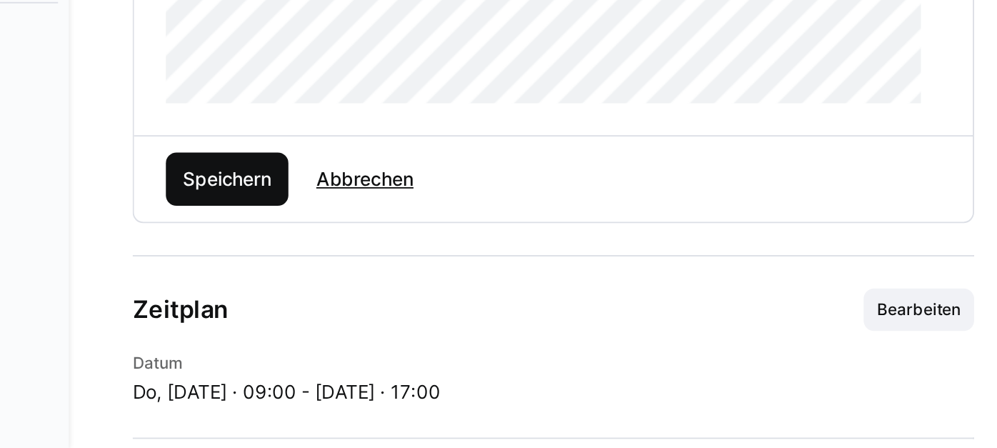
click at [324, 305] on span "Speichern" at bounding box center [311, 303] width 66 height 29
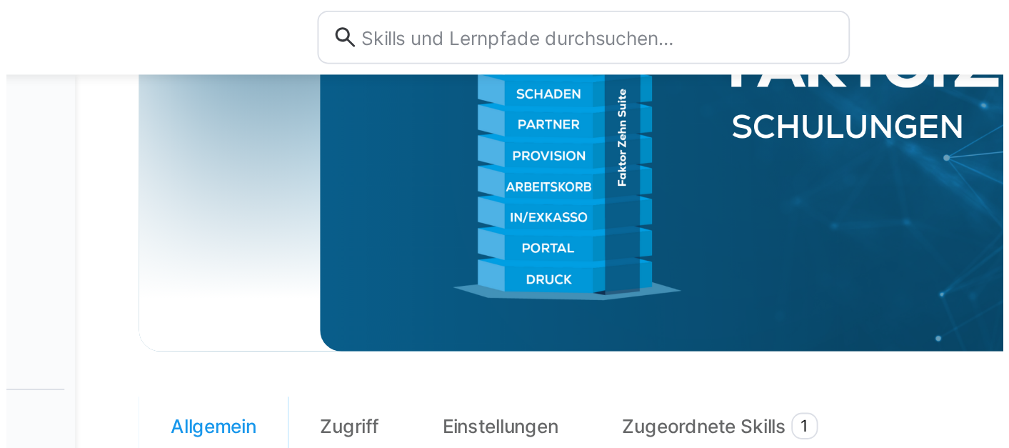
scroll to position [0, 0]
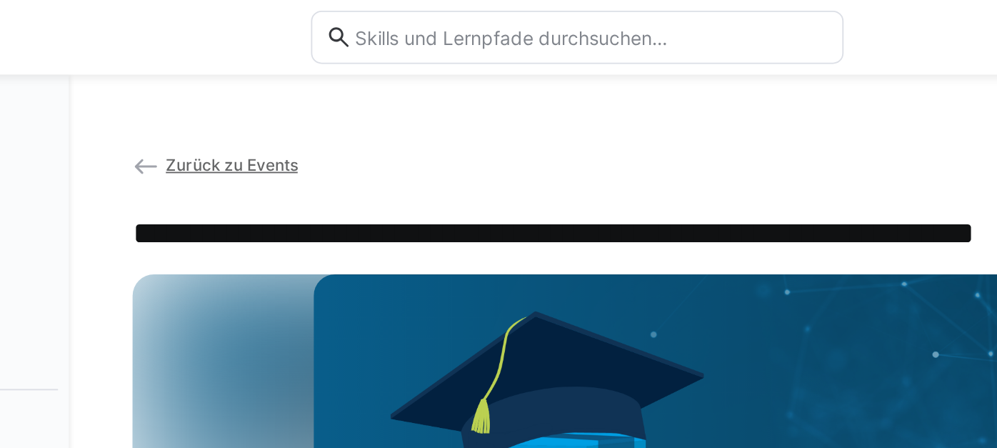
click at [325, 84] on span "Zurück zu Events" at bounding box center [313, 88] width 71 height 11
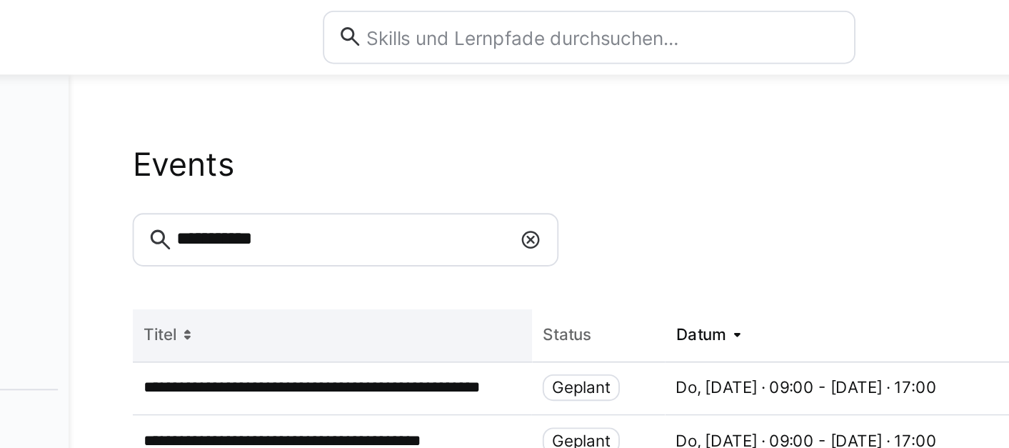
click at [328, 181] on th "Titel" at bounding box center [367, 180] width 214 height 29
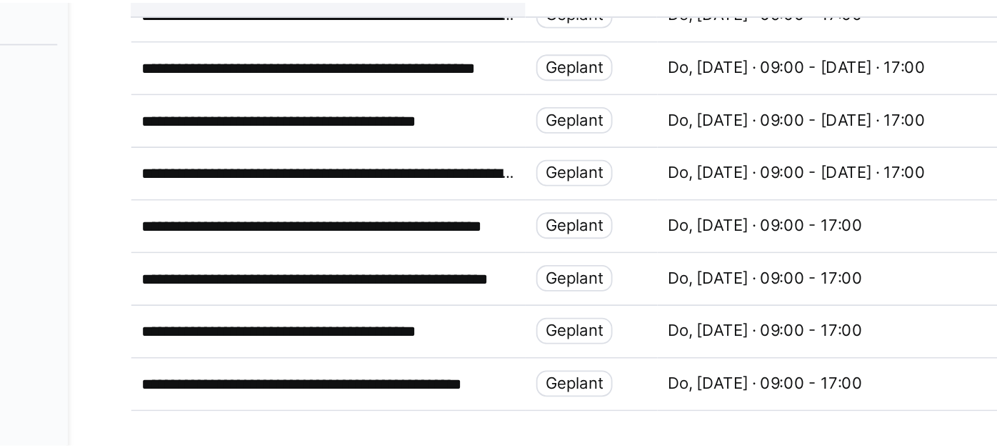
scroll to position [330, 0]
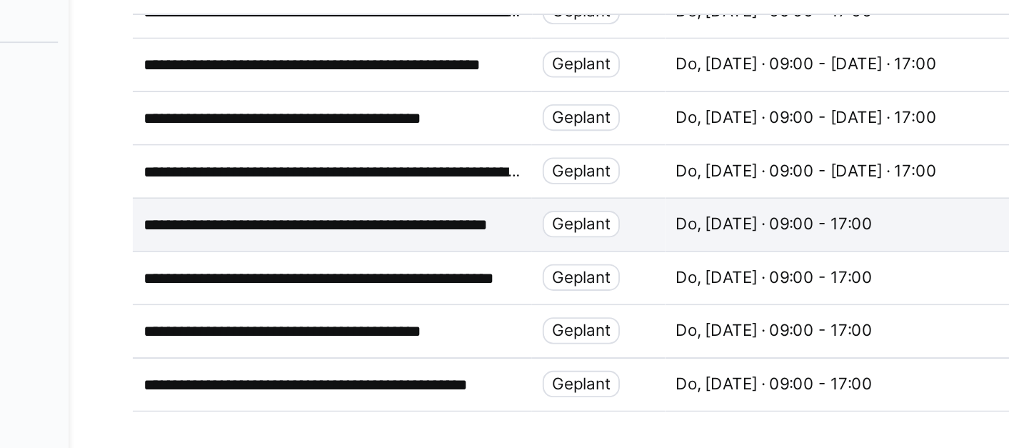
click at [371, 301] on p "**********" at bounding box center [367, 306] width 203 height 11
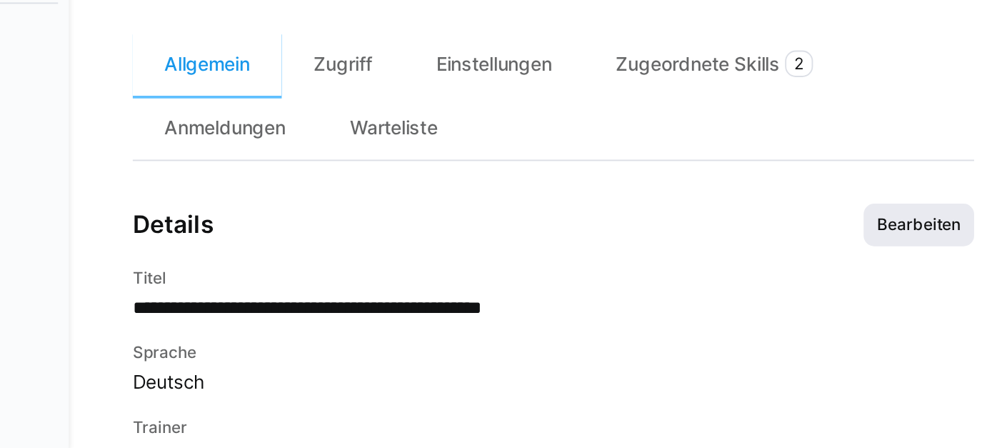
click at [660, 331] on span "Bearbeiten" at bounding box center [681, 327] width 59 height 23
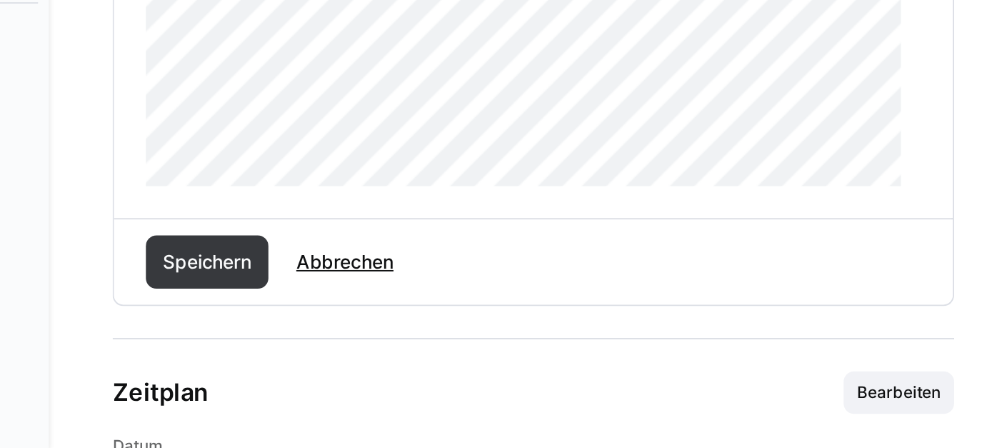
scroll to position [718, 0]
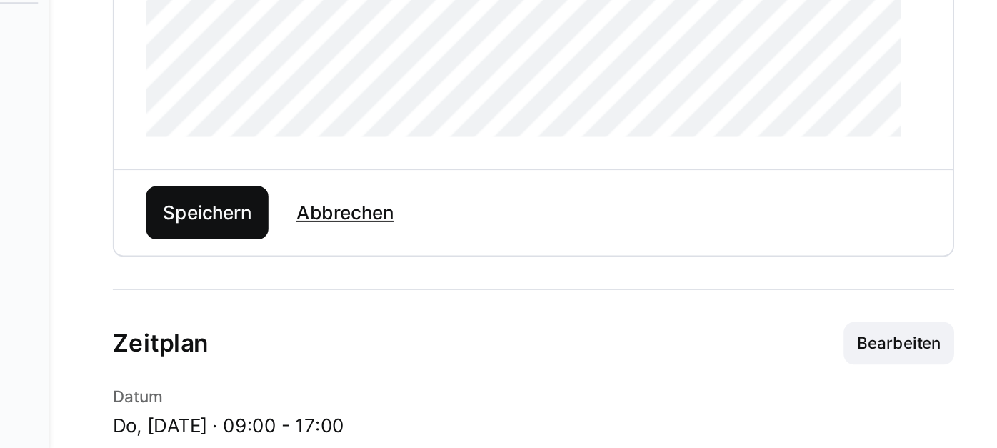
click at [338, 332] on span "Speichern" at bounding box center [311, 321] width 66 height 29
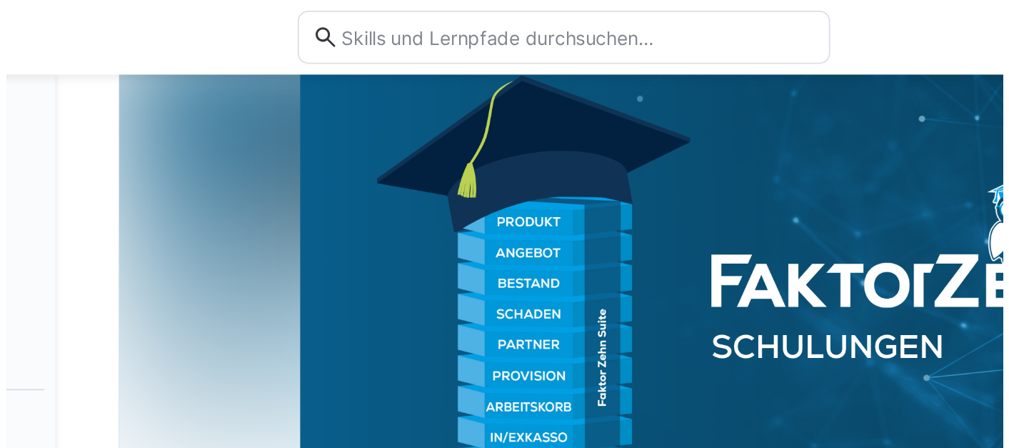
scroll to position [0, 0]
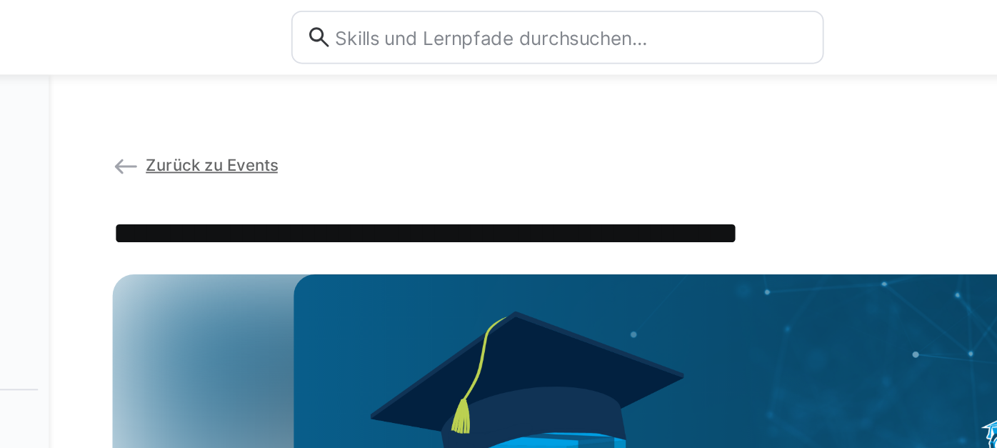
click at [313, 86] on span "Zurück zu Events" at bounding box center [313, 88] width 71 height 11
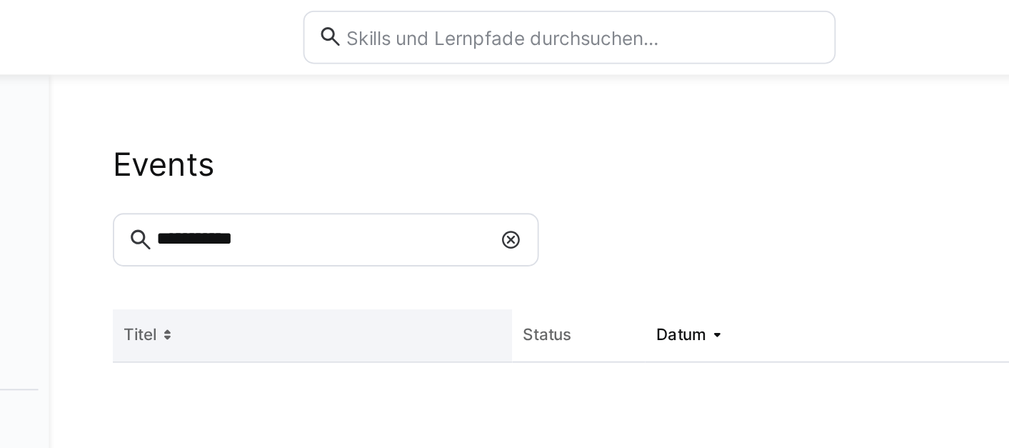
click at [332, 166] on th "Titel" at bounding box center [367, 180] width 214 height 29
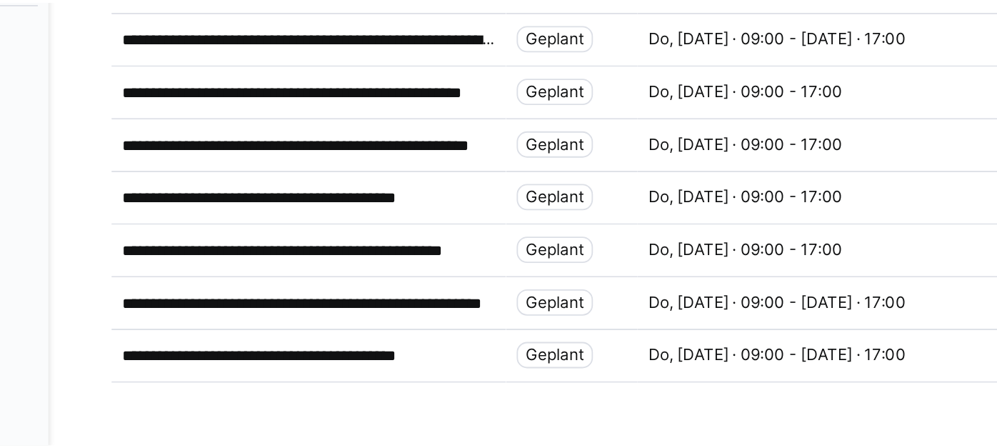
scroll to position [387, 0]
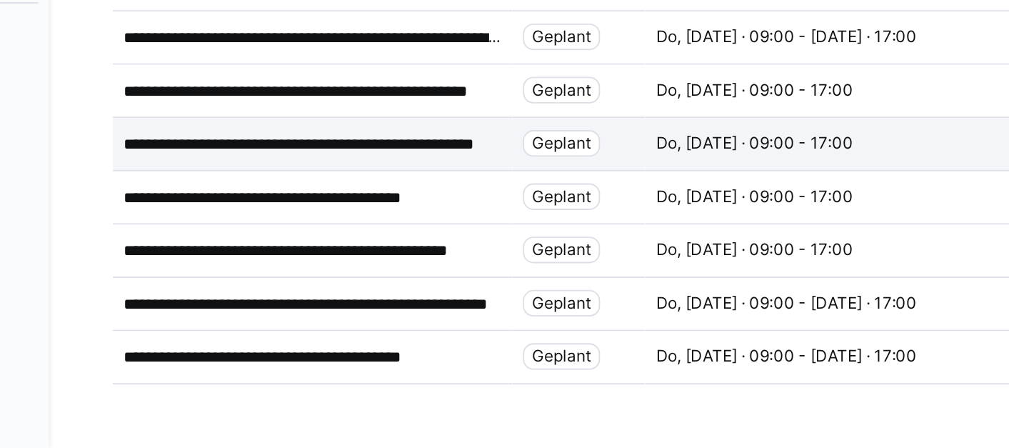
click at [387, 279] on p "**********" at bounding box center [367, 284] width 203 height 11
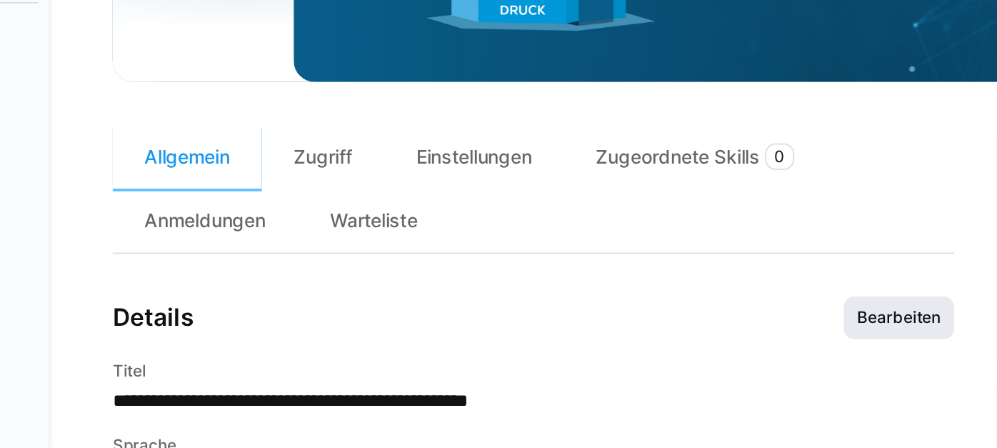
click at [680, 378] on span "Bearbeiten" at bounding box center [681, 377] width 59 height 23
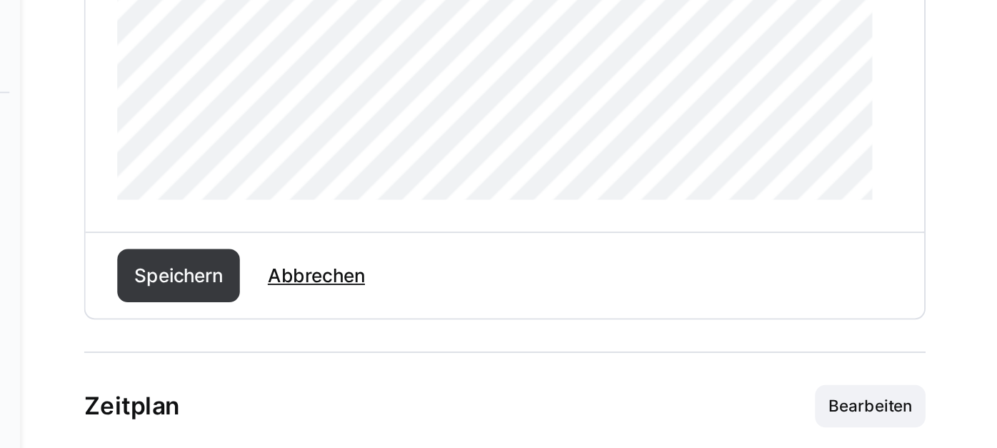
scroll to position [732, 0]
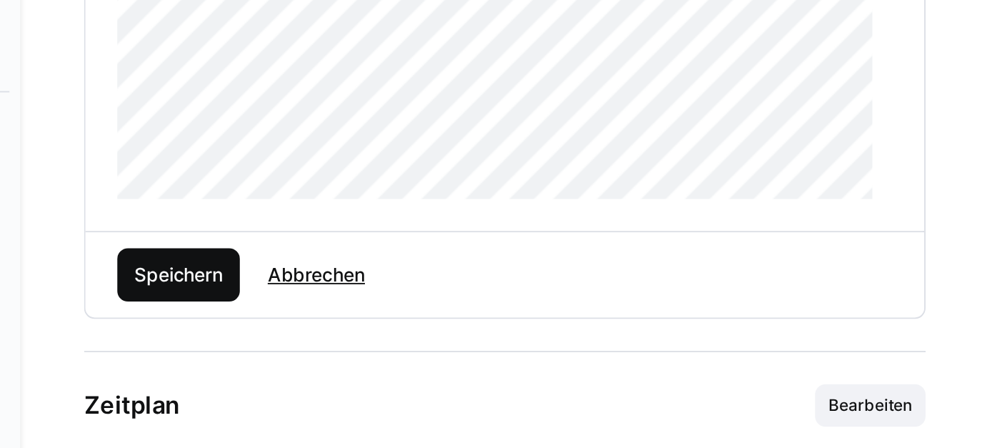
click at [306, 314] on span "Speichern" at bounding box center [310, 307] width 51 height 14
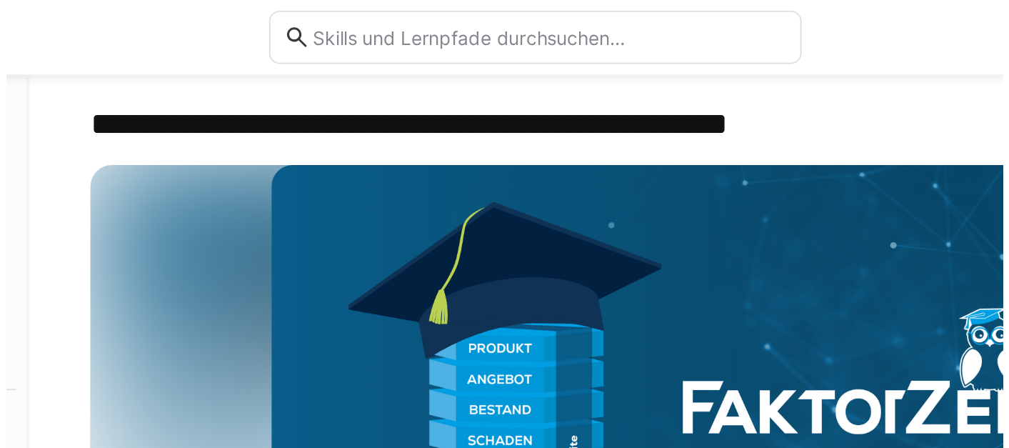
scroll to position [0, 0]
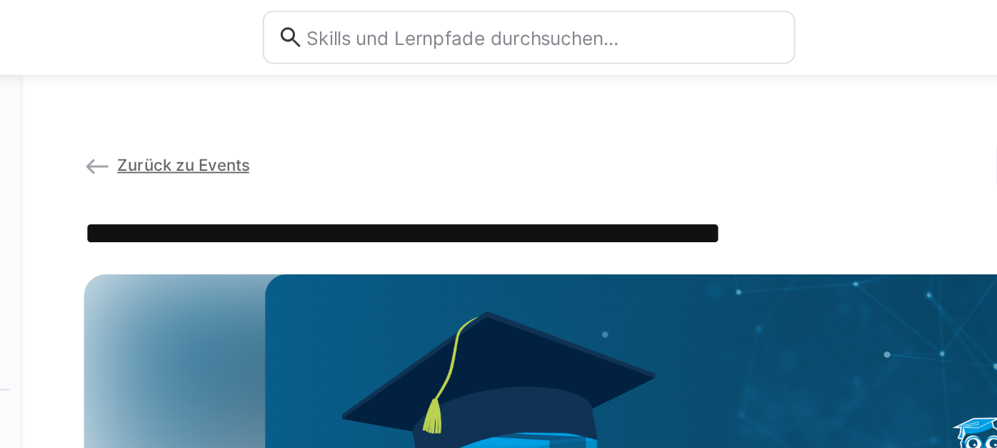
click at [323, 89] on span "Zurück zu Events" at bounding box center [313, 88] width 71 height 11
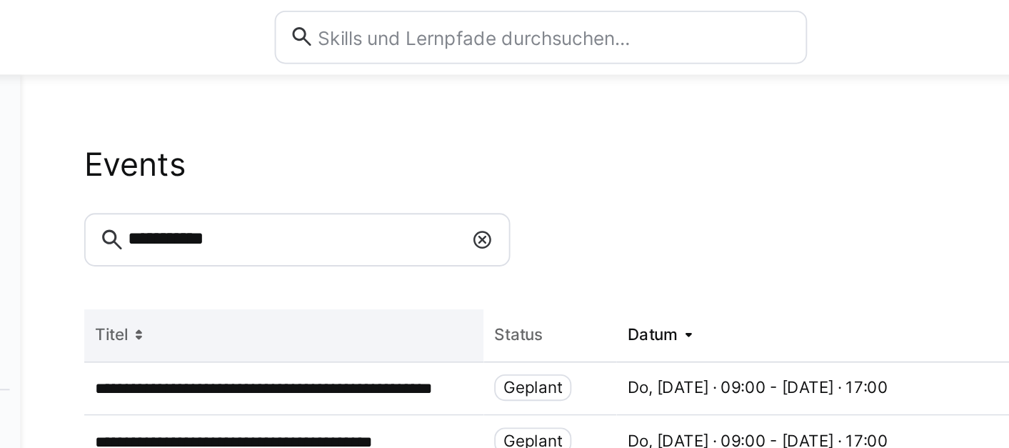
click at [343, 174] on th "Titel" at bounding box center [367, 180] width 214 height 29
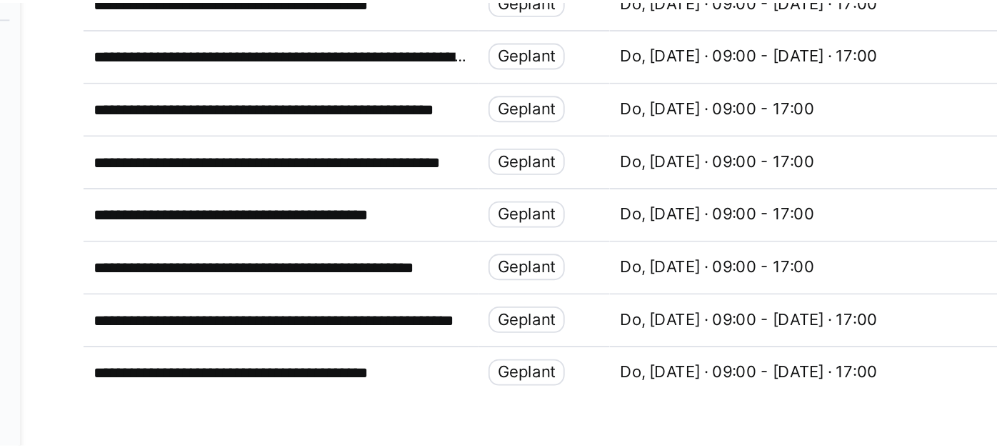
scroll to position [387, 0]
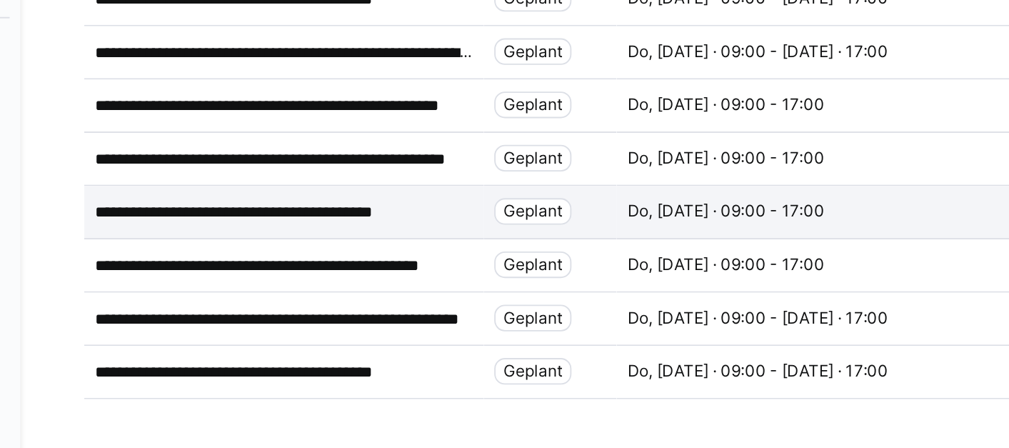
click at [434, 299] on div "**********" at bounding box center [367, 313] width 214 height 29
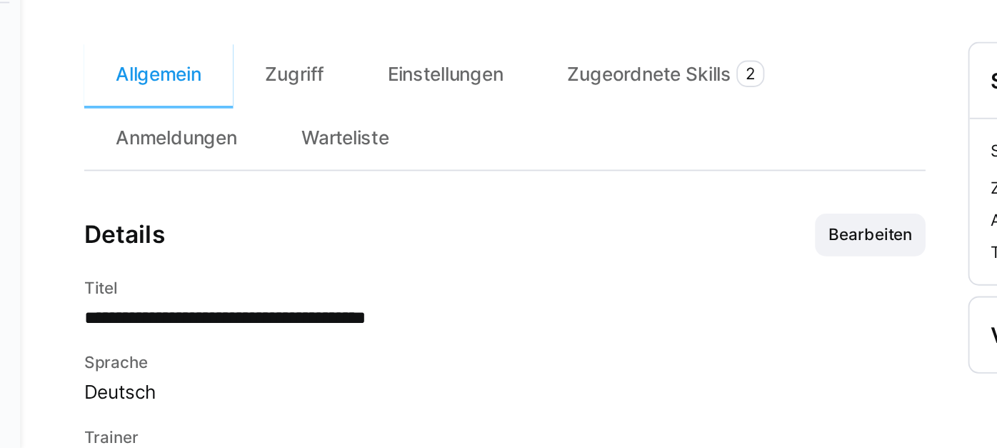
scroll to position [226, 0]
click at [672, 338] on span "Bearbeiten" at bounding box center [682, 332] width 48 height 11
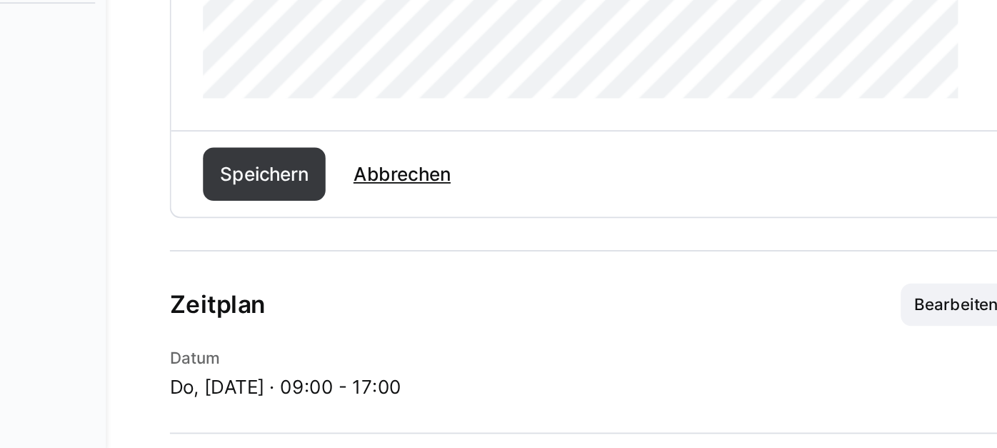
scroll to position [779, 0]
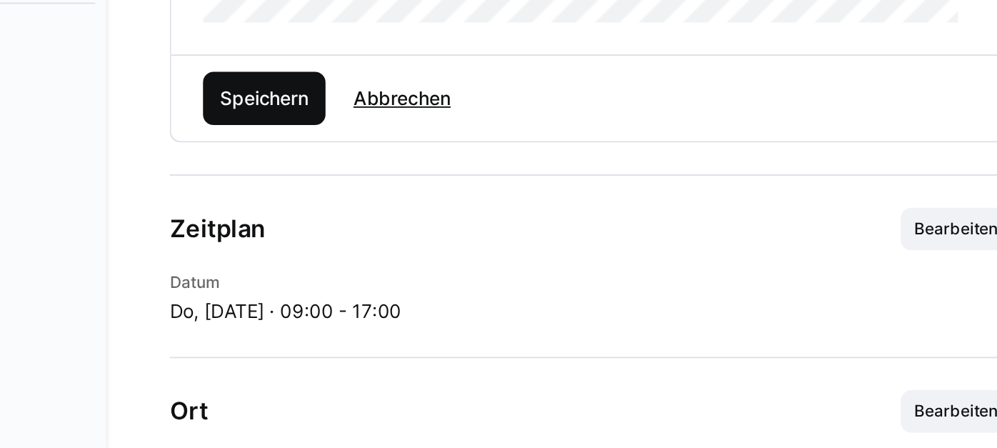
click at [331, 258] on span "Speichern" at bounding box center [311, 260] width 66 height 29
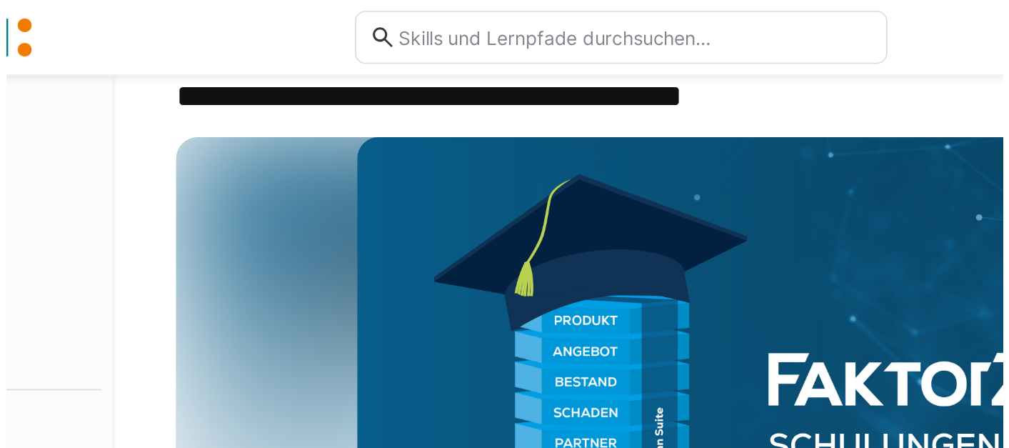
scroll to position [0, 0]
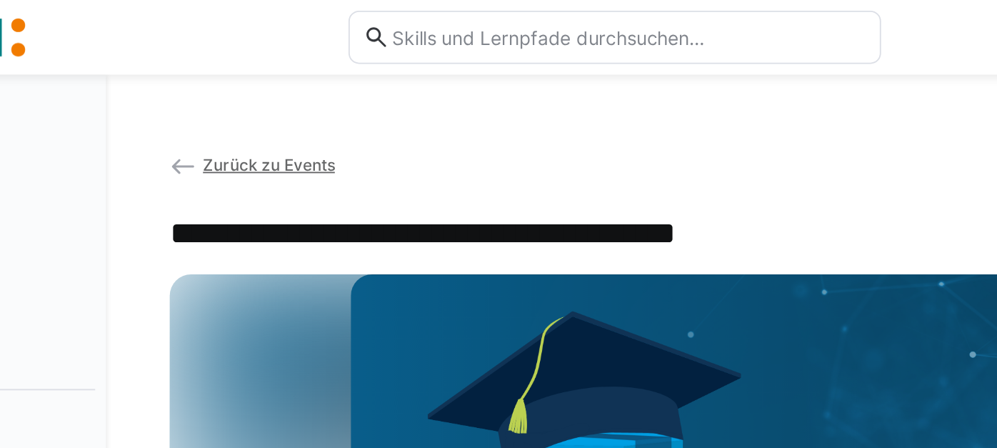
click at [302, 88] on span "Zurück zu Events" at bounding box center [313, 88] width 71 height 11
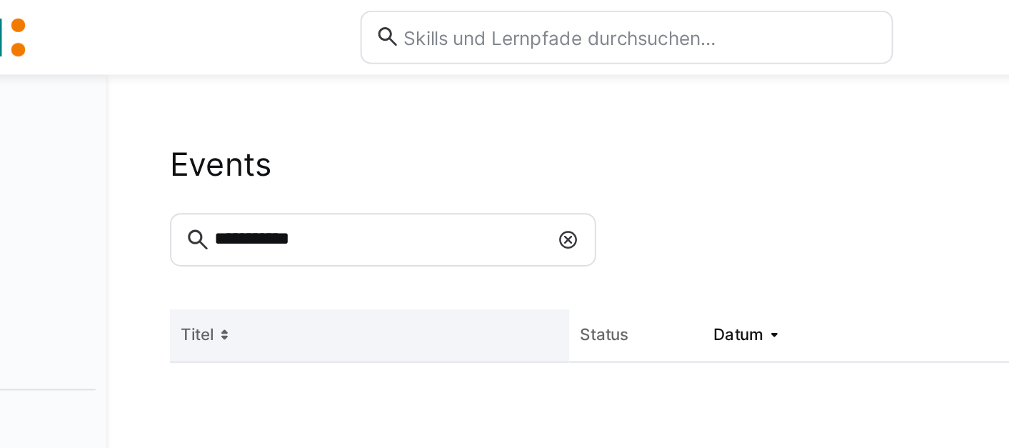
click at [342, 178] on th "Titel" at bounding box center [367, 180] width 214 height 29
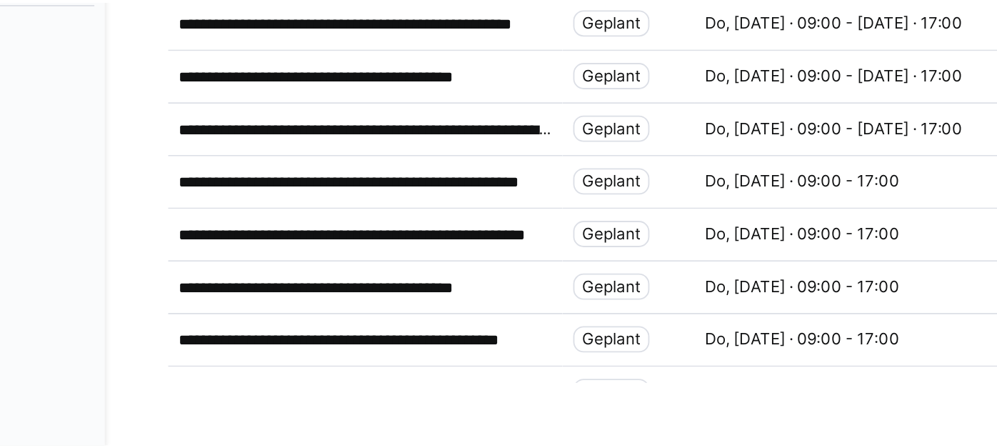
scroll to position [387, 0]
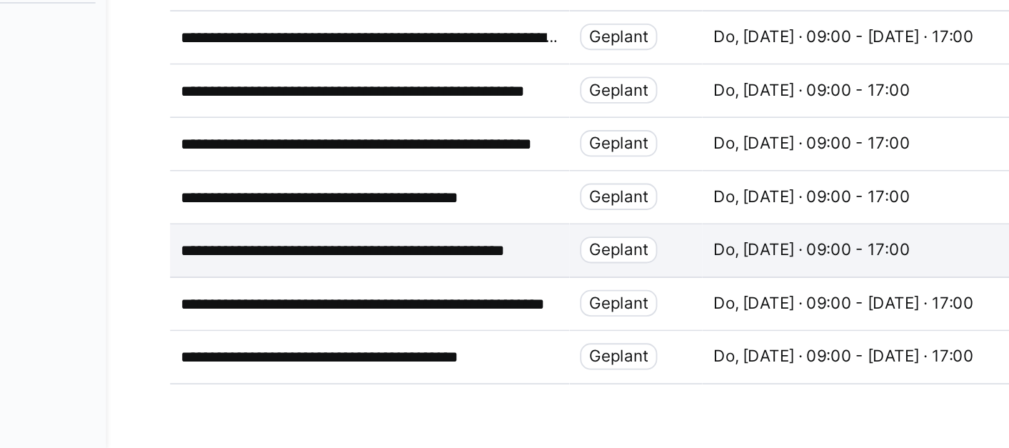
click at [388, 336] on p "**********" at bounding box center [367, 341] width 203 height 11
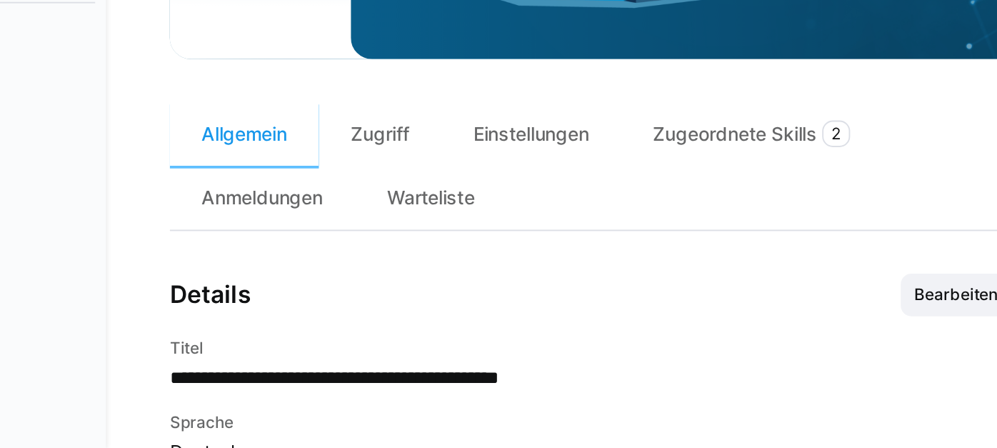
scroll to position [196, 0]
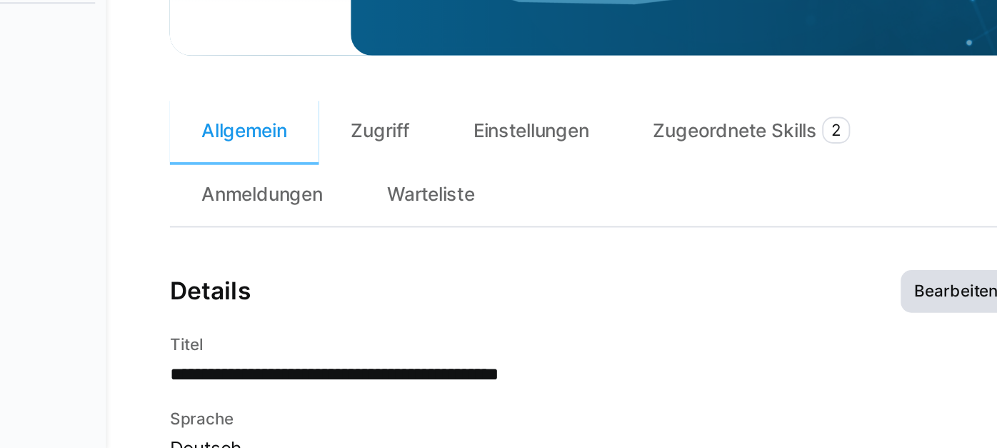
click at [686, 367] on span "Bearbeiten" at bounding box center [681, 363] width 59 height 23
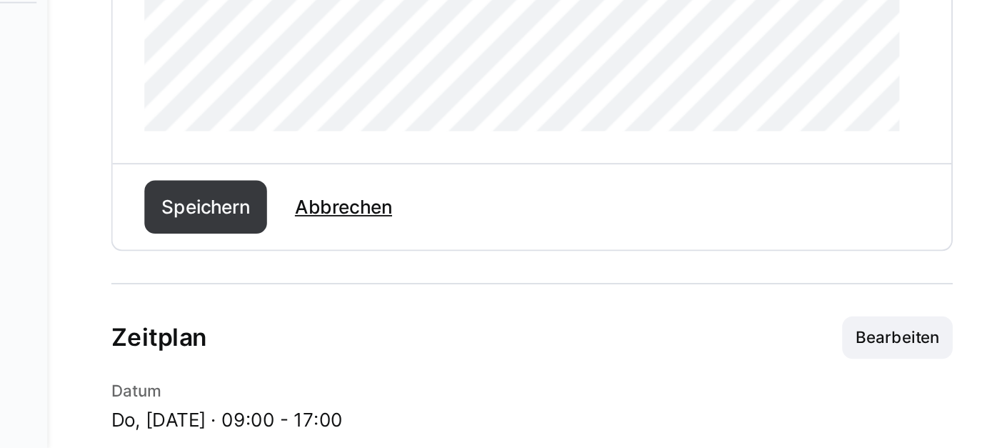
scroll to position [724, 0]
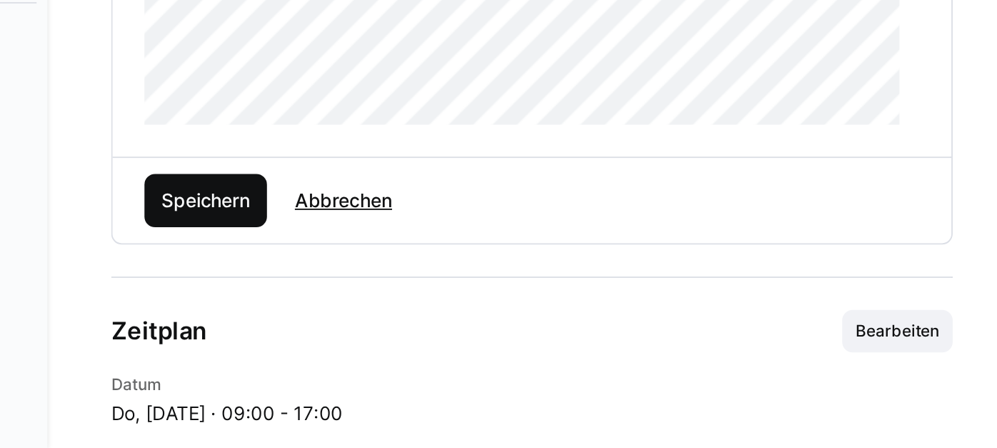
click at [298, 329] on span "Speichern" at bounding box center [311, 315] width 66 height 29
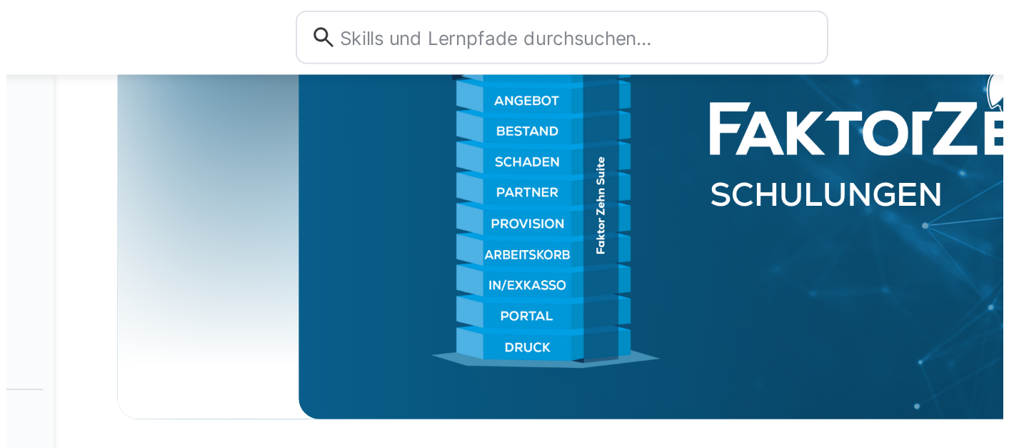
scroll to position [0, 0]
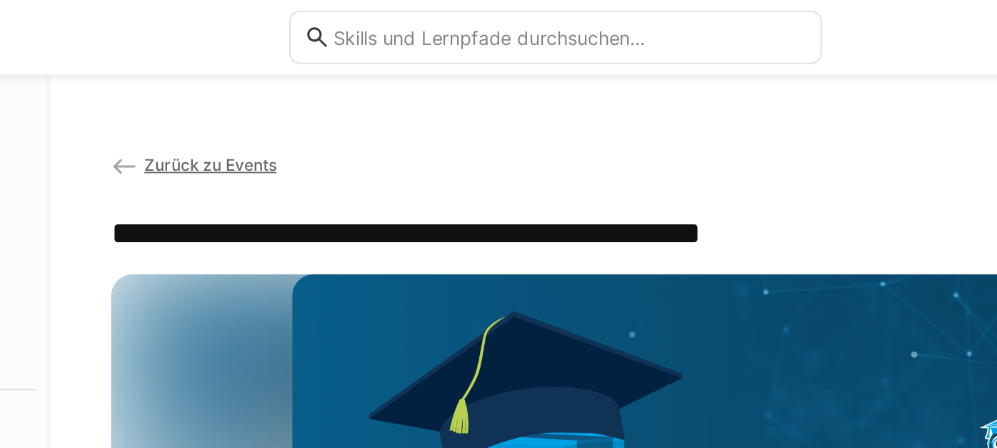
click at [302, 84] on span "Zurück zu Events" at bounding box center [313, 88] width 71 height 11
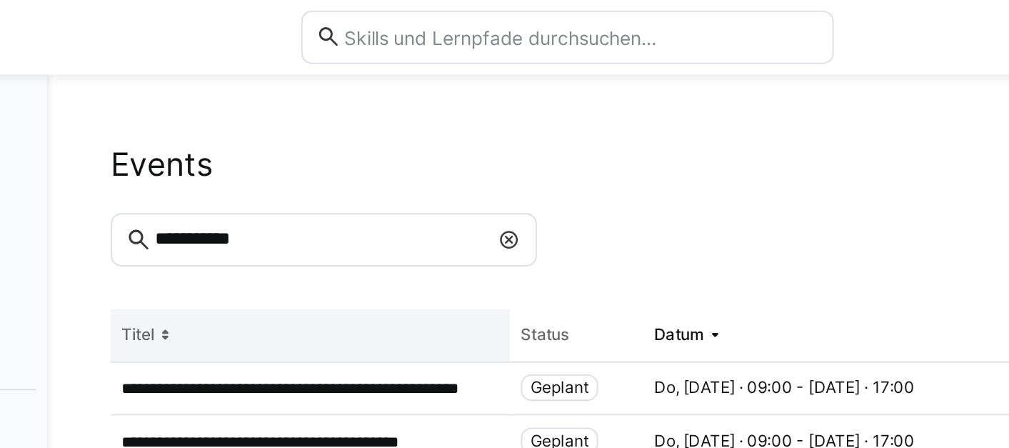
click at [302, 170] on th "Titel" at bounding box center [367, 180] width 214 height 29
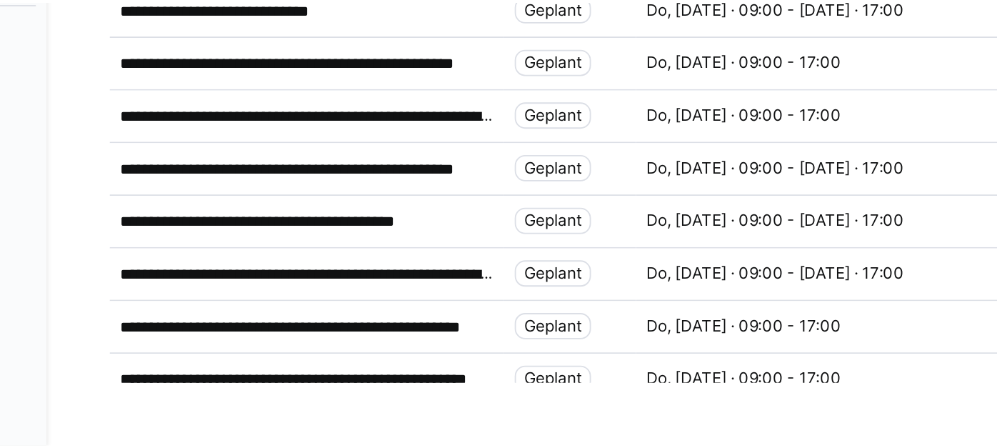
scroll to position [387, 0]
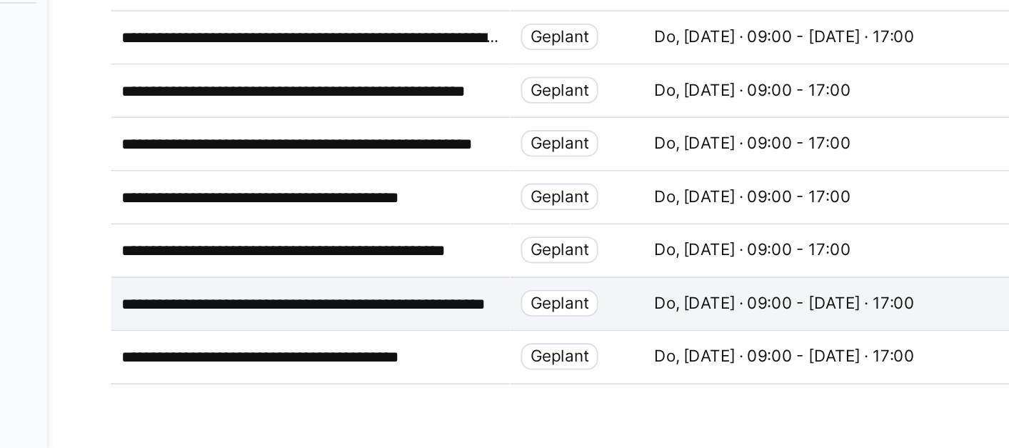
click at [399, 365] on p "**********" at bounding box center [367, 370] width 203 height 11
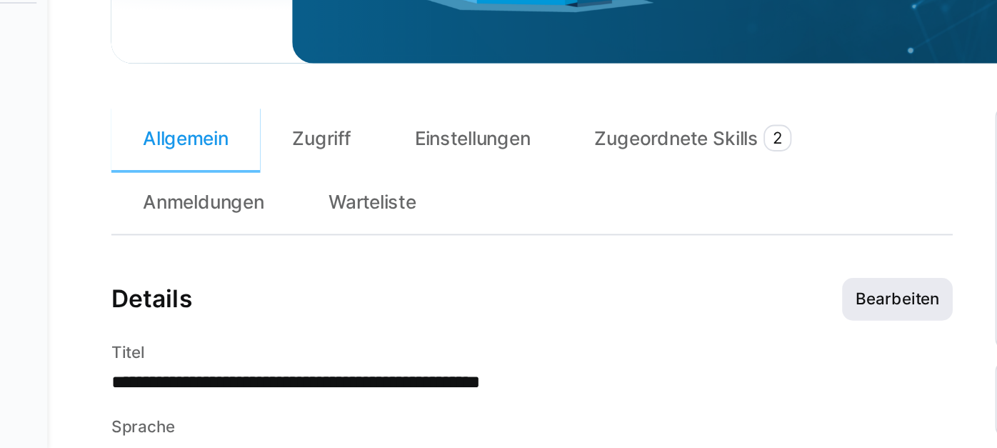
click at [684, 373] on span "Bearbeiten" at bounding box center [682, 367] width 48 height 11
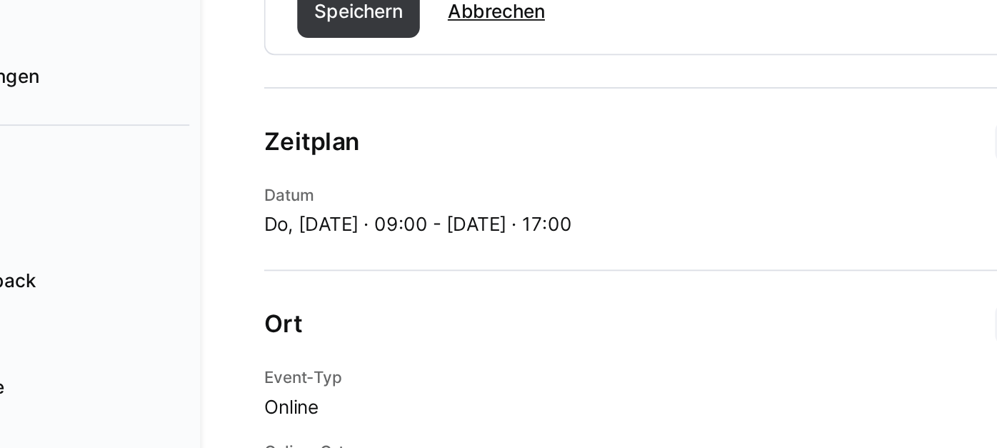
scroll to position [891, 0]
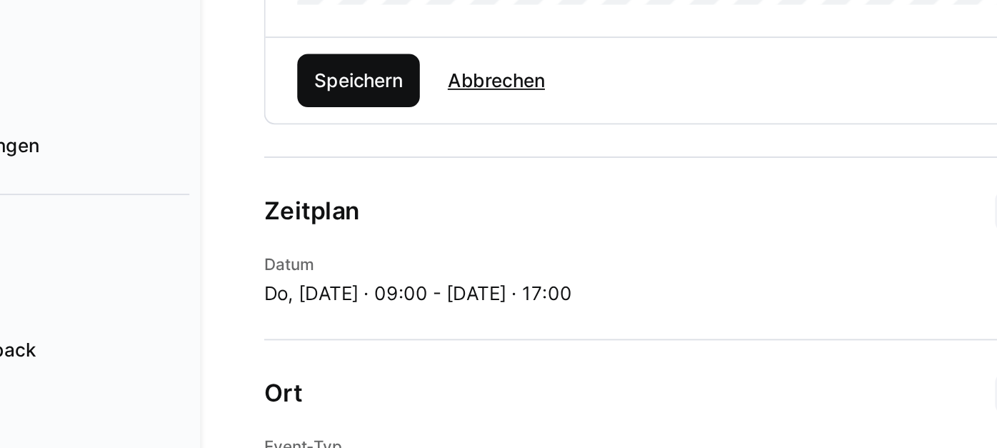
click at [293, 144] on span "Speichern" at bounding box center [311, 148] width 66 height 29
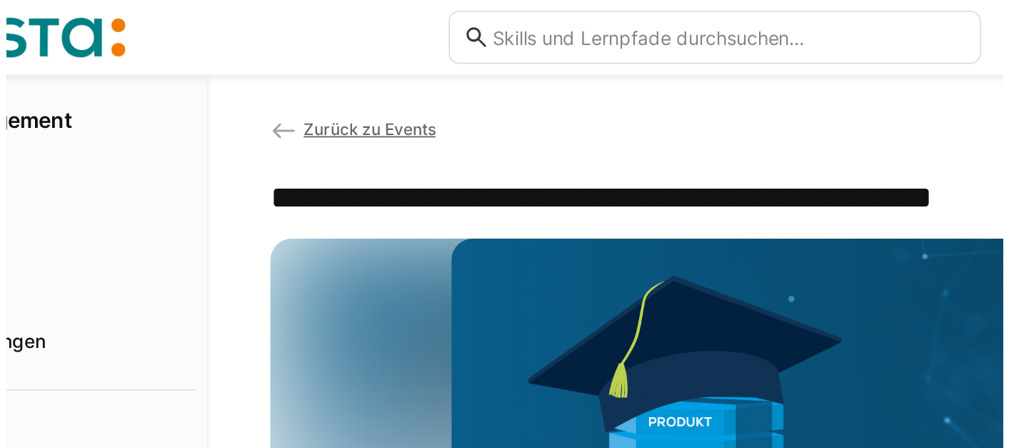
scroll to position [0, 0]
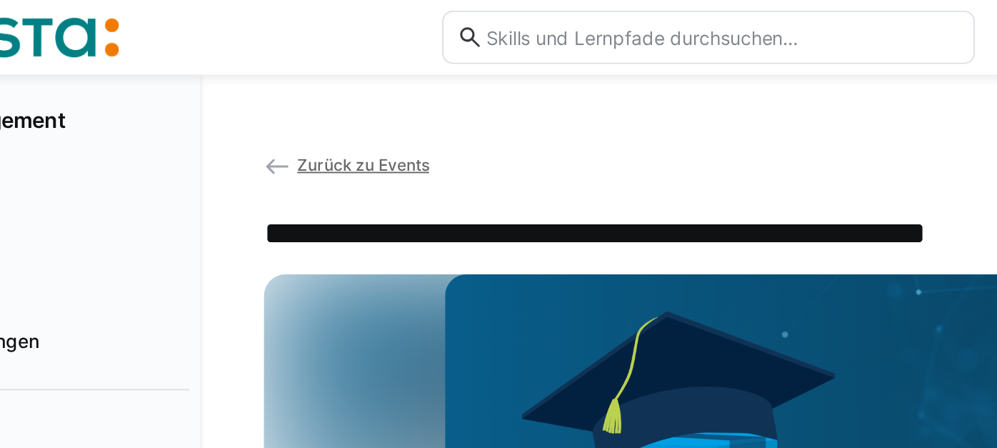
click at [316, 86] on span "Zurück zu Events" at bounding box center [313, 88] width 71 height 11
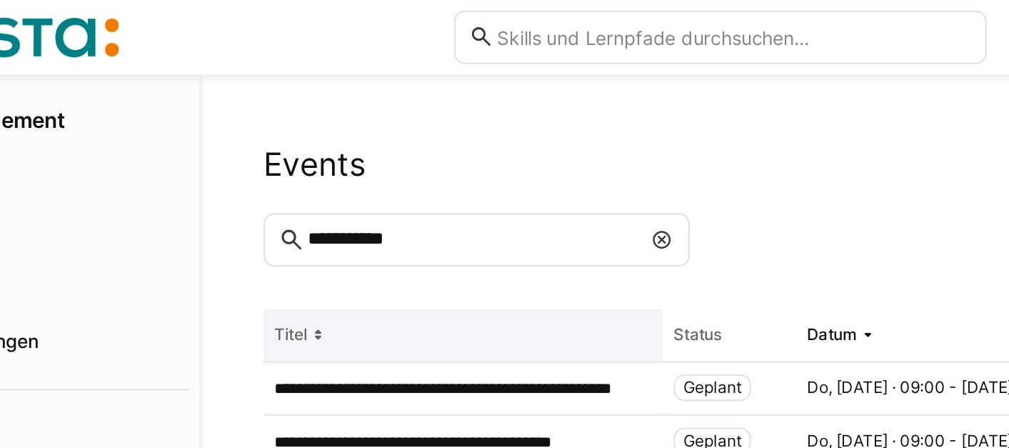
click at [331, 178] on th "Titel" at bounding box center [367, 180] width 214 height 29
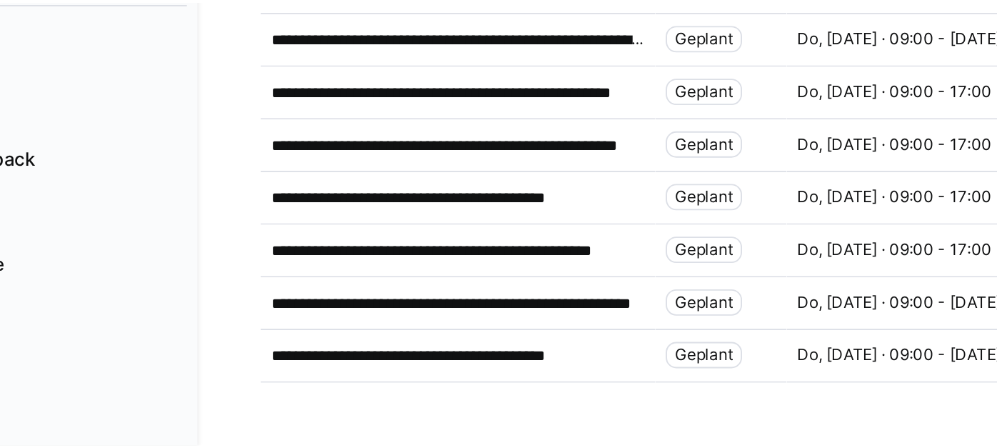
scroll to position [387, 0]
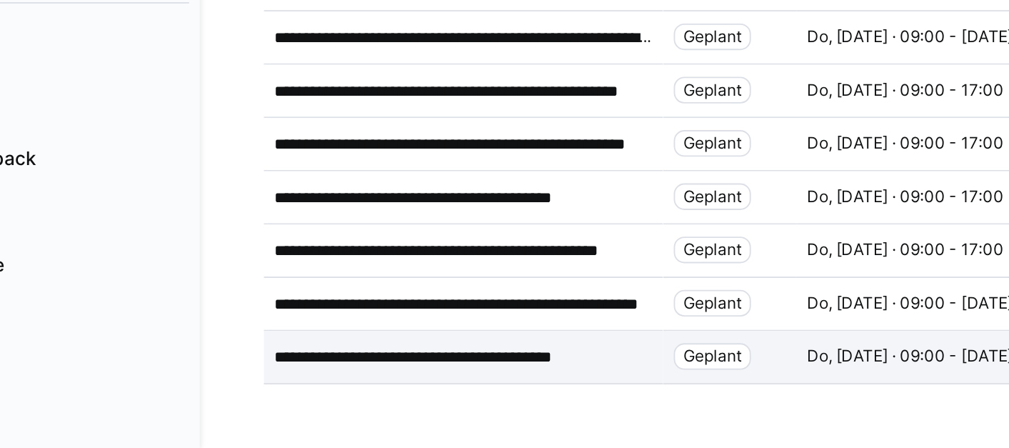
click at [308, 393] on p "**********" at bounding box center [357, 398] width 183 height 11
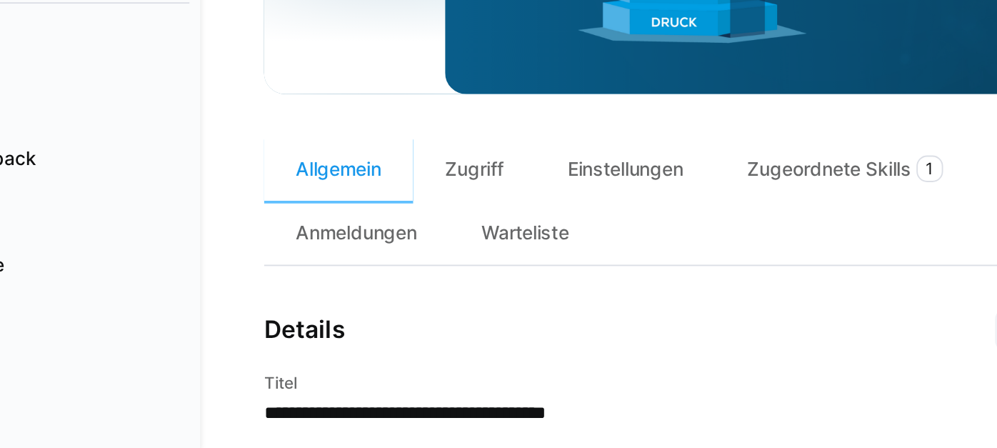
scroll to position [174, 0]
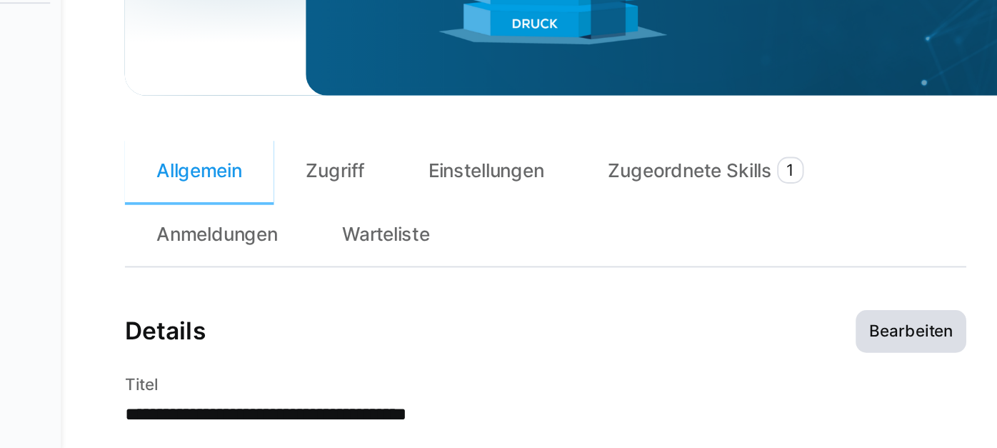
click at [658, 383] on span "Bearbeiten" at bounding box center [681, 384] width 59 height 23
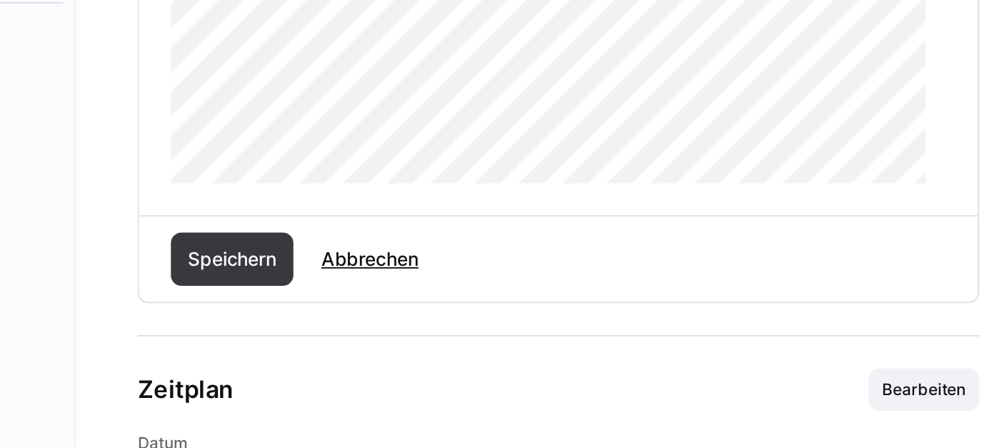
scroll to position [725, 0]
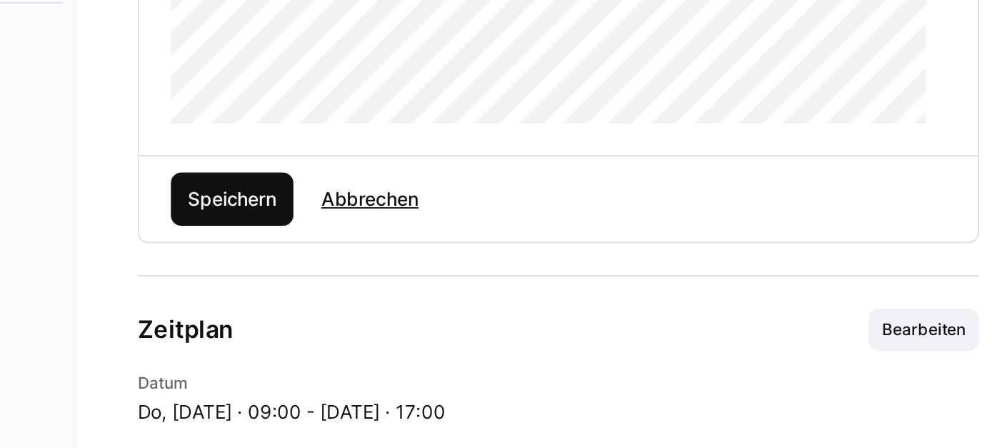
click at [321, 321] on span "Speichern" at bounding box center [310, 314] width 51 height 14
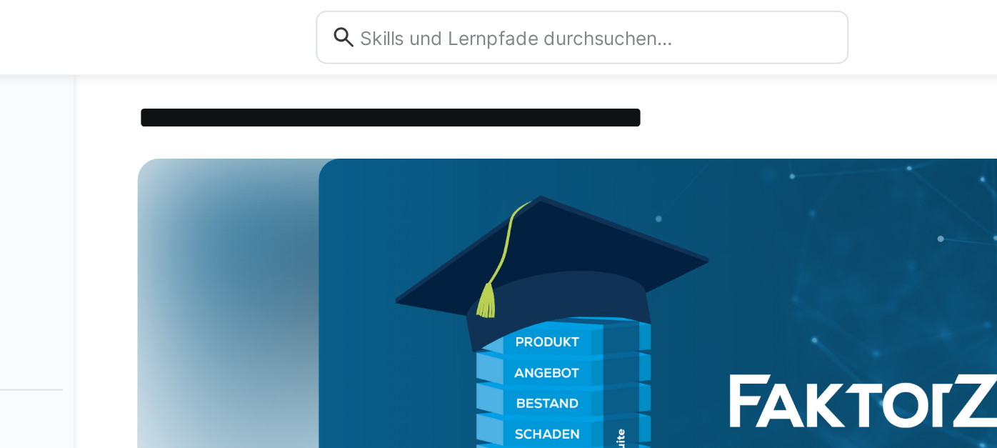
scroll to position [0, 0]
